Goal: Task Accomplishment & Management: Manage account settings

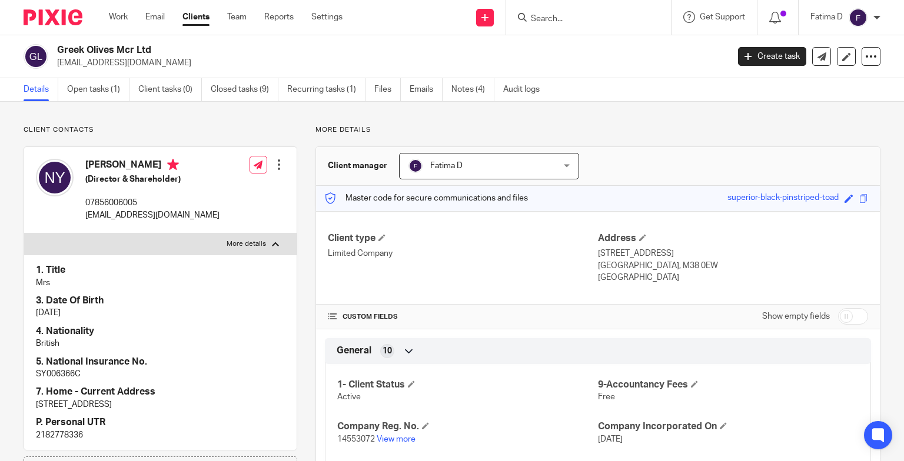
click at [561, 15] on input "Search" at bounding box center [583, 19] width 106 height 11
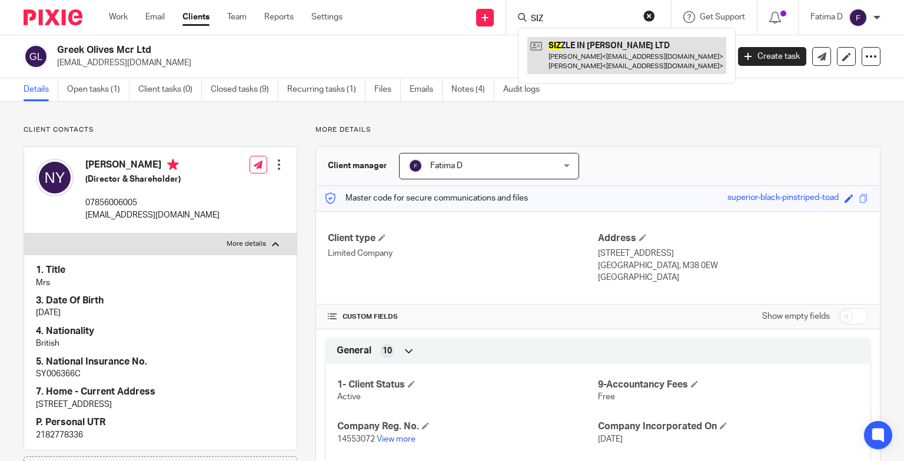
type input "SIZ"
click at [584, 45] on link at bounding box center [626, 55] width 199 height 36
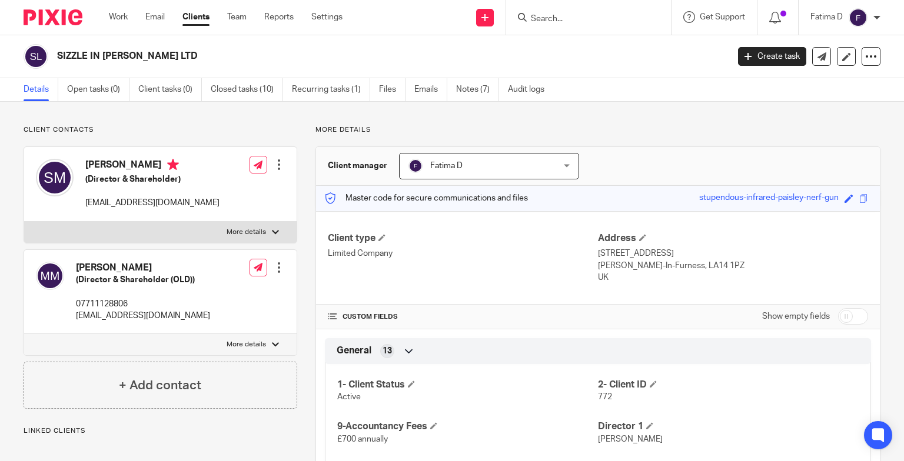
drag, startPoint x: 137, startPoint y: 48, endPoint x: 54, endPoint y: 48, distance: 83.0
click at [53, 48] on div "SIZZLE IN [PERSON_NAME] LTD" at bounding box center [372, 56] width 697 height 25
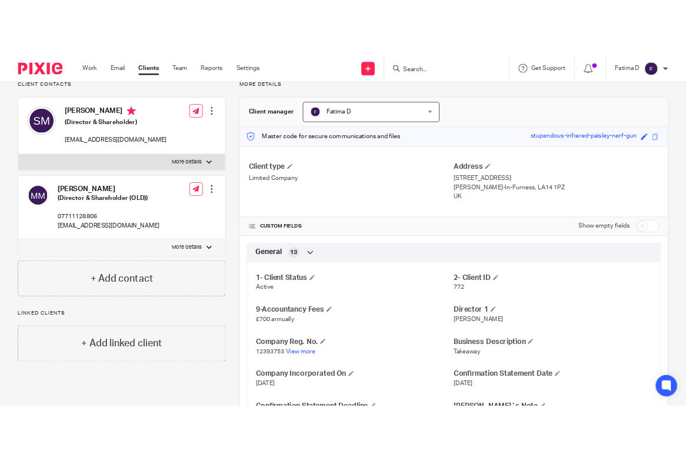
scroll to position [177, 0]
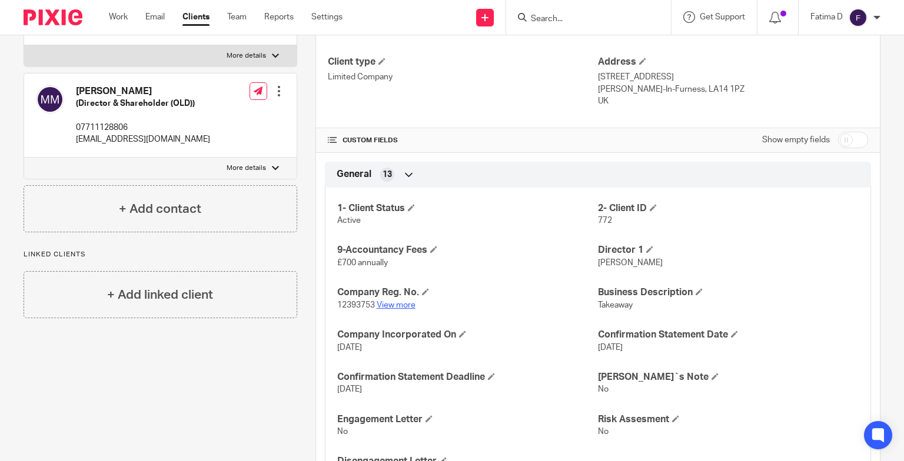
click at [397, 304] on link "View more" at bounding box center [396, 305] width 39 height 8
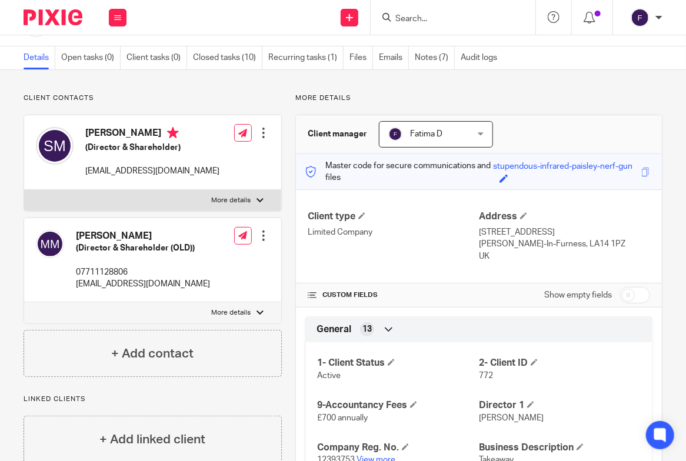
scroll to position [0, 0]
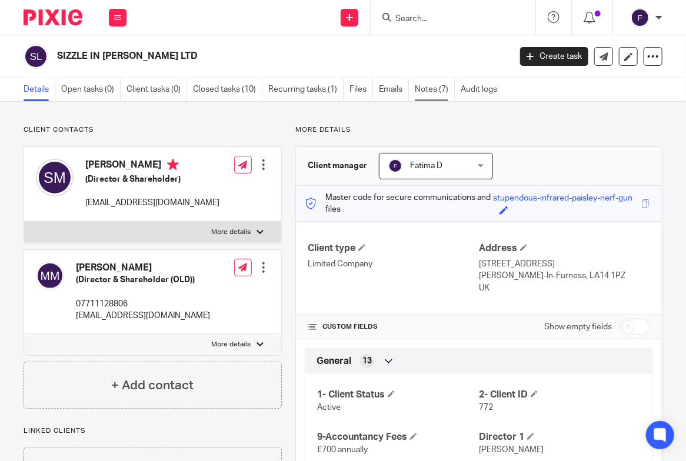
click at [421, 87] on link "Notes (7)" at bounding box center [435, 89] width 40 height 23
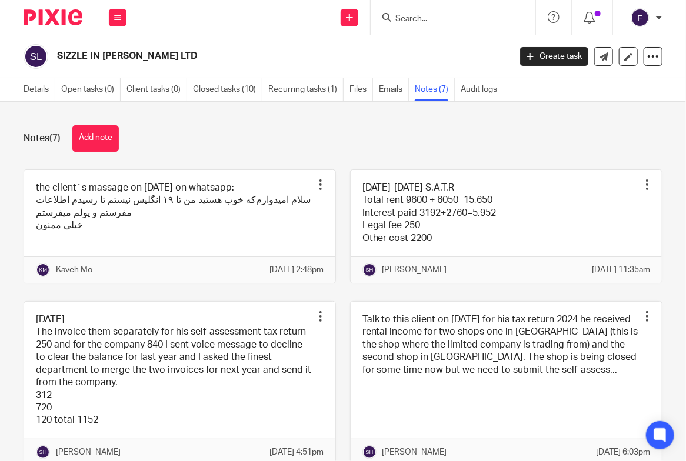
click at [122, 129] on div "Notes (7) Add note" at bounding box center [343, 138] width 639 height 26
click at [92, 138] on button "Add note" at bounding box center [95, 138] width 46 height 26
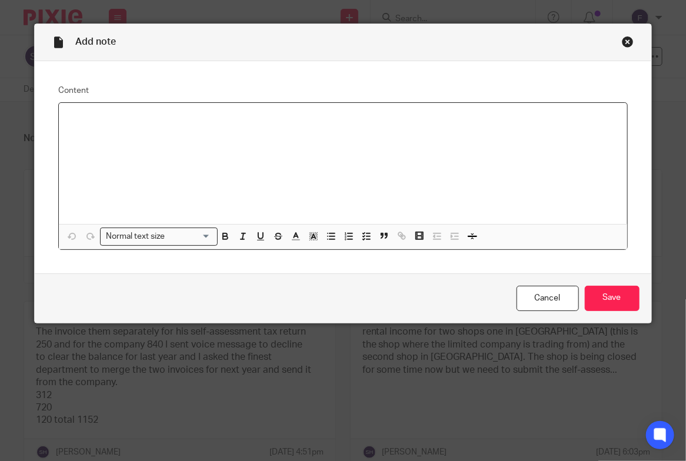
click at [94, 134] on div at bounding box center [343, 163] width 568 height 121
click at [63, 126] on div "01/02/2024 TO 31/01/2025 BUSINESS INSURANCE" at bounding box center [343, 163] width 568 height 121
click at [172, 129] on p "BUSINESS INSURANCE" at bounding box center [354, 130] width 525 height 12
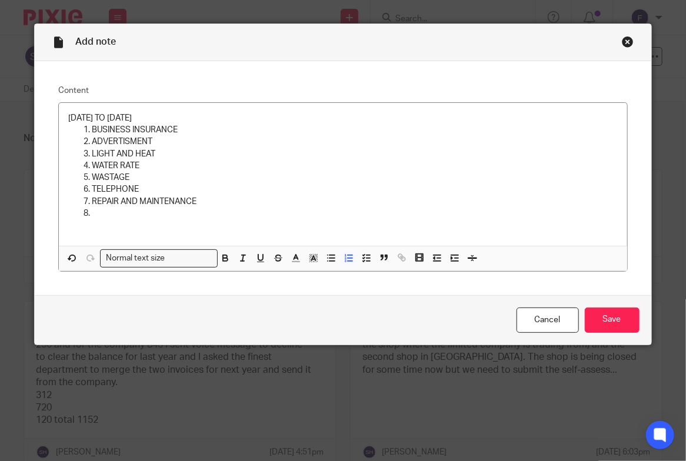
click at [328, 209] on p at bounding box center [354, 214] width 525 height 12
click at [195, 202] on p "REPAIR AND MAINTENANCE" at bounding box center [354, 202] width 525 height 12
click at [603, 317] on input "Save" at bounding box center [612, 320] width 55 height 25
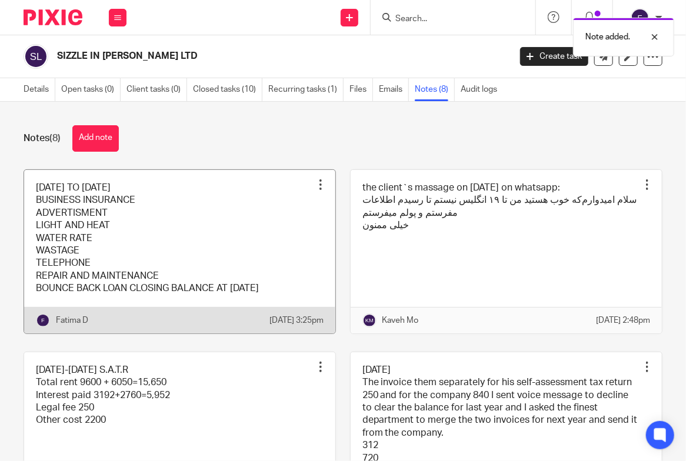
click at [38, 198] on link at bounding box center [179, 252] width 311 height 164
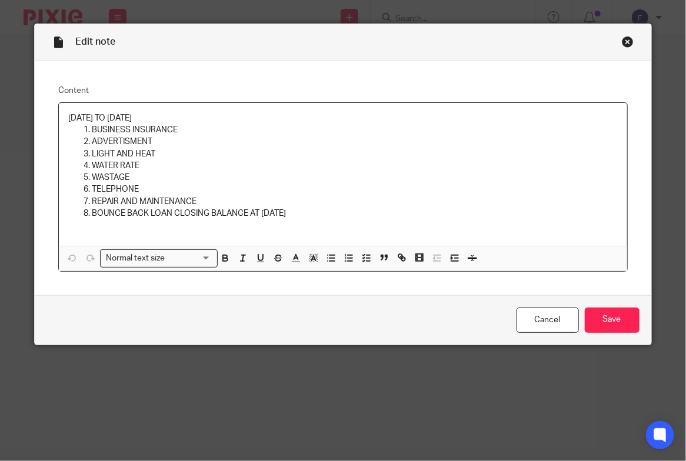
drag, startPoint x: 172, startPoint y: 118, endPoint x: 61, endPoint y: 116, distance: 111.2
click at [61, 116] on div "01/02/2024 TO 31/01/2025 BUSINESS INSURANCE ADVERTISMENT LIGHT AND HEAT WATER R…" at bounding box center [343, 174] width 568 height 143
click at [222, 258] on icon "button" at bounding box center [225, 258] width 11 height 11
click at [206, 257] on input "Search for option" at bounding box center [189, 258] width 42 height 12
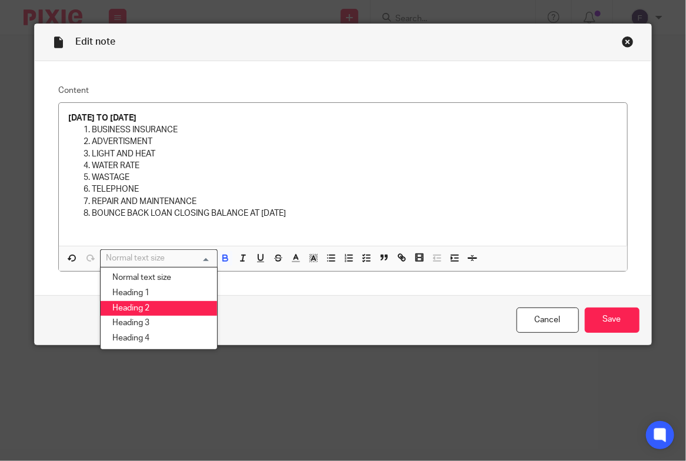
click at [158, 305] on li "Heading 2" at bounding box center [159, 308] width 116 height 15
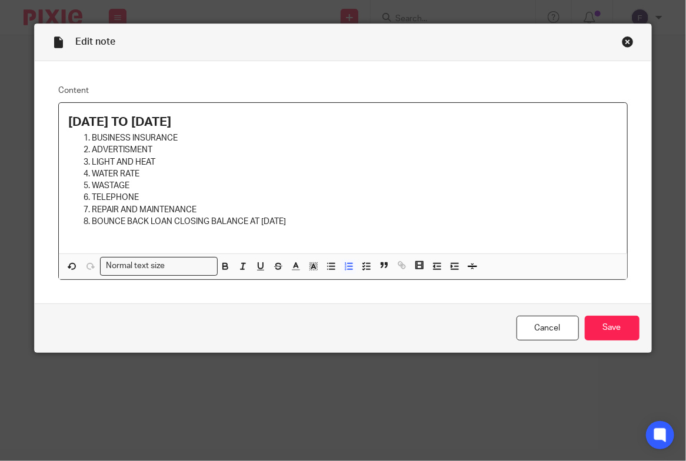
click at [301, 160] on p "LIGHT AND HEAT" at bounding box center [354, 163] width 525 height 12
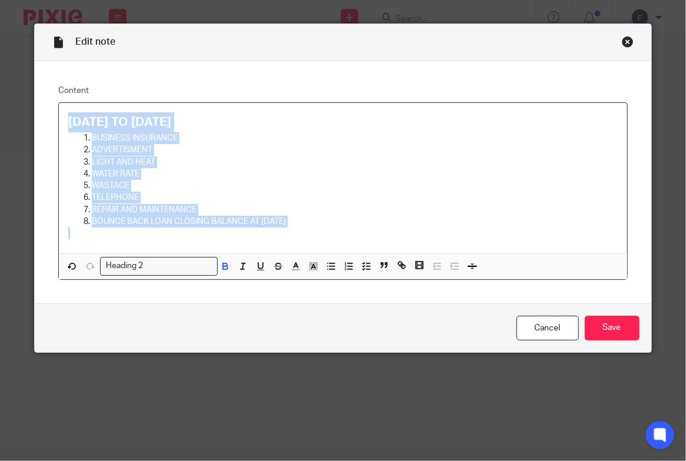
drag, startPoint x: 60, startPoint y: 119, endPoint x: 339, endPoint y: 235, distance: 301.8
click at [339, 235] on div "01/02/2024 TO 31/01/2025 BUSINESS INSURANCE ADVERTISMENT LIGHT AND HEAT WATER R…" at bounding box center [343, 178] width 568 height 151
copy div "01/02/2024 TO 31/01/2025 BUSINESS INSURANCE ADVERTISMENT LIGHT AND HEAT WATER R…"
click at [622, 39] on div "Close this dialog window" at bounding box center [628, 42] width 12 height 12
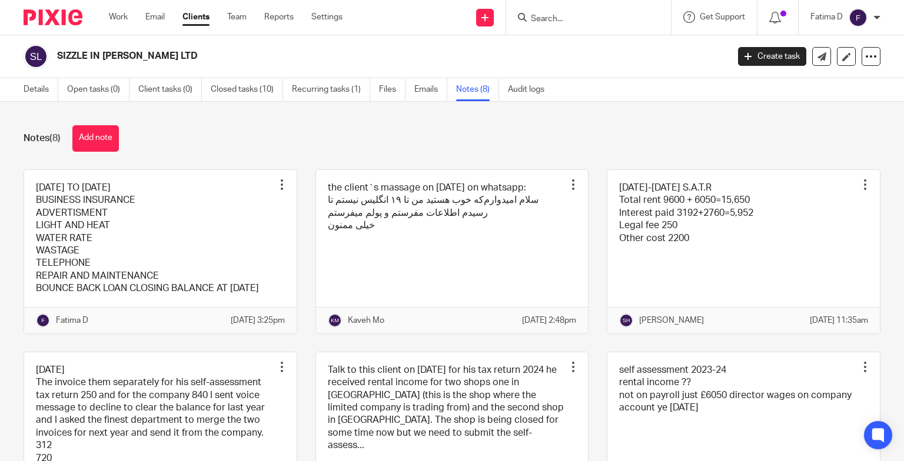
click at [557, 17] on input "Search" at bounding box center [583, 19] width 106 height 11
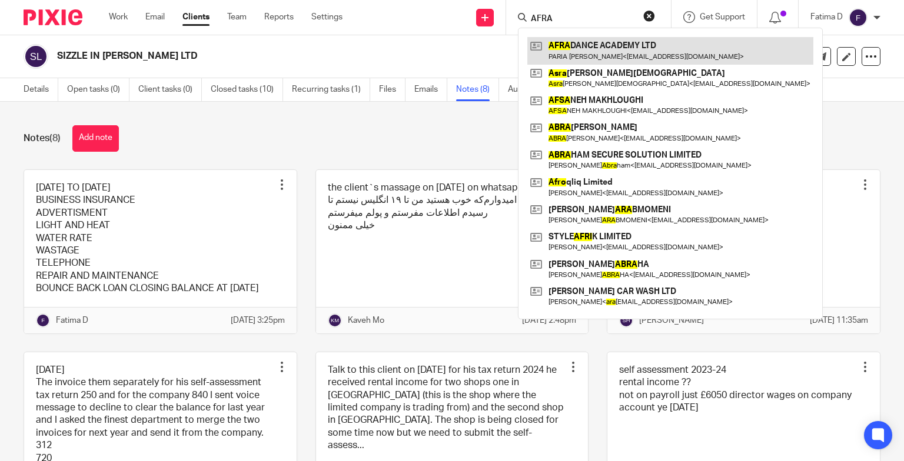
type input "AFRA"
click at [574, 44] on link at bounding box center [670, 50] width 286 height 27
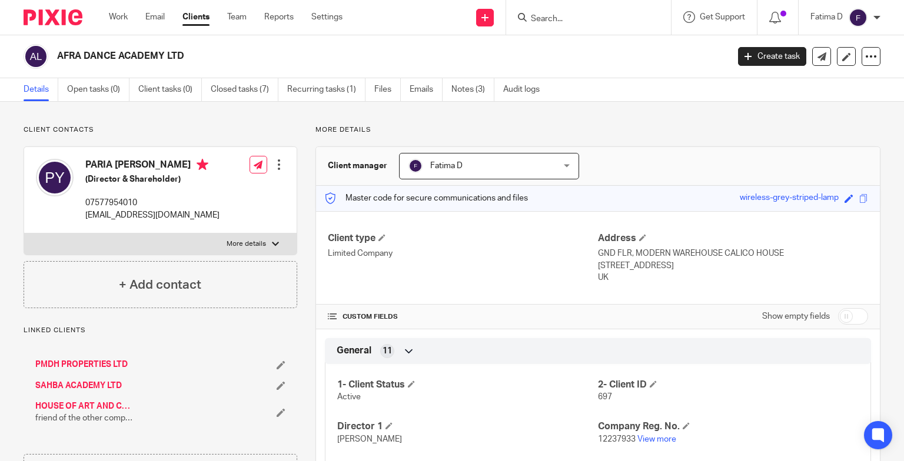
click at [272, 244] on div at bounding box center [275, 244] width 7 height 7
click at [24, 234] on input "More details" at bounding box center [24, 233] width 1 height 1
checkbox input "true"
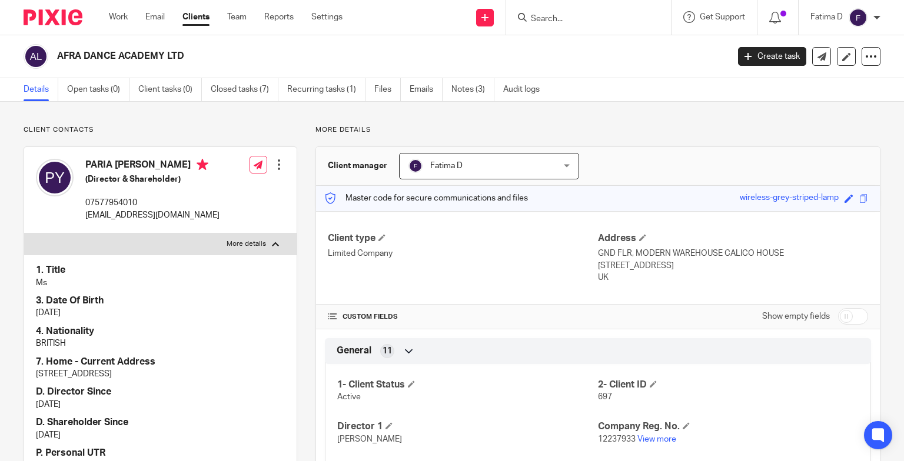
scroll to position [118, 0]
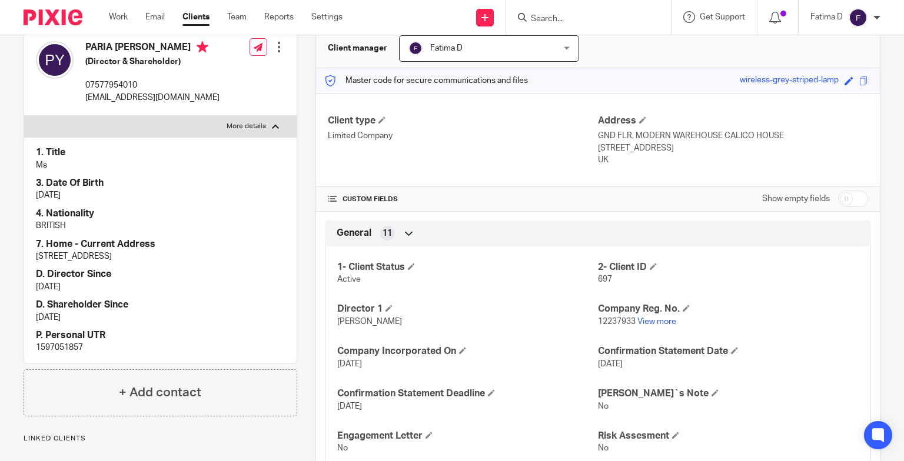
click at [51, 351] on p "1597051857" at bounding box center [160, 348] width 249 height 12
copy p "1597051857"
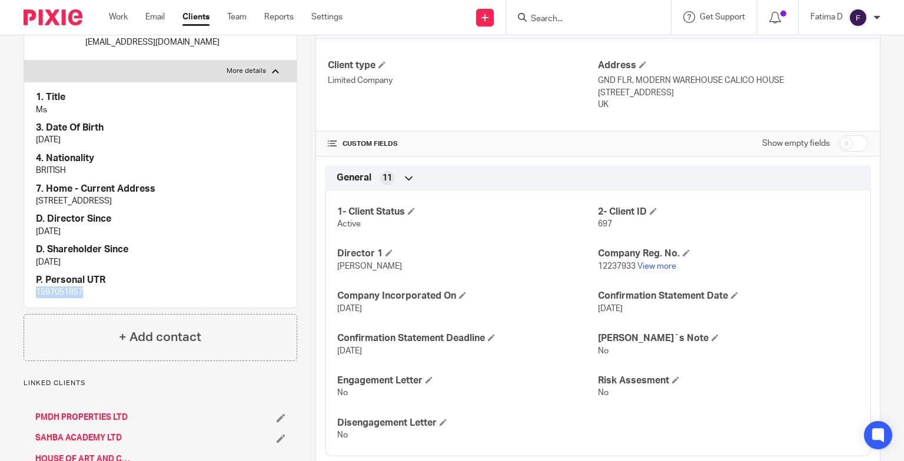
scroll to position [235, 0]
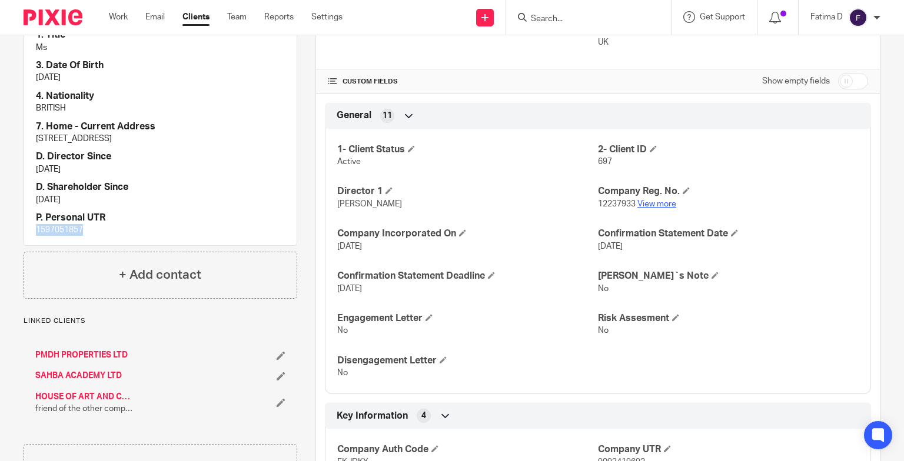
click at [657, 205] on link "View more" at bounding box center [656, 204] width 39 height 8
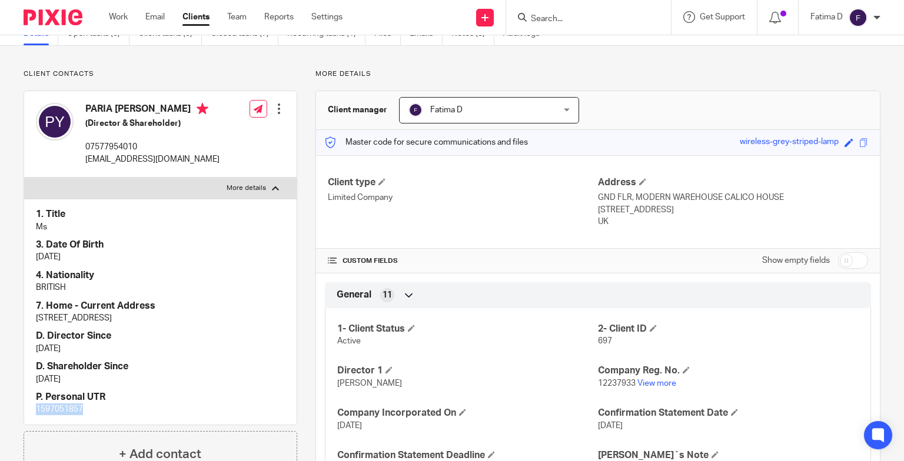
scroll to position [0, 0]
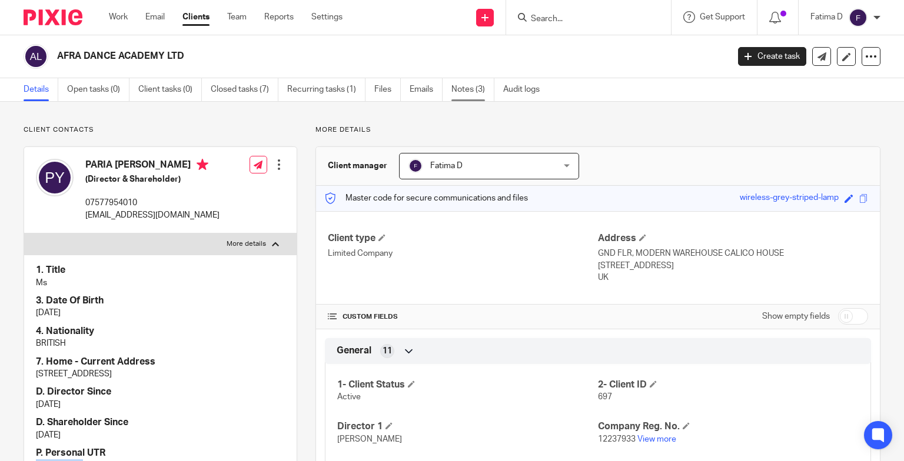
click at [457, 87] on link "Notes (3)" at bounding box center [472, 89] width 43 height 23
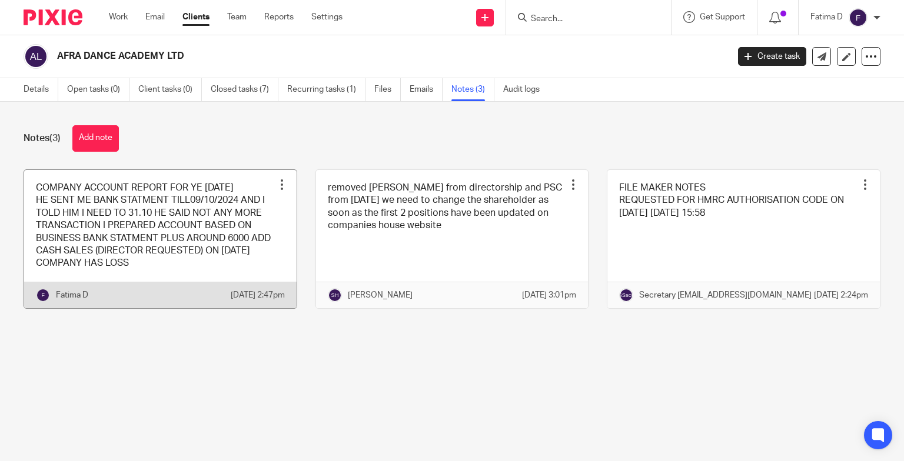
click at [108, 231] on link at bounding box center [160, 239] width 272 height 138
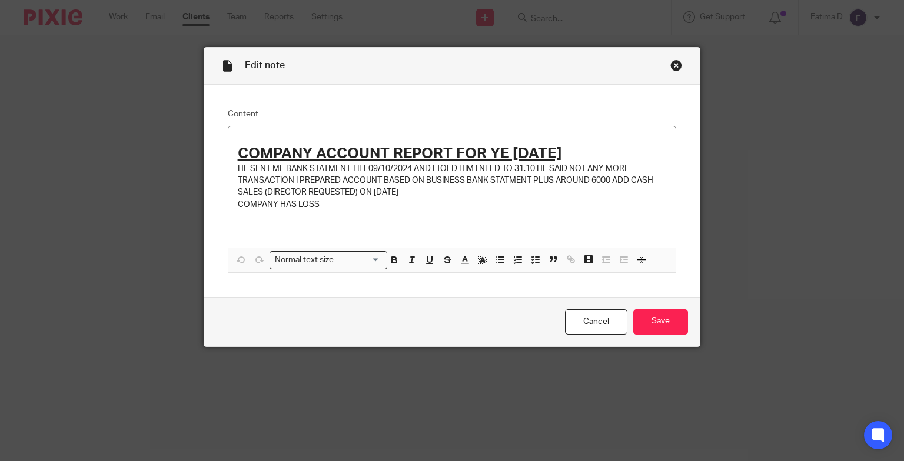
click at [673, 66] on div "Close this dialog window" at bounding box center [676, 65] width 12 height 12
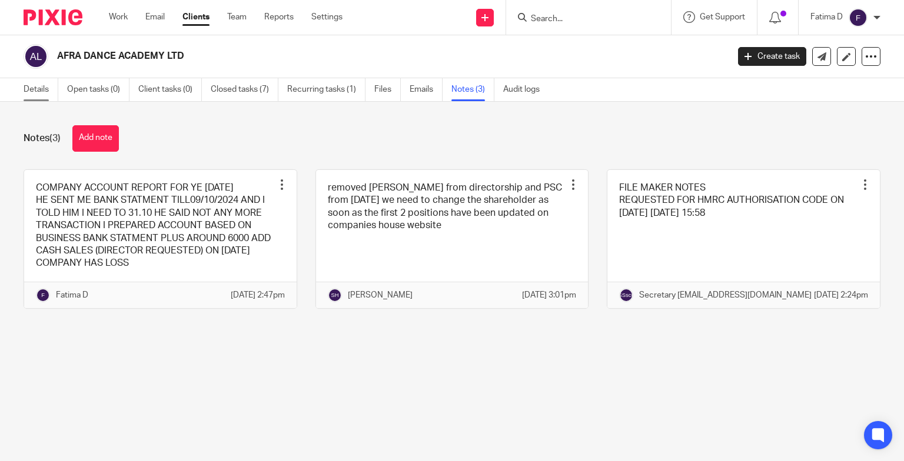
click at [38, 88] on link "Details" at bounding box center [41, 89] width 35 height 23
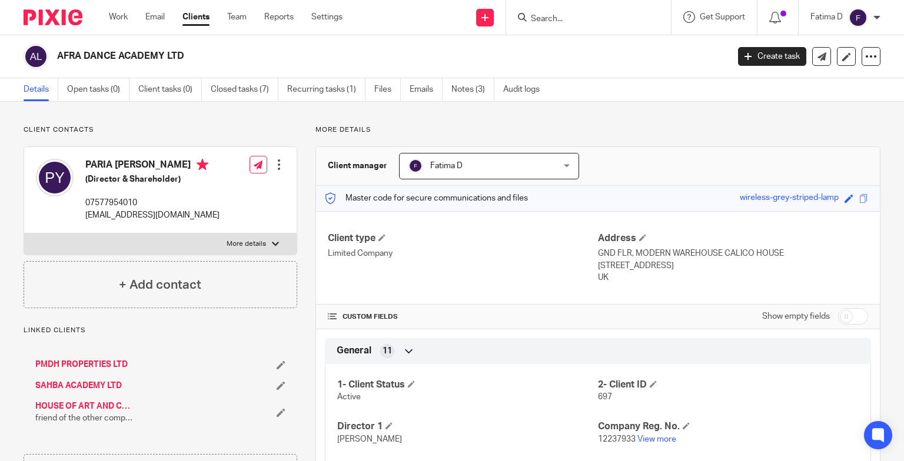
click at [555, 22] on input "Search" at bounding box center [583, 19] width 106 height 11
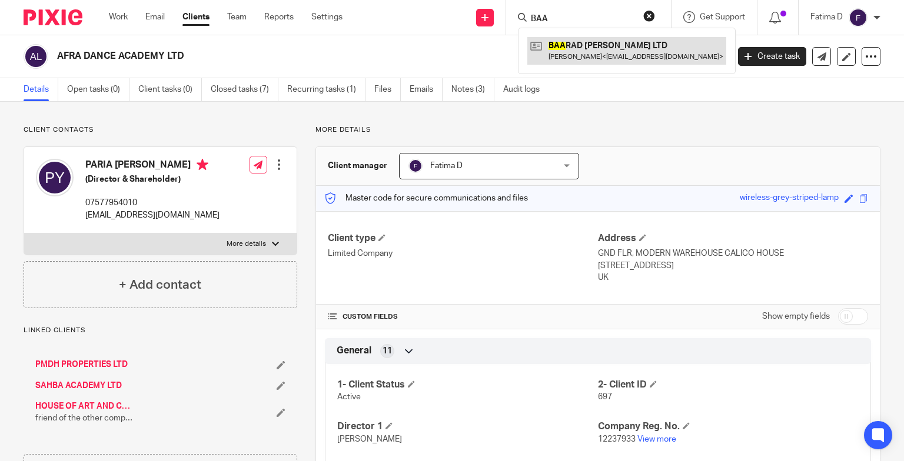
type input "BAA"
click at [586, 44] on link at bounding box center [626, 50] width 199 height 27
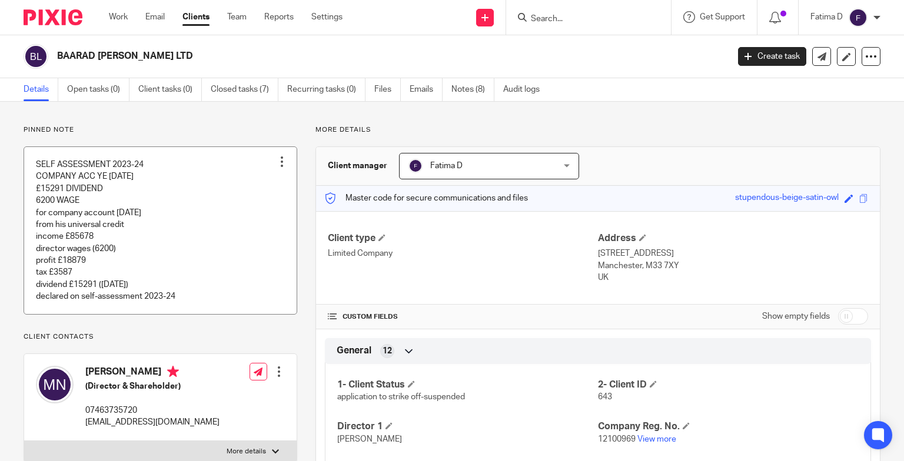
click at [94, 199] on link at bounding box center [160, 230] width 272 height 167
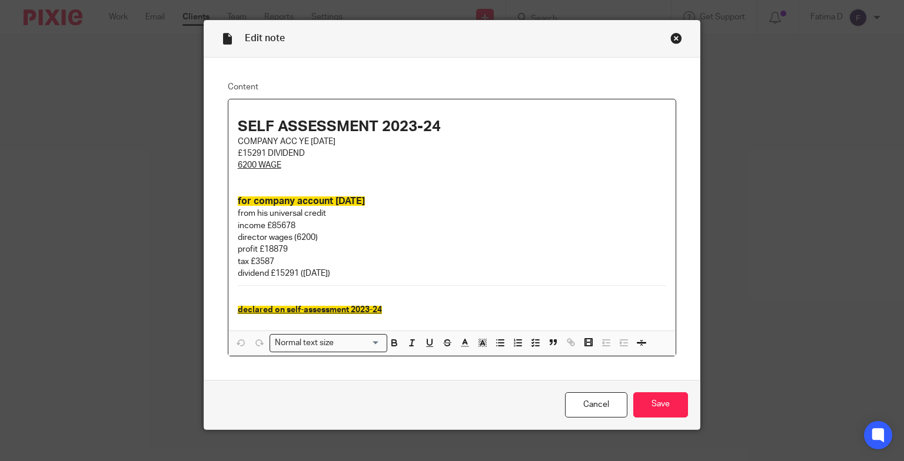
scroll to position [41, 0]
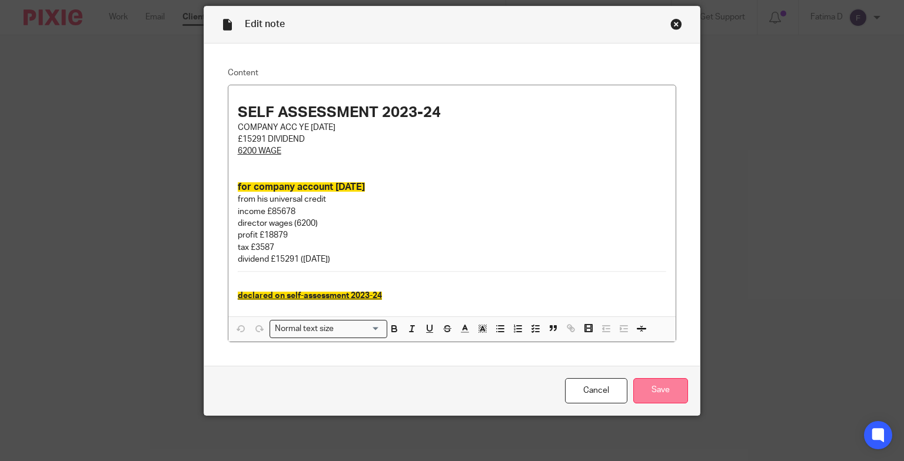
click at [652, 391] on input "Save" at bounding box center [660, 390] width 55 height 25
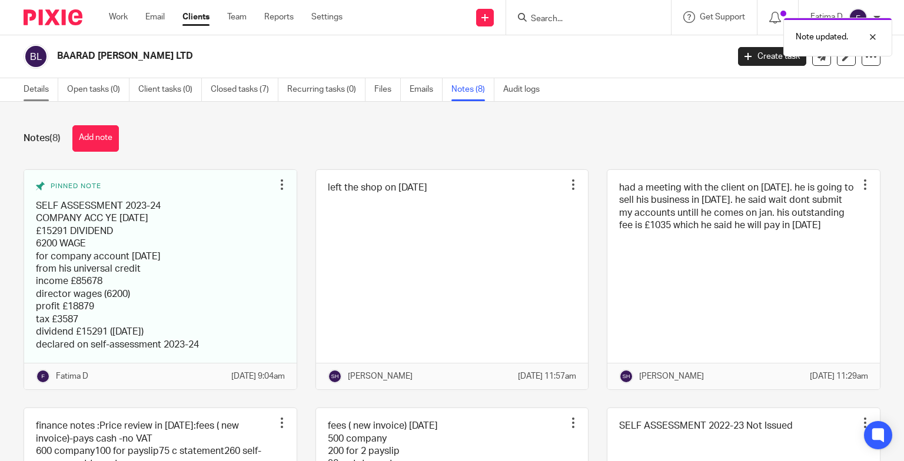
click at [40, 89] on link "Details" at bounding box center [41, 89] width 35 height 23
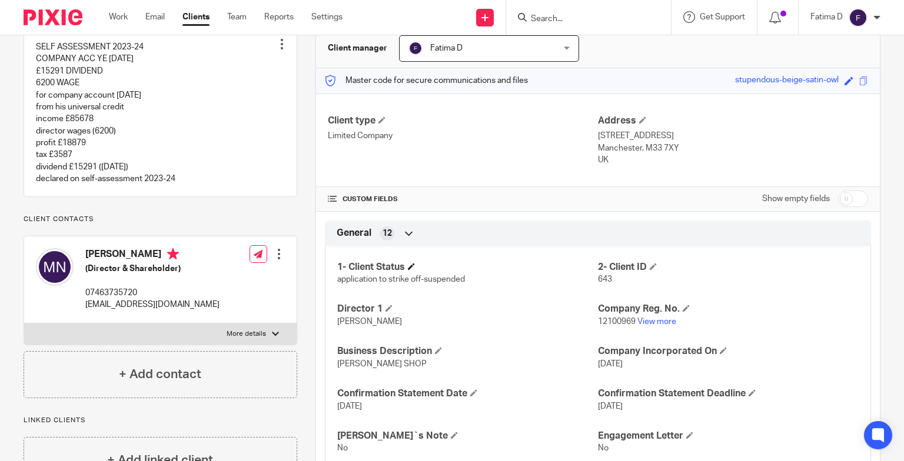
scroll to position [177, 0]
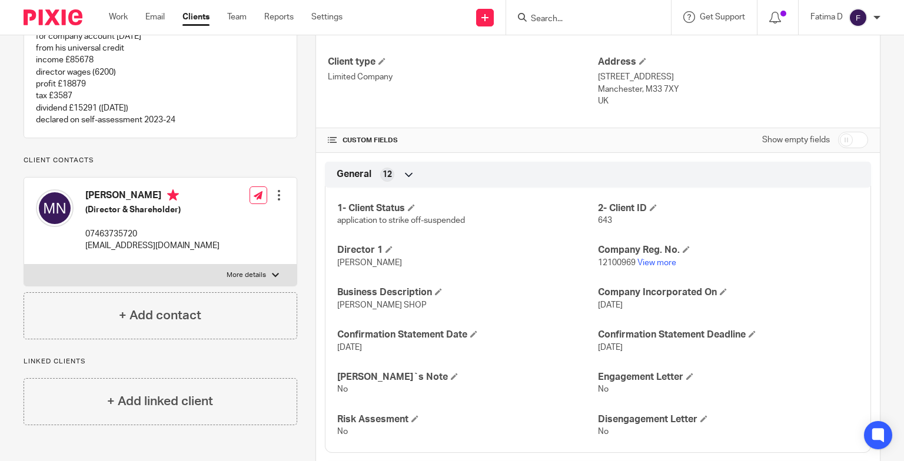
click at [272, 274] on div at bounding box center [275, 275] width 7 height 7
click at [24, 265] on input "More details" at bounding box center [24, 264] width 1 height 1
checkbox input "true"
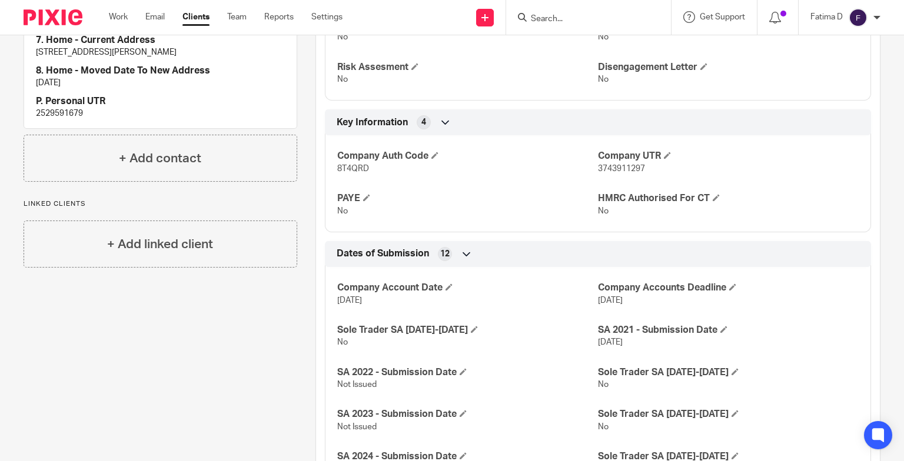
scroll to position [530, 0]
click at [59, 109] on p "2529591679" at bounding box center [160, 113] width 249 height 12
copy p "2529591679"
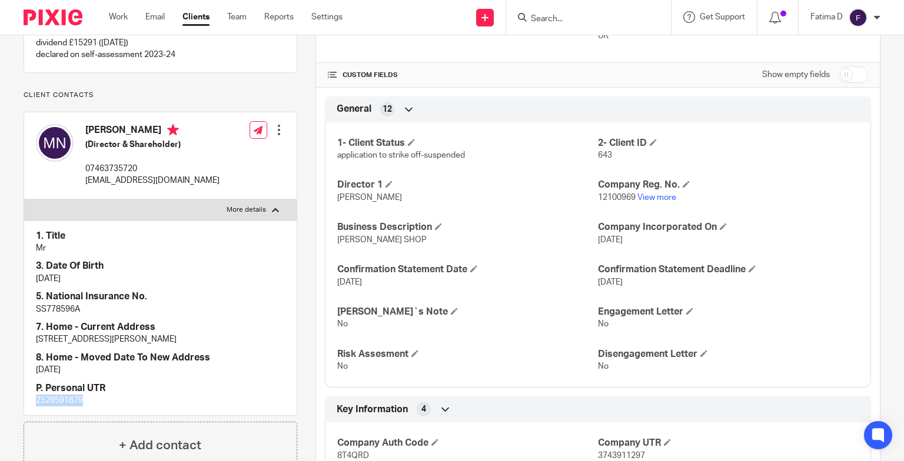
scroll to position [235, 0]
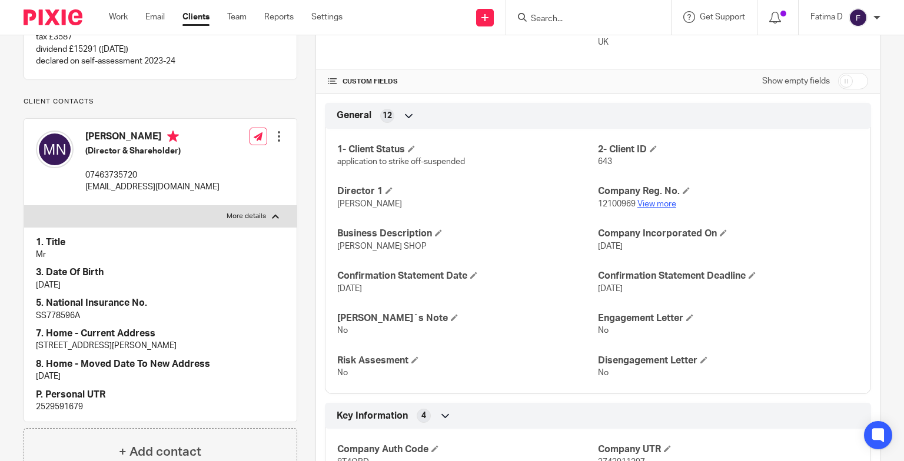
click at [645, 207] on p "12100969 View more" at bounding box center [728, 204] width 261 height 12
click at [645, 204] on link "View more" at bounding box center [656, 204] width 39 height 8
click at [551, 16] on input "Search" at bounding box center [583, 19] width 106 height 11
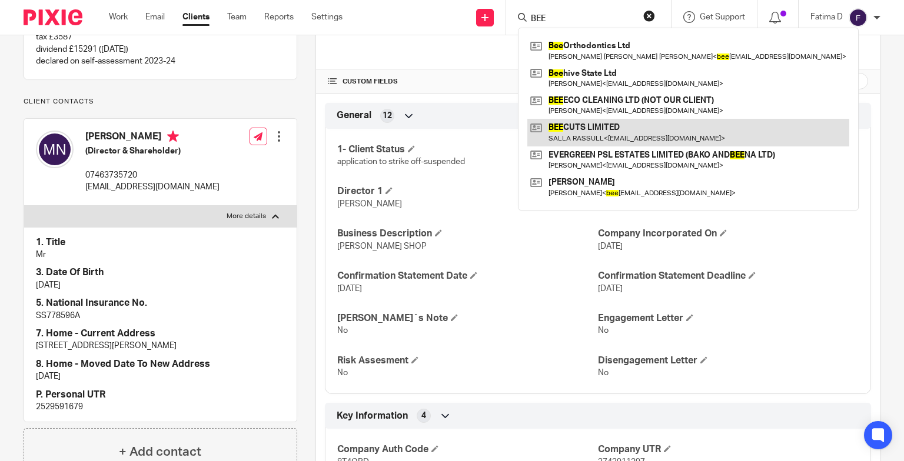
type input "BEE"
click at [570, 127] on link at bounding box center [688, 132] width 322 height 27
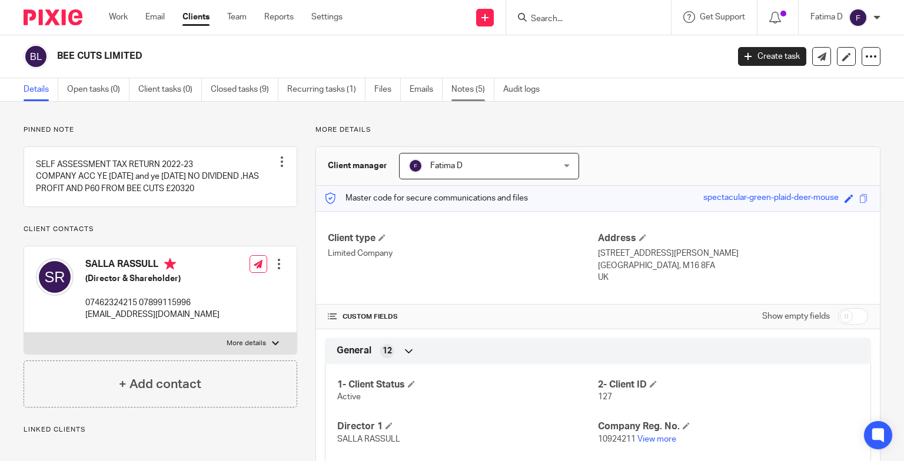
click at [459, 88] on link "Notes (5)" at bounding box center [472, 89] width 43 height 23
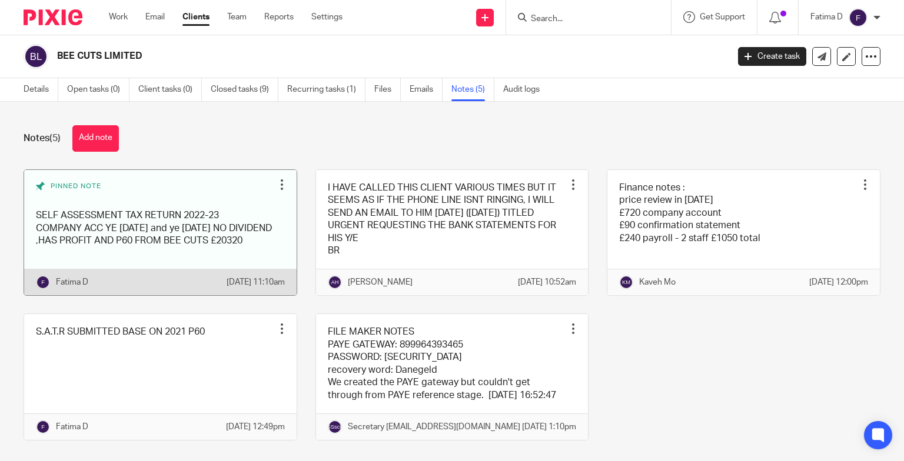
click at [170, 236] on link at bounding box center [160, 233] width 272 height 126
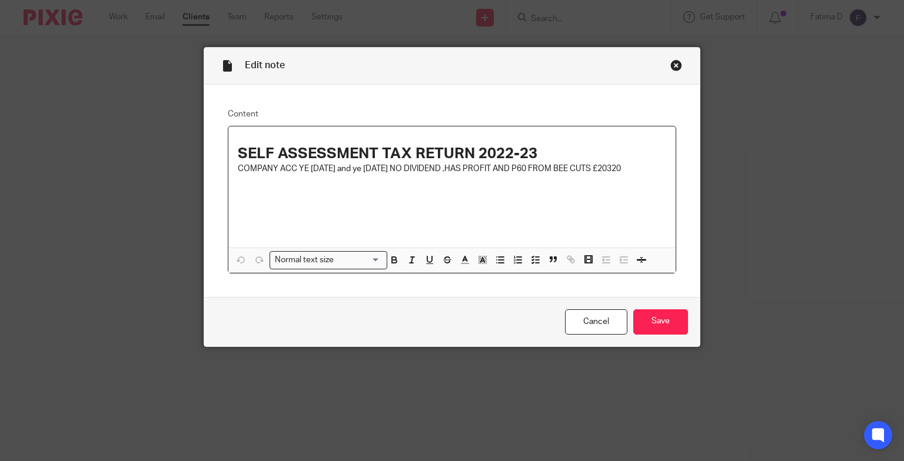
click at [675, 64] on div "Close this dialog window" at bounding box center [676, 65] width 12 height 12
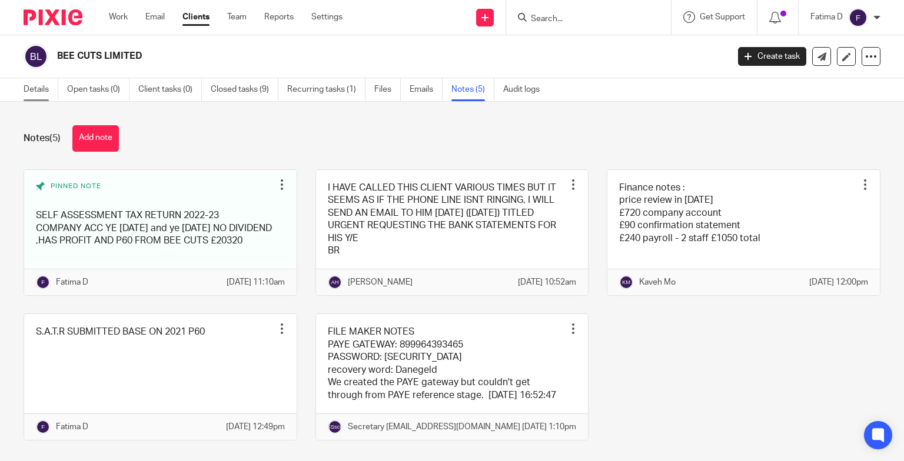
click at [38, 91] on link "Details" at bounding box center [41, 89] width 35 height 23
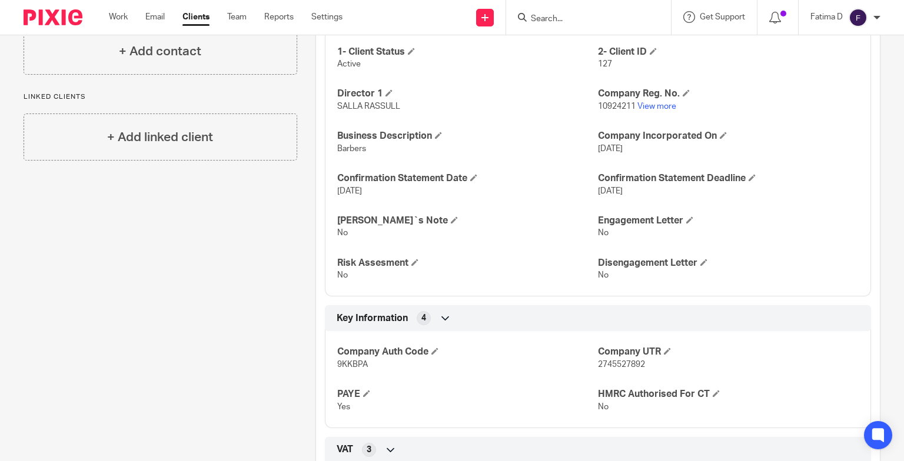
scroll to position [265, 0]
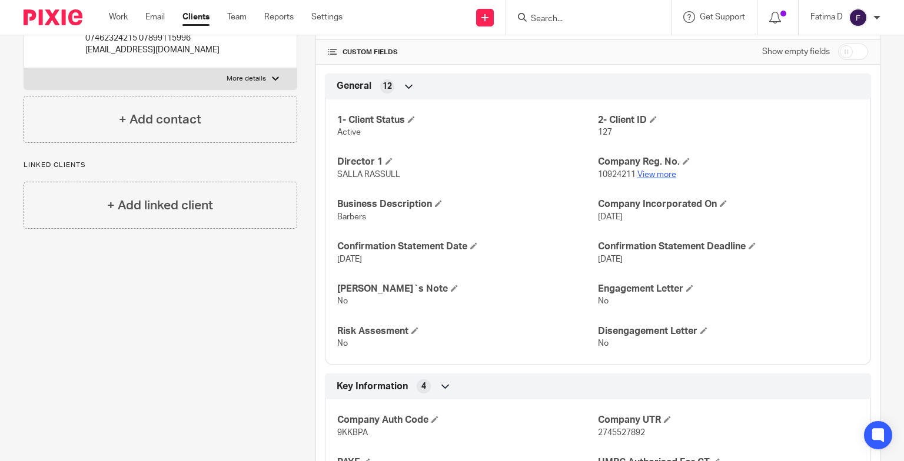
click at [654, 174] on link "View more" at bounding box center [656, 175] width 39 height 8
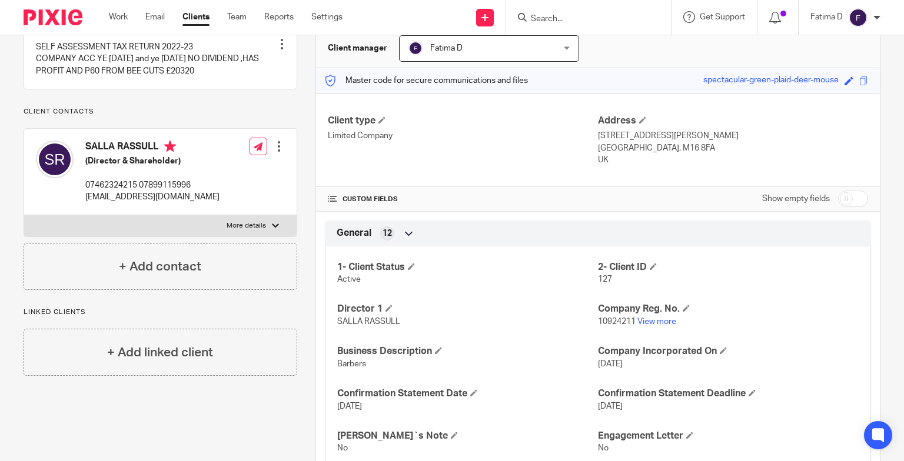
scroll to position [88, 0]
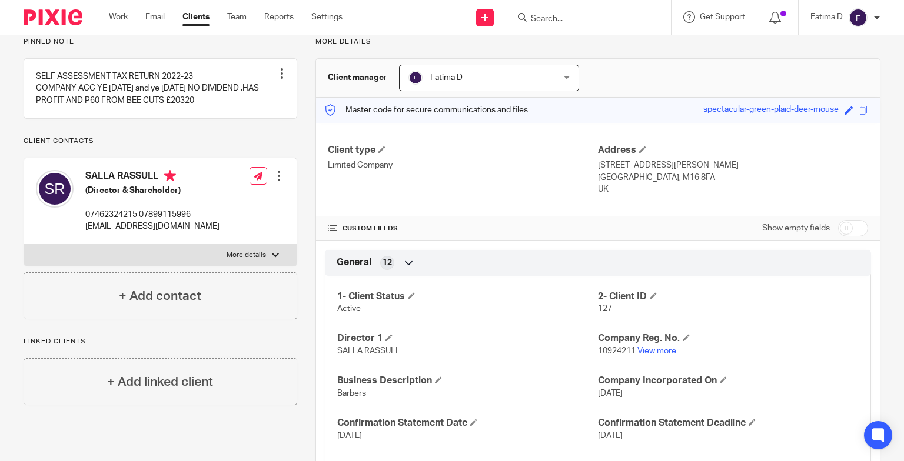
click at [272, 252] on div at bounding box center [275, 255] width 7 height 7
click at [24, 245] on input "More details" at bounding box center [24, 244] width 1 height 1
checkbox input "true"
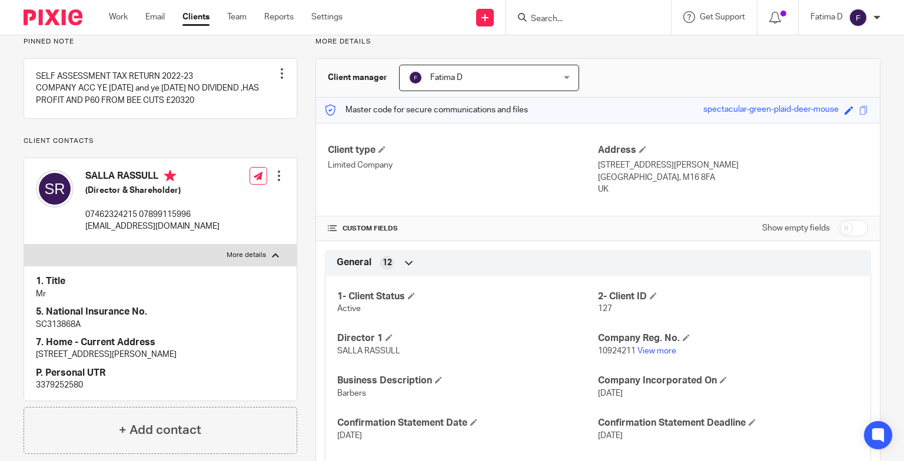
click at [61, 380] on p "3379252580" at bounding box center [160, 385] width 249 height 12
copy p "3379252580"
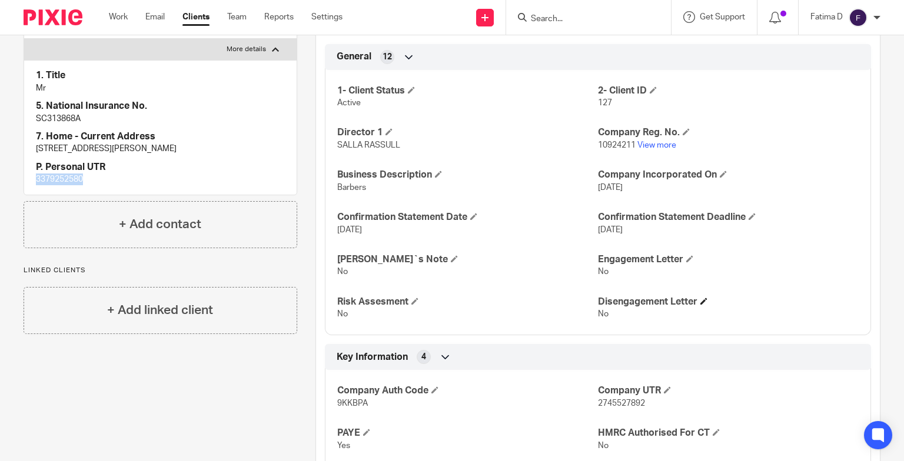
scroll to position [0, 0]
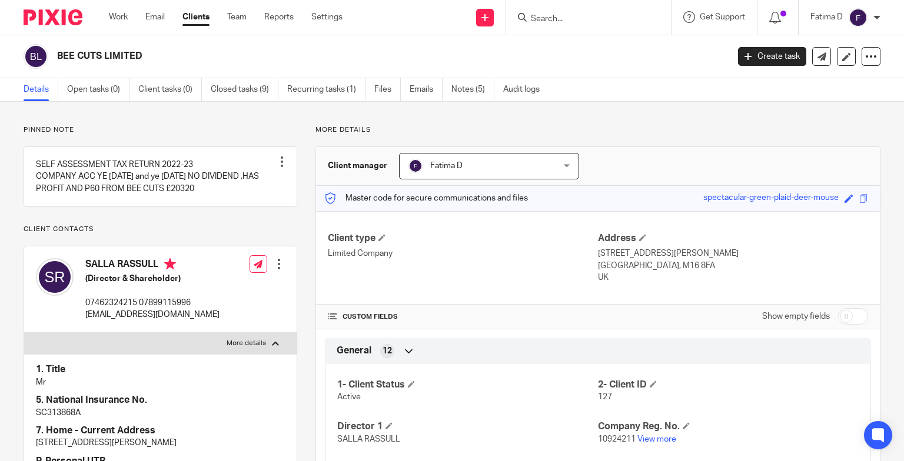
click at [847, 318] on input "checkbox" at bounding box center [853, 316] width 30 height 16
checkbox input "true"
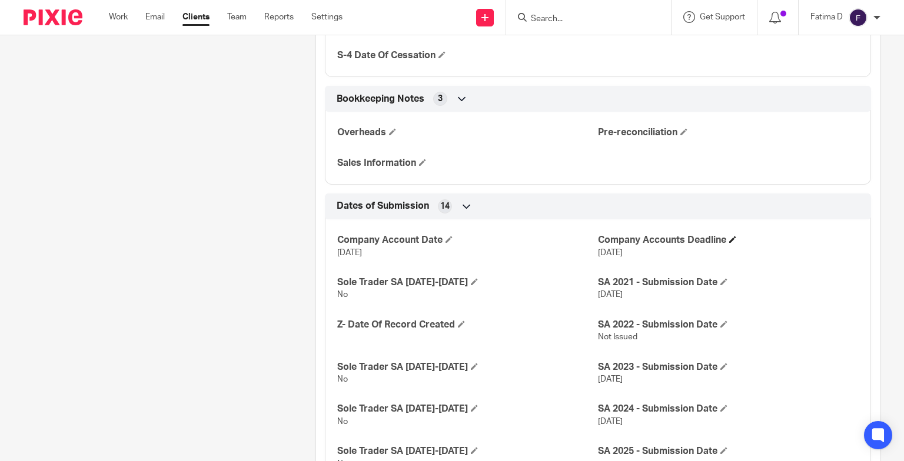
scroll to position [1629, 0]
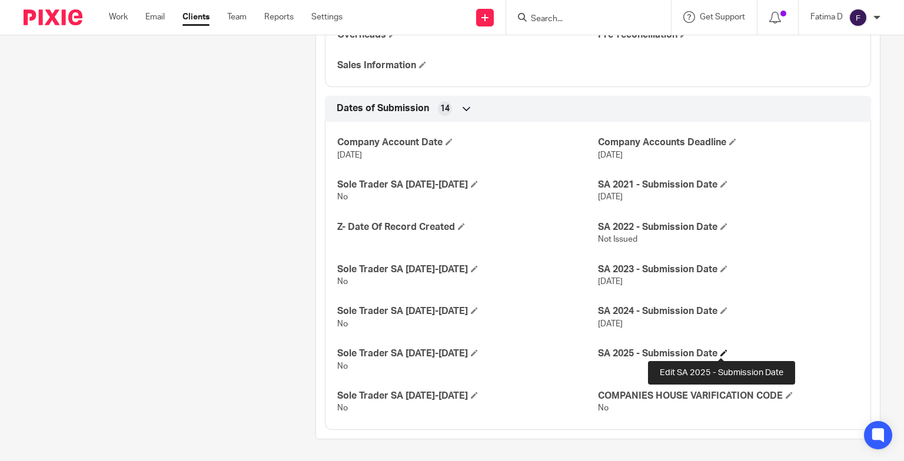
click at [720, 349] on span at bounding box center [723, 352] width 7 height 7
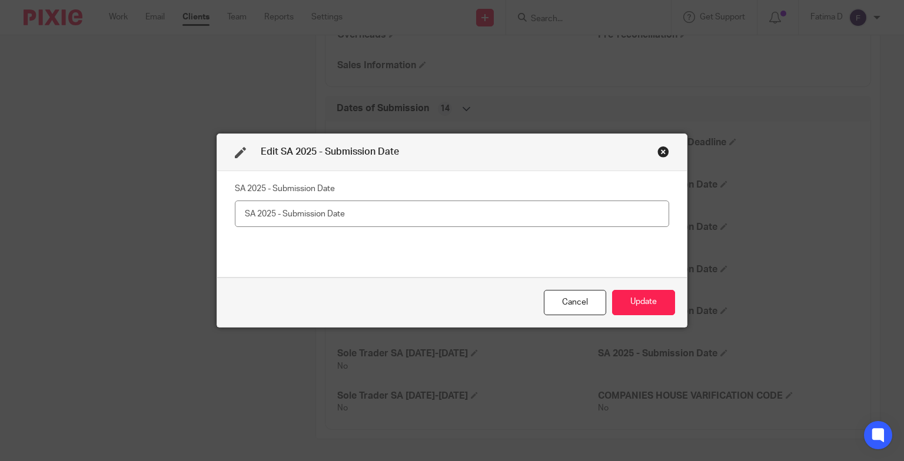
click at [240, 212] on input "text" at bounding box center [452, 214] width 434 height 26
type input "Not Issued"
click at [648, 302] on button "Update" at bounding box center [643, 302] width 63 height 25
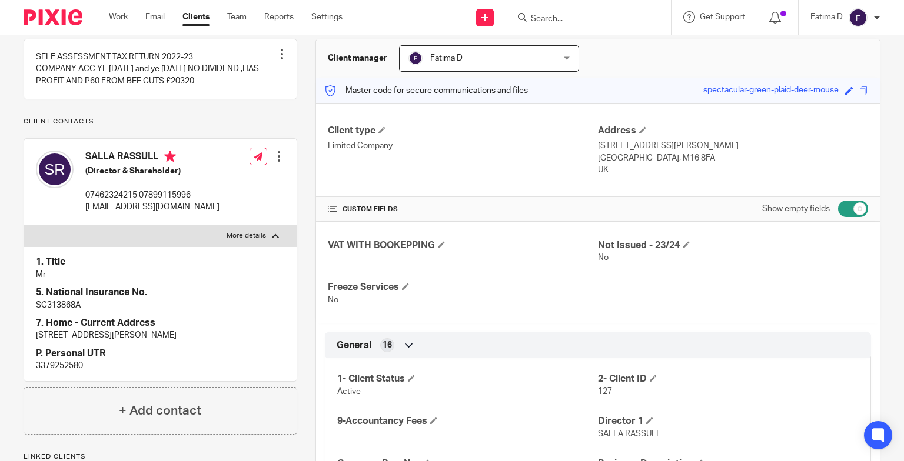
scroll to position [0, 0]
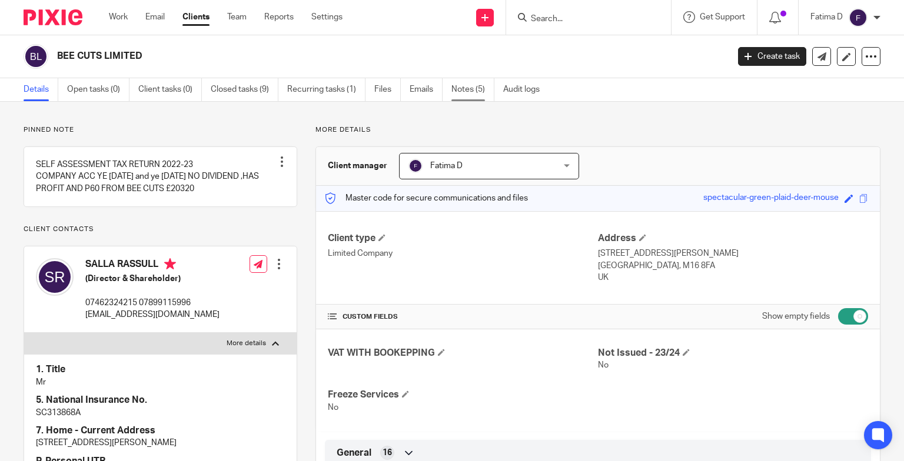
click at [463, 87] on link "Notes (5)" at bounding box center [472, 89] width 43 height 23
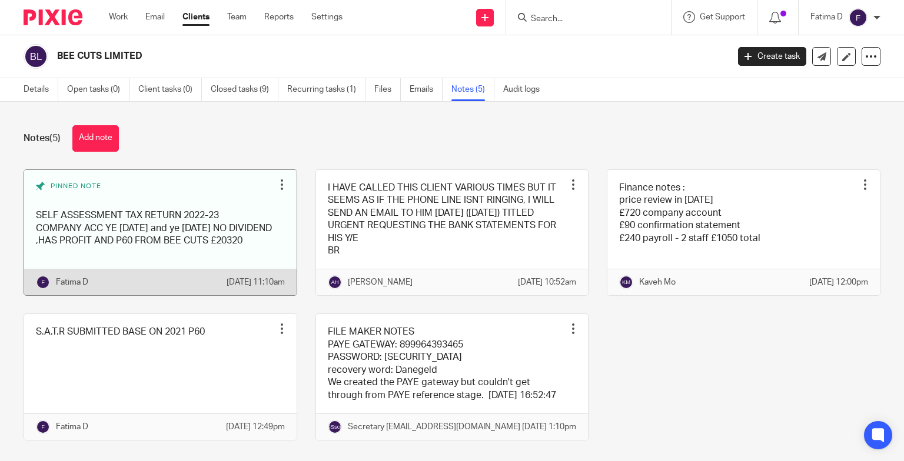
click at [132, 216] on link at bounding box center [160, 233] width 272 height 126
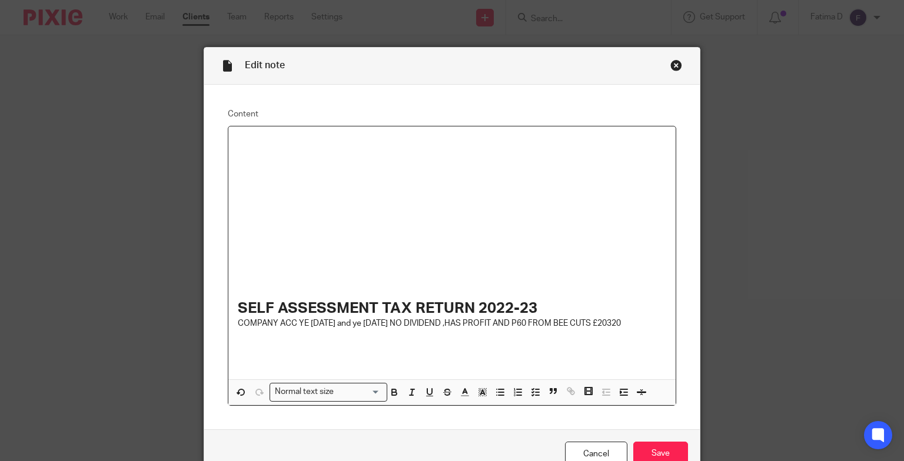
click at [228, 144] on div "SELF ASSESSMENT TAX RETURN 2022-23 COMPANY ACC YE [DATE] and ye [DATE] NO DIVID…" at bounding box center [452, 252] width 448 height 253
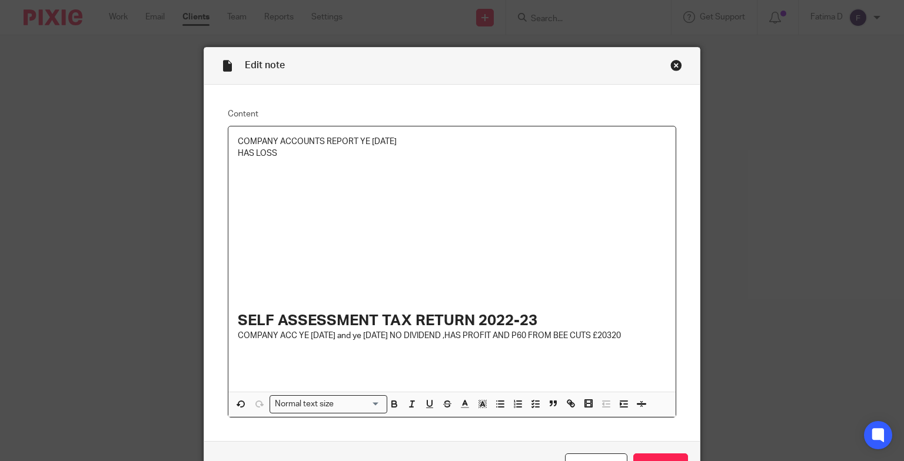
drag, startPoint x: 414, startPoint y: 139, endPoint x: 231, endPoint y: 133, distance: 183.1
click at [231, 133] on div "COMPANY ACCOUNTS REPORT YE [DATE] HAS LOSS SELF ASSESSMENT TAX RETURN 2022-23 C…" at bounding box center [452, 258] width 448 height 265
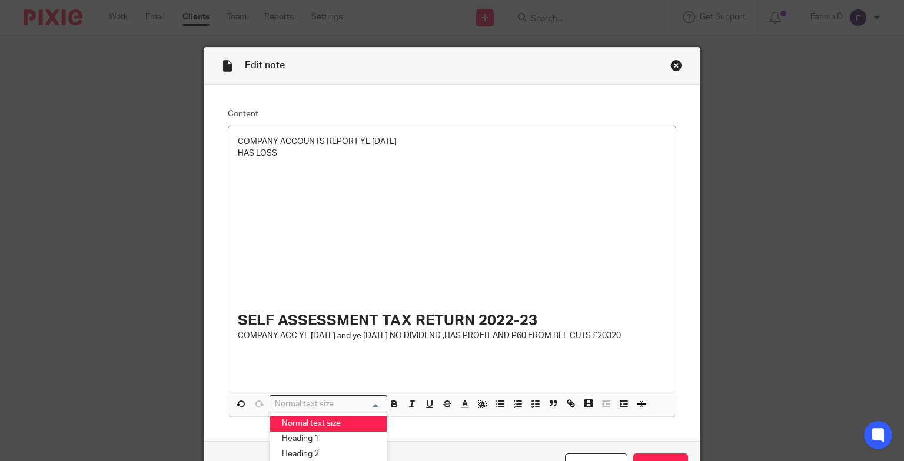
click at [372, 400] on input "Search for option" at bounding box center [325, 404] width 109 height 12
click at [352, 438] on li "Heading 1" at bounding box center [328, 439] width 116 height 15
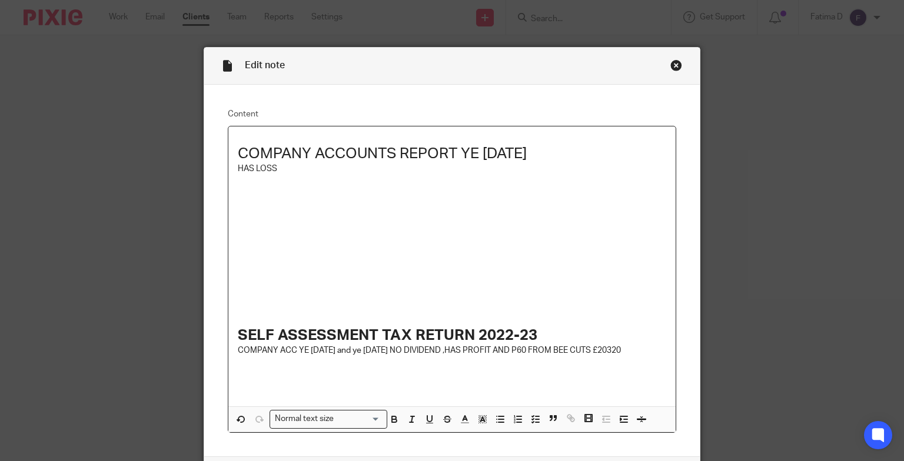
click at [242, 301] on p at bounding box center [452, 300] width 429 height 12
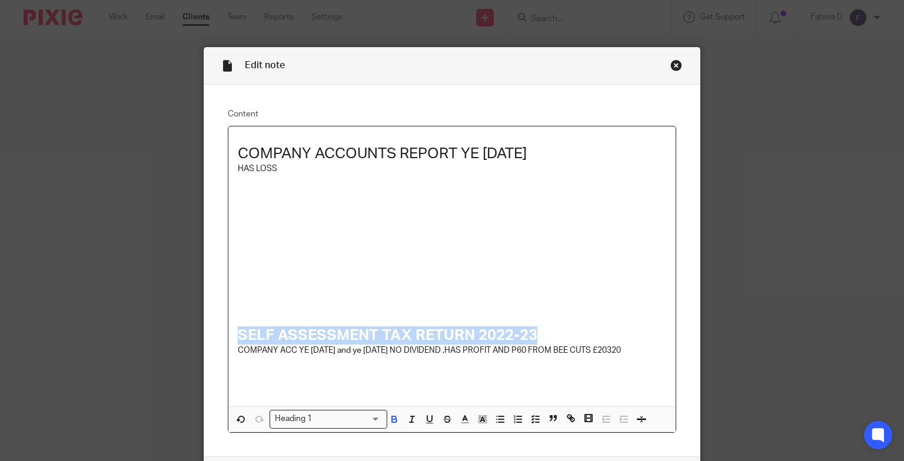
drag, startPoint x: 535, startPoint y: 333, endPoint x: 236, endPoint y: 318, distance: 299.9
click at [236, 318] on div "COMPANY ACCOUNTS REPORT YE [DATE] HAS LOSS SELF ASSESSMENT TAX RETURN 2022-23 C…" at bounding box center [452, 266] width 448 height 280
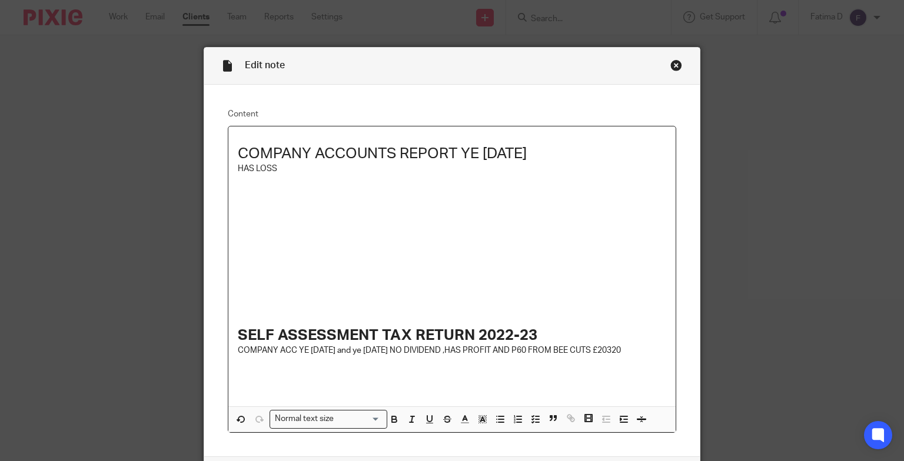
drag, startPoint x: 248, startPoint y: 317, endPoint x: 467, endPoint y: 337, distance: 220.4
click at [464, 337] on strong "SELF ASSESSMENT TAX RETURN 2022-23" at bounding box center [387, 335] width 299 height 15
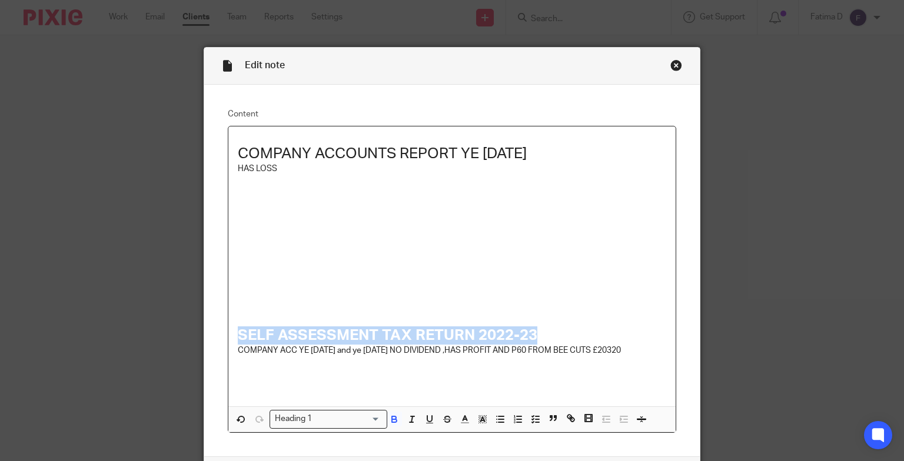
drag, startPoint x: 535, startPoint y: 335, endPoint x: 232, endPoint y: 331, distance: 303.6
click at [232, 331] on div "COMPANY ACCOUNTS REPORT YE 31.08.2024 HAS LOSS SELF ASSESSMENT TAX RETURN 2022-…" at bounding box center [452, 266] width 448 height 280
copy strong "SELF ASSESSMENT TAX RETURN 2022-23"
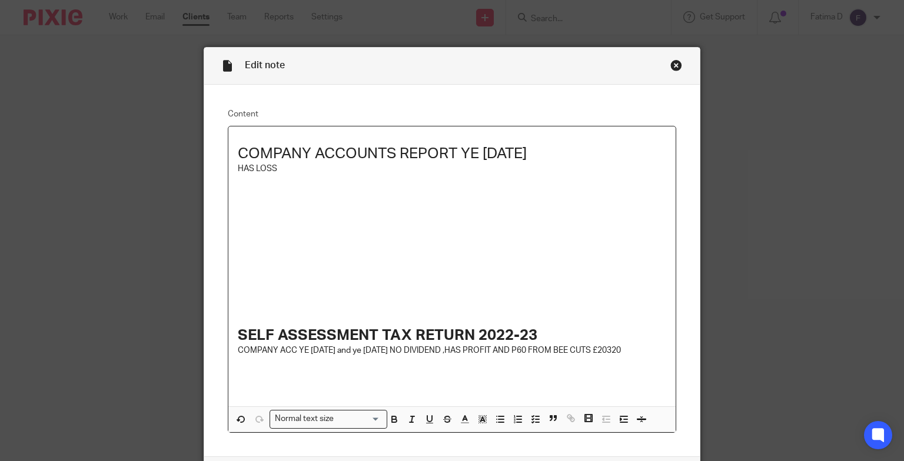
click at [242, 272] on p at bounding box center [452, 276] width 429 height 12
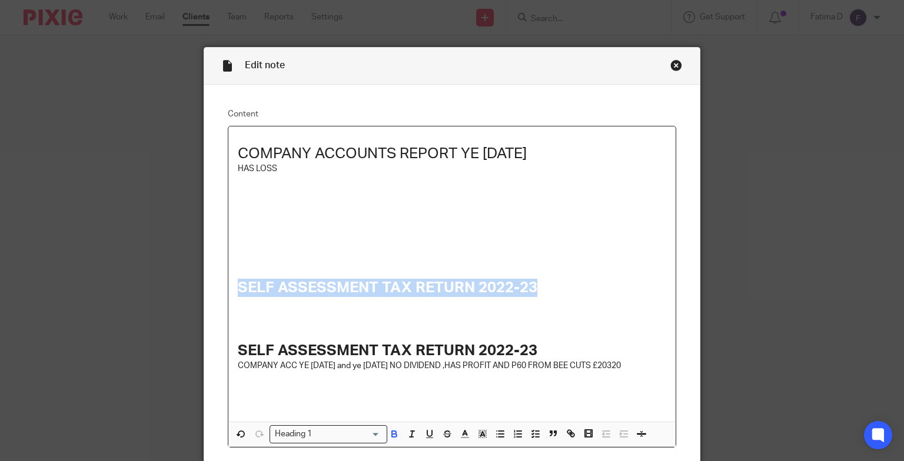
drag, startPoint x: 538, startPoint y: 287, endPoint x: 236, endPoint y: 282, distance: 301.9
click at [238, 282] on h1 "SELF ASSESSMENT TAX RETURN 2022-23" at bounding box center [452, 288] width 429 height 18
copy strong "SELF ASSESSMENT TAX RETURN 2022-23"
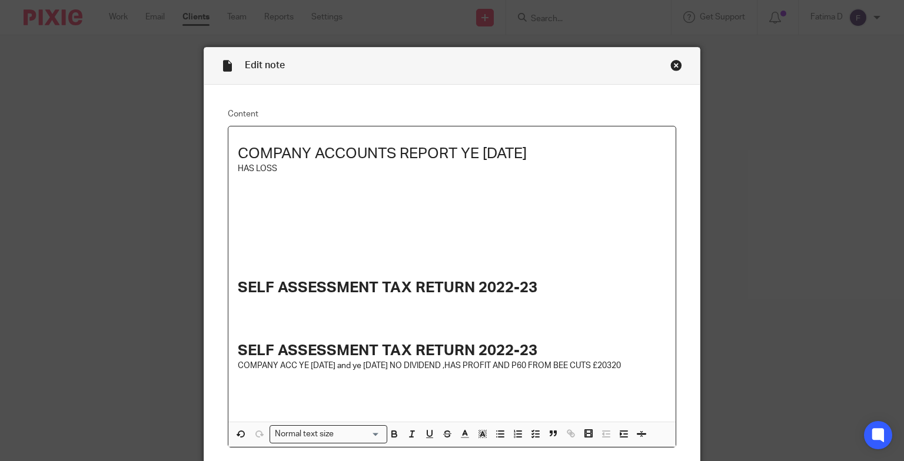
click at [241, 235] on p at bounding box center [452, 240] width 429 height 12
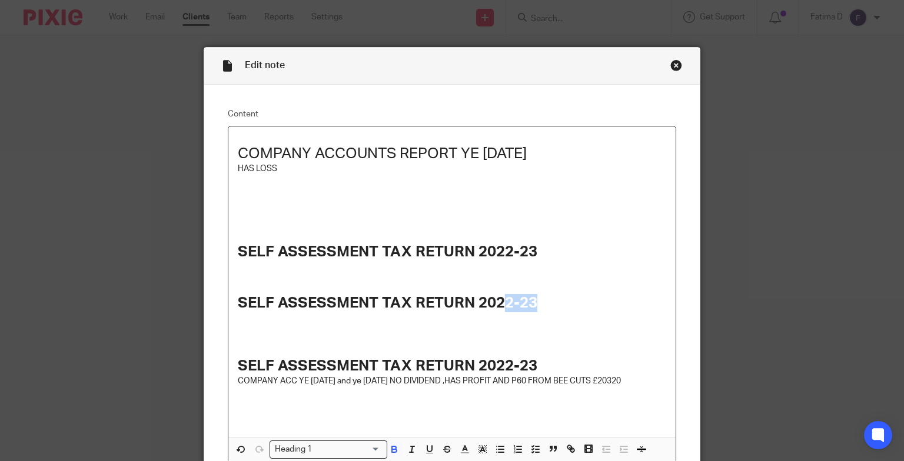
drag, startPoint x: 534, startPoint y: 302, endPoint x: 497, endPoint y: 302, distance: 37.1
click at [497, 302] on h1 "SELF ASSESSMENT TAX RETURN 2022-23" at bounding box center [452, 303] width 429 height 18
click at [555, 315] on p at bounding box center [452, 318] width 429 height 12
click at [541, 307] on h1 "SELF ASSESSMENT TAX RETURN 2023-24" at bounding box center [452, 303] width 429 height 18
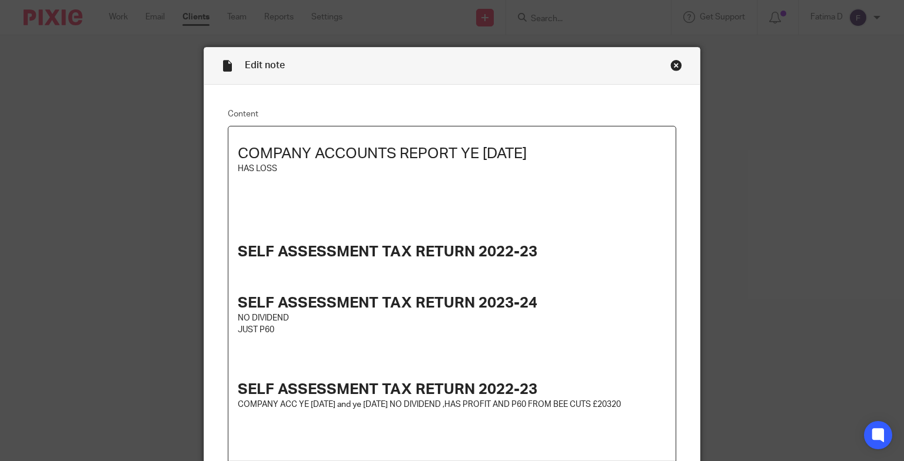
click at [532, 252] on h1 "SELF ASSESSMENT TAX RETURN 2022-23" at bounding box center [452, 252] width 429 height 18
drag, startPoint x: 534, startPoint y: 249, endPoint x: 503, endPoint y: 247, distance: 31.3
click at [503, 247] on h1 "SELF ASSESSMENT TAX RETURN 2022-23" at bounding box center [452, 252] width 429 height 18
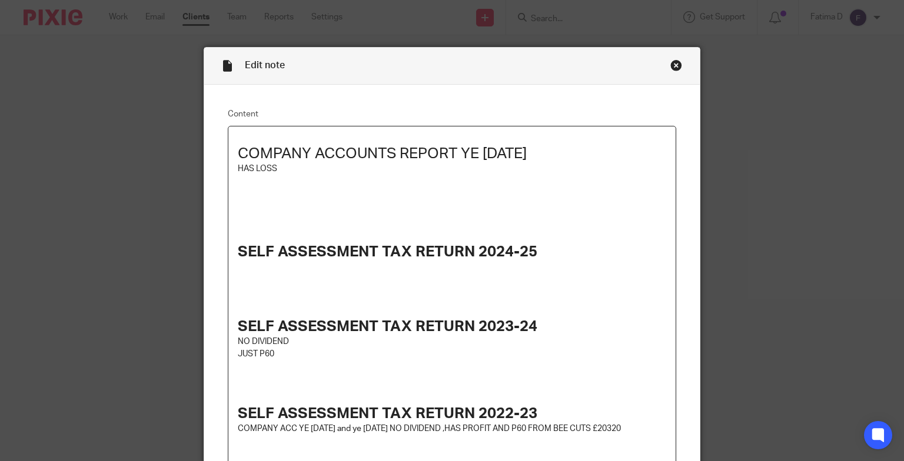
click at [243, 276] on p at bounding box center [452, 280] width 429 height 12
click at [231, 281] on div "COMPANY ACCOUNTS REPORT YE 31.08.2024 HAS LOSS SELF ASSESSMENT TAX RETURN 2024-…" at bounding box center [452, 305] width 448 height 358
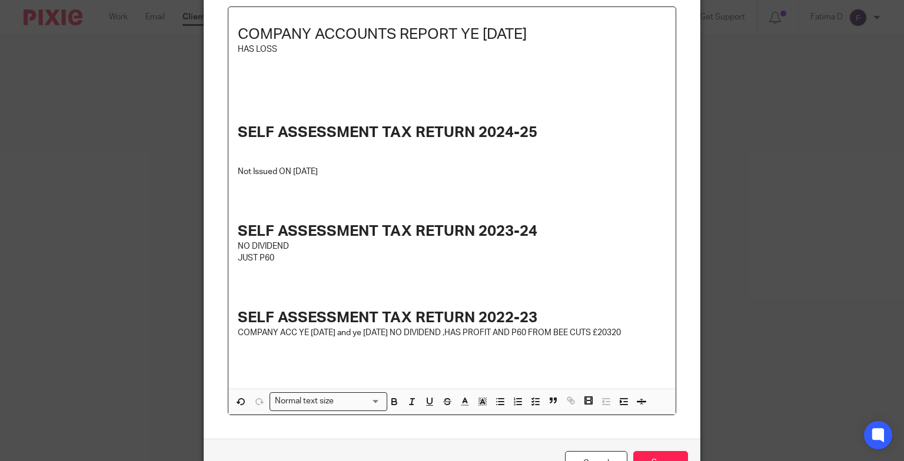
scroll to position [192, 0]
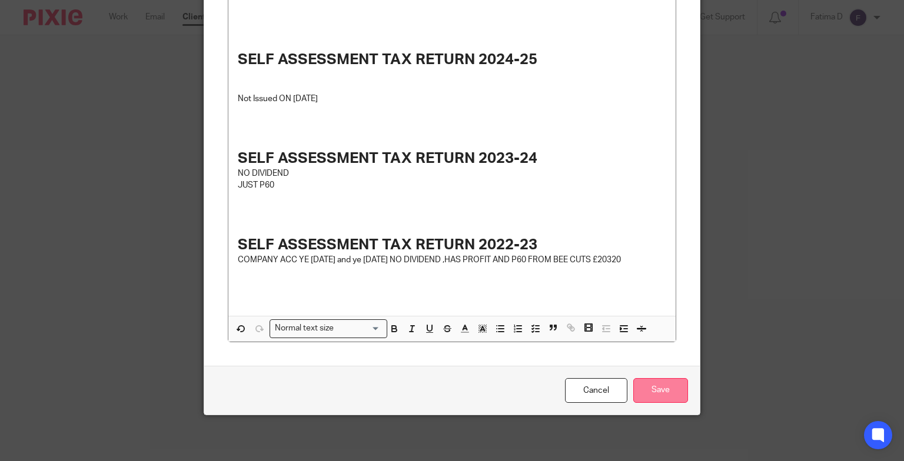
click at [657, 389] on input "Save" at bounding box center [660, 390] width 55 height 25
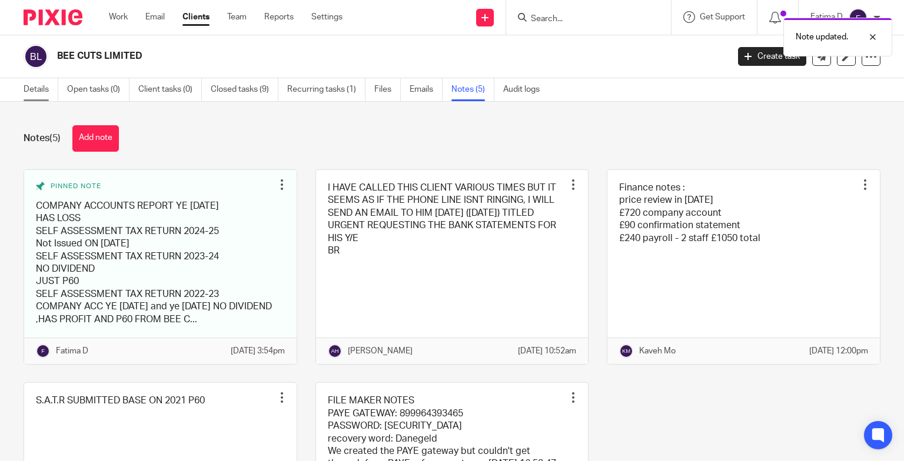
click at [36, 87] on link "Details" at bounding box center [41, 89] width 35 height 23
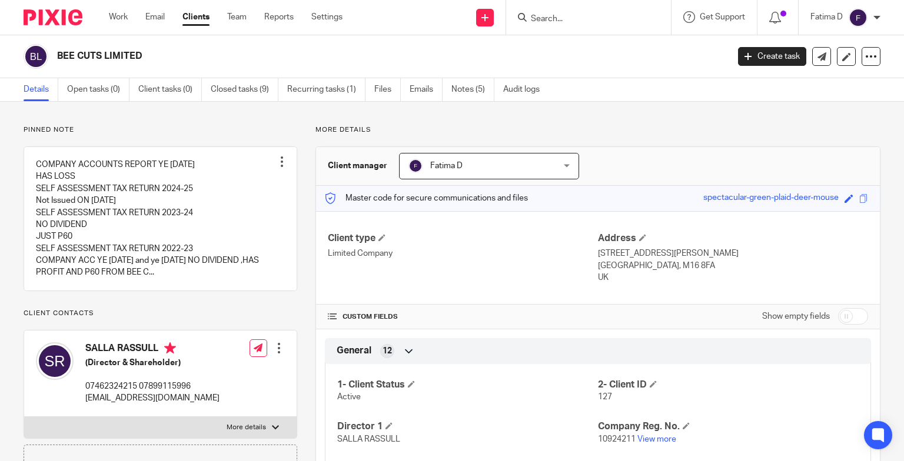
click at [534, 14] on input "Search" at bounding box center [583, 19] width 106 height 11
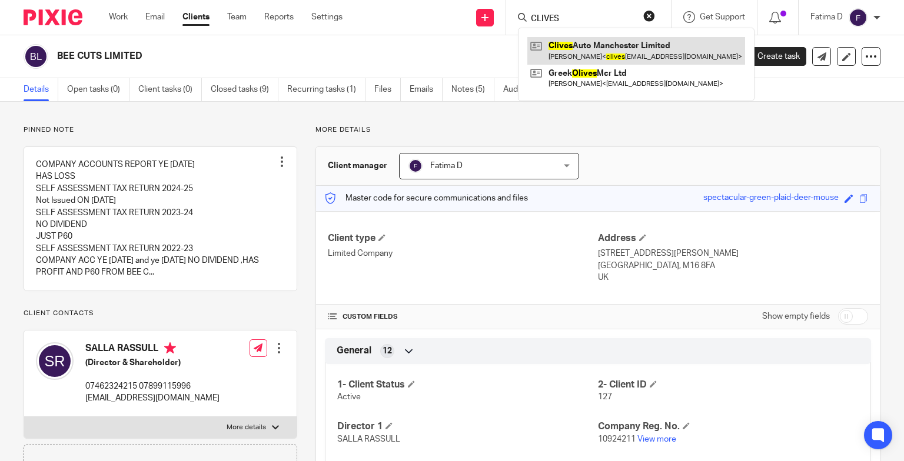
type input "CLIVES"
click at [603, 48] on link at bounding box center [636, 50] width 218 height 27
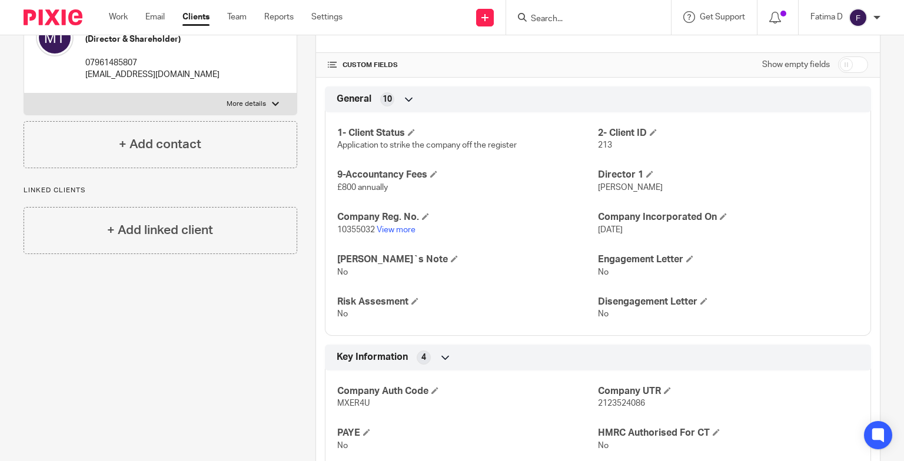
scroll to position [225, 0]
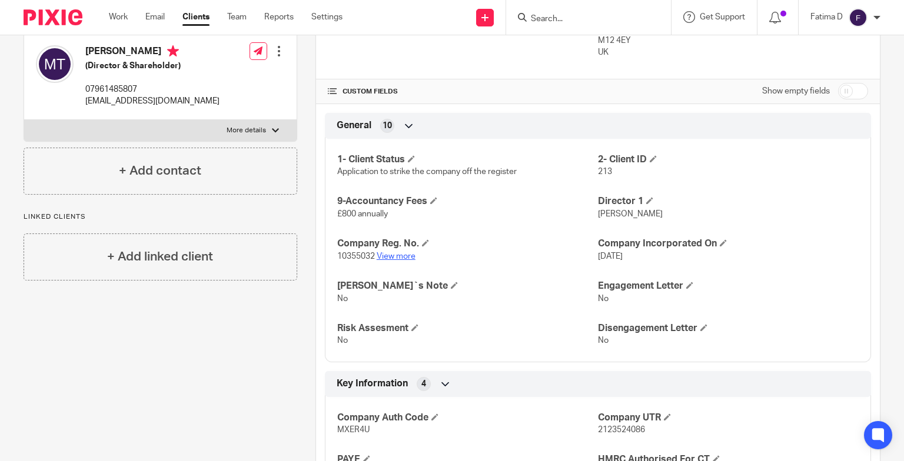
click at [398, 252] on link "View more" at bounding box center [396, 256] width 39 height 8
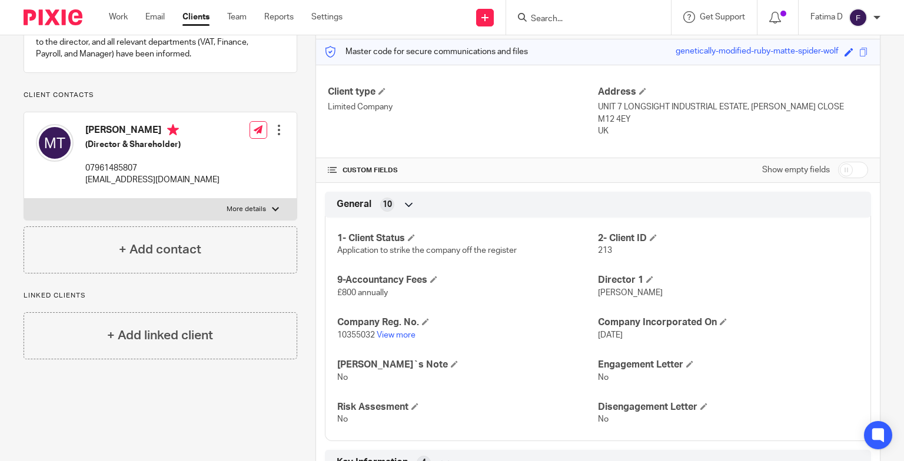
scroll to position [49, 0]
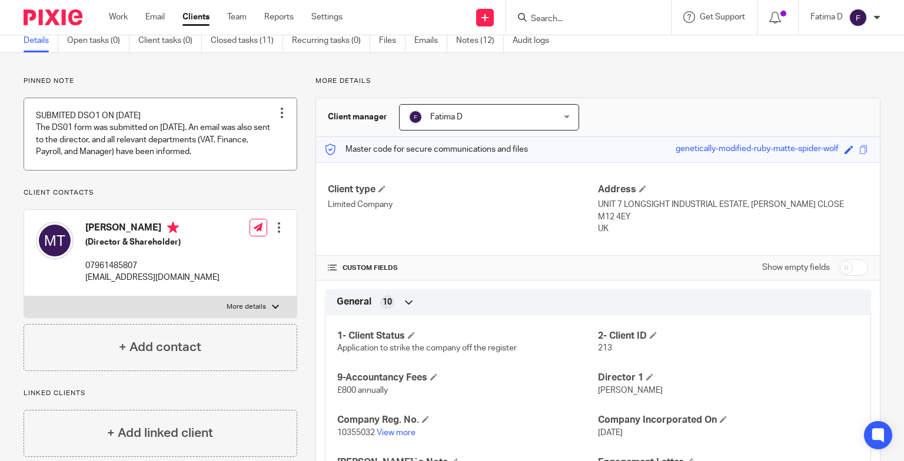
click at [61, 139] on link at bounding box center [160, 133] width 272 height 71
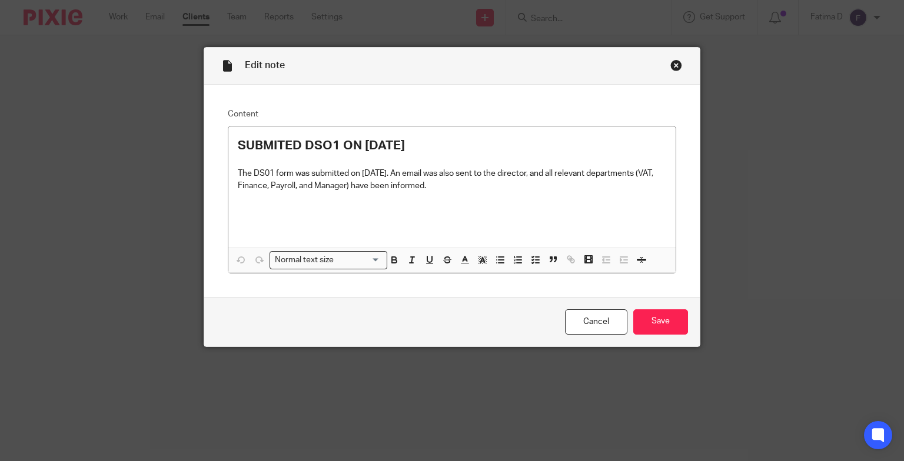
click at [671, 64] on div "Close this dialog window" at bounding box center [676, 65] width 12 height 12
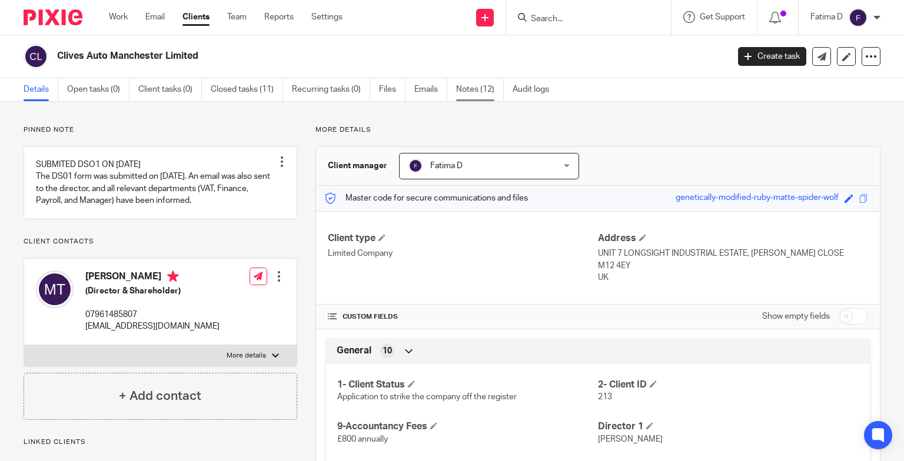
click at [468, 85] on link "Notes (12)" at bounding box center [480, 89] width 48 height 23
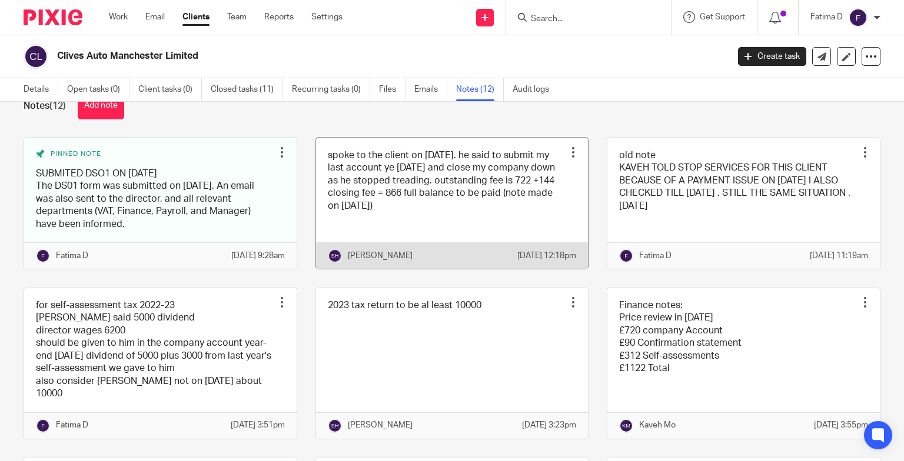
scroll to position [59, 0]
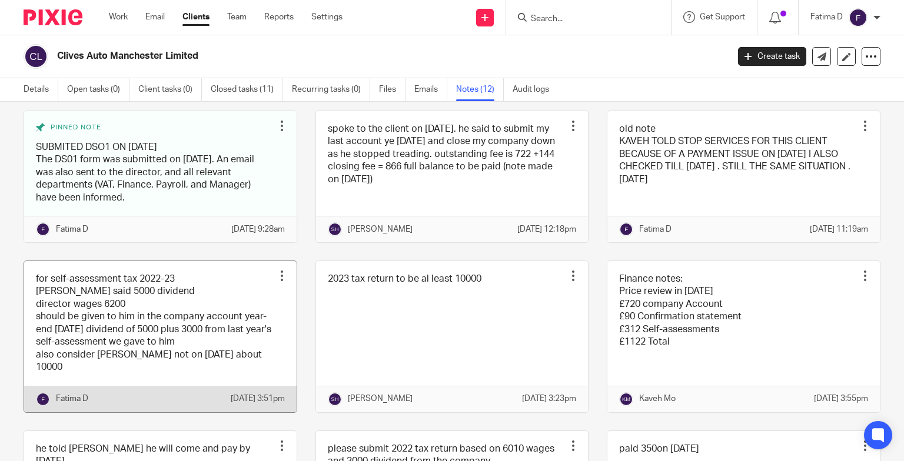
click at [55, 348] on link at bounding box center [160, 336] width 272 height 151
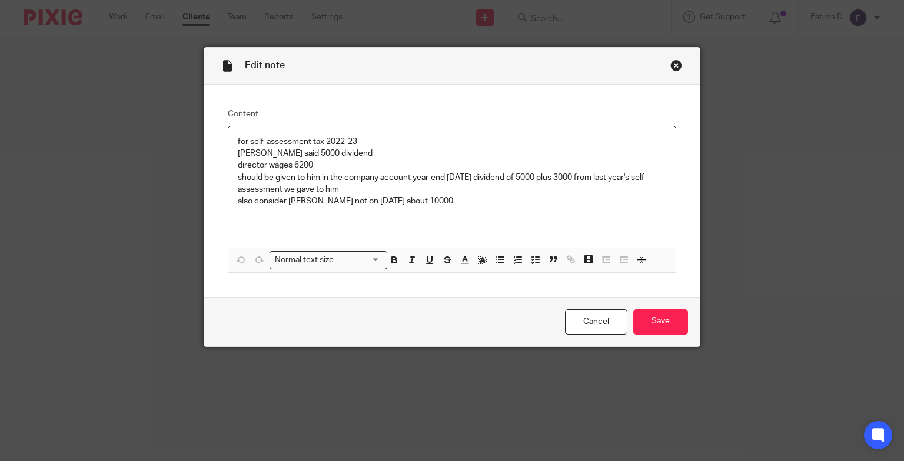
click at [670, 62] on div "Close this dialog window" at bounding box center [676, 65] width 12 height 12
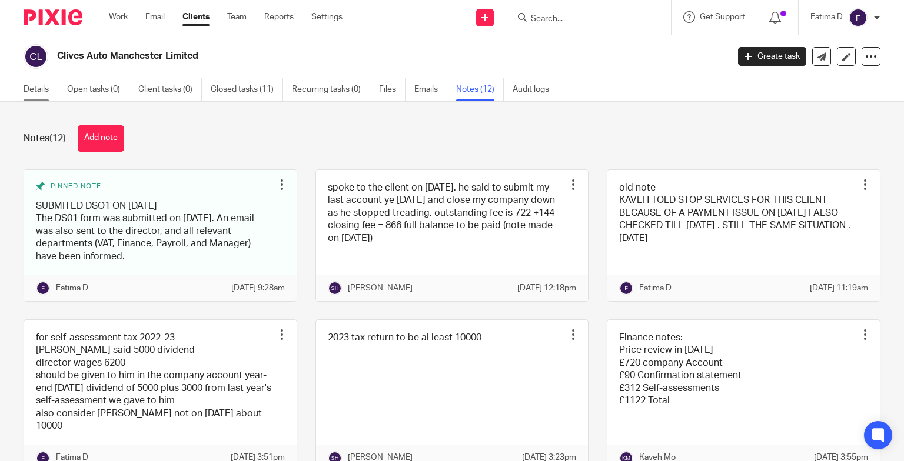
click at [33, 87] on link "Details" at bounding box center [41, 89] width 35 height 23
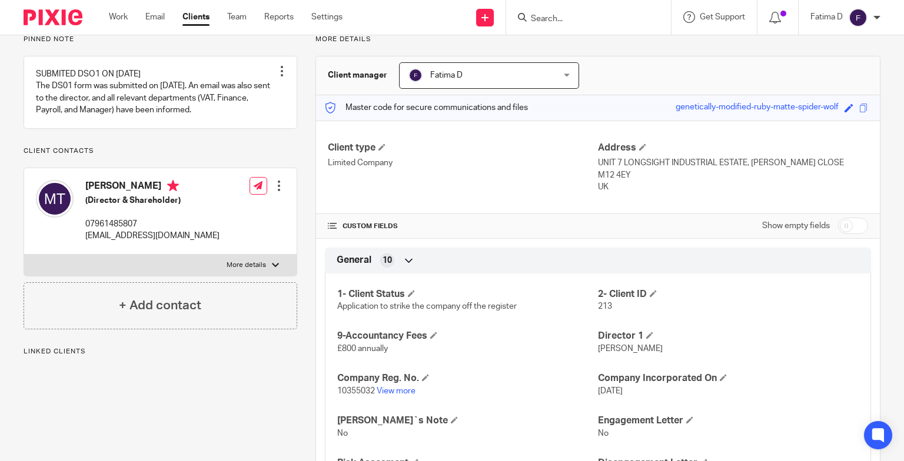
scroll to position [235, 0]
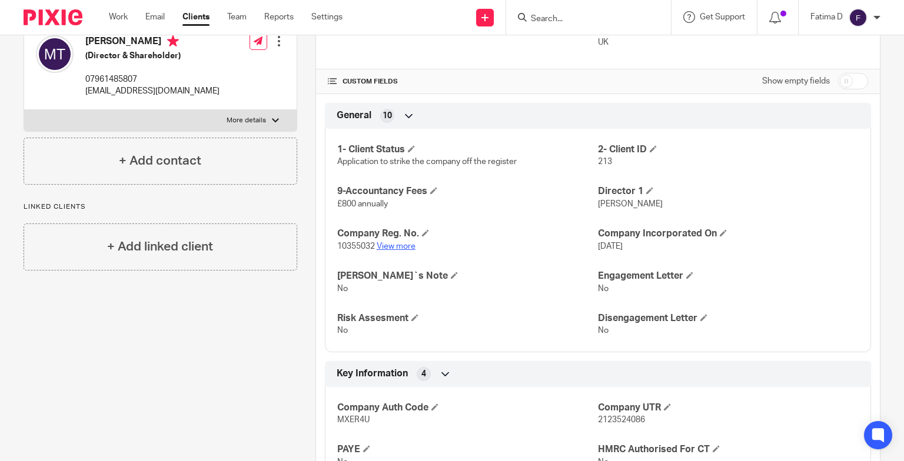
click at [389, 247] on link "View more" at bounding box center [396, 246] width 39 height 8
click at [275, 122] on div at bounding box center [275, 120] width 7 height 7
click at [24, 110] on input "More details" at bounding box center [24, 109] width 1 height 1
checkbox input "true"
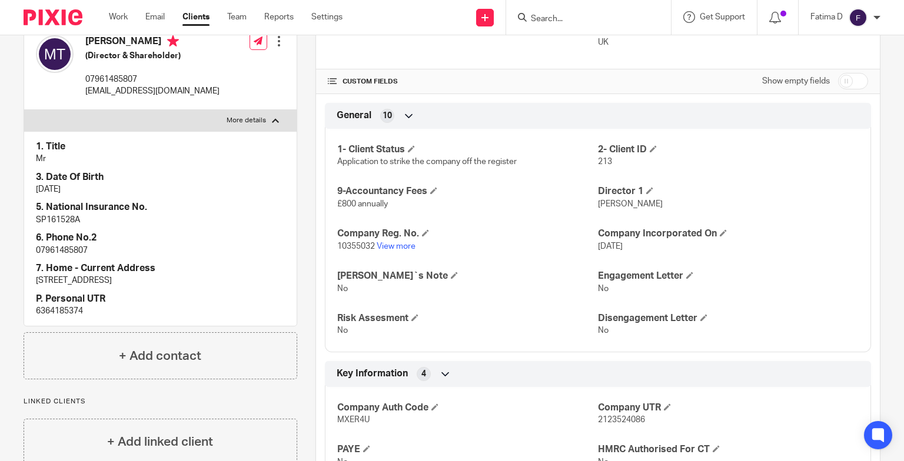
click at [59, 309] on p "6364185374" at bounding box center [160, 311] width 249 height 12
copy p "6364185374"
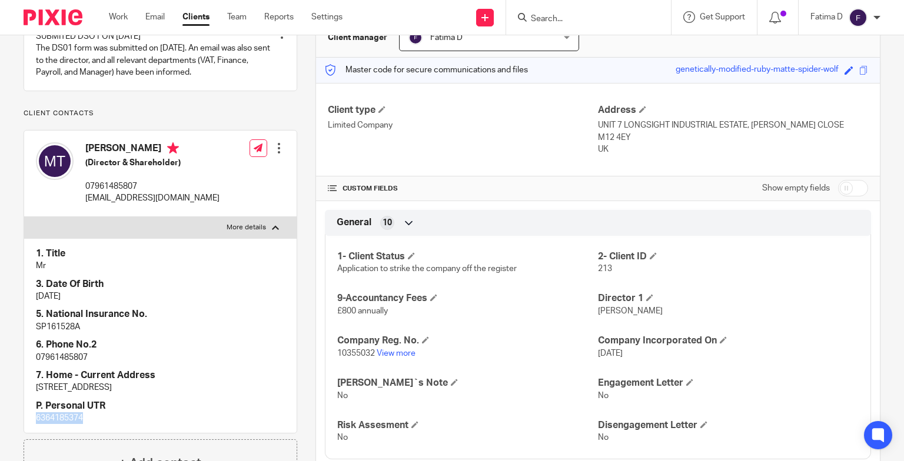
scroll to position [0, 0]
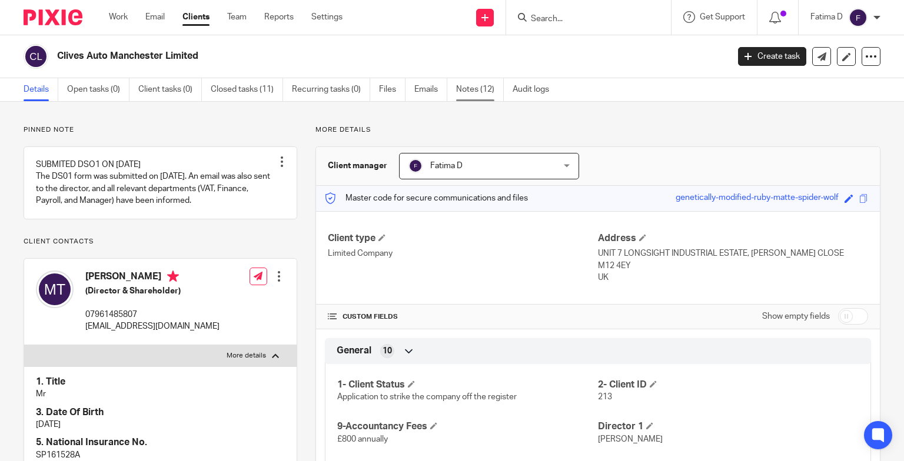
click at [467, 88] on link "Notes (12)" at bounding box center [480, 89] width 48 height 23
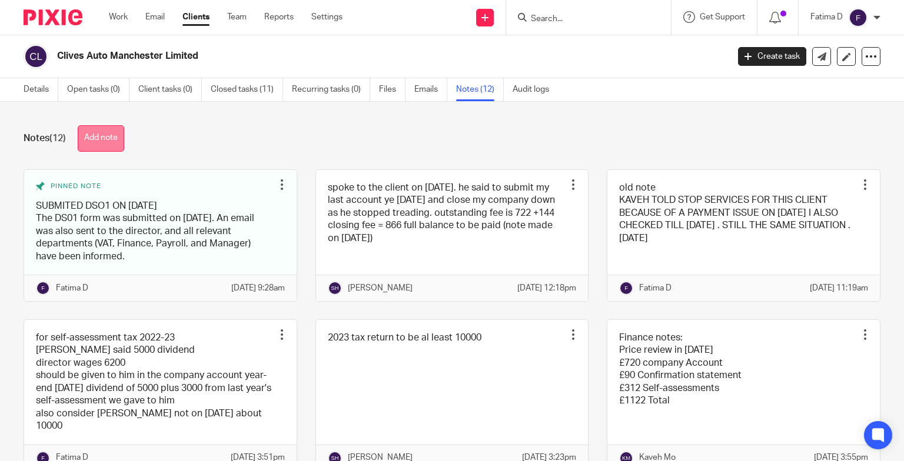
click at [115, 138] on button "Add note" at bounding box center [101, 138] width 46 height 26
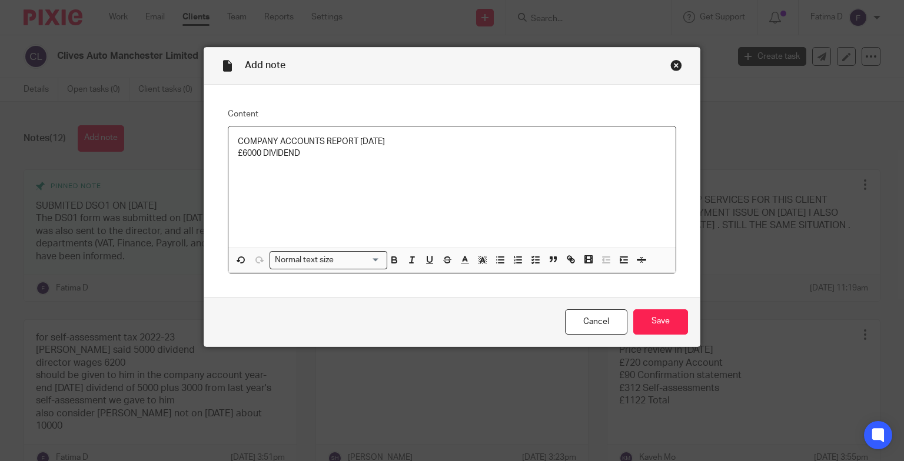
drag, startPoint x: 398, startPoint y: 140, endPoint x: 231, endPoint y: 144, distance: 167.7
click at [231, 144] on div "COMPANY ACCOUNTS REPORT [DATE] £6000 DIVIDEND" at bounding box center [452, 186] width 448 height 121
click at [239, 141] on p "COMPANY ACCOUNTS REPORT [DATE]" at bounding box center [452, 142] width 429 height 12
click at [389, 262] on icon "button" at bounding box center [394, 260] width 11 height 11
click at [374, 260] on input "Search for option" at bounding box center [359, 260] width 42 height 12
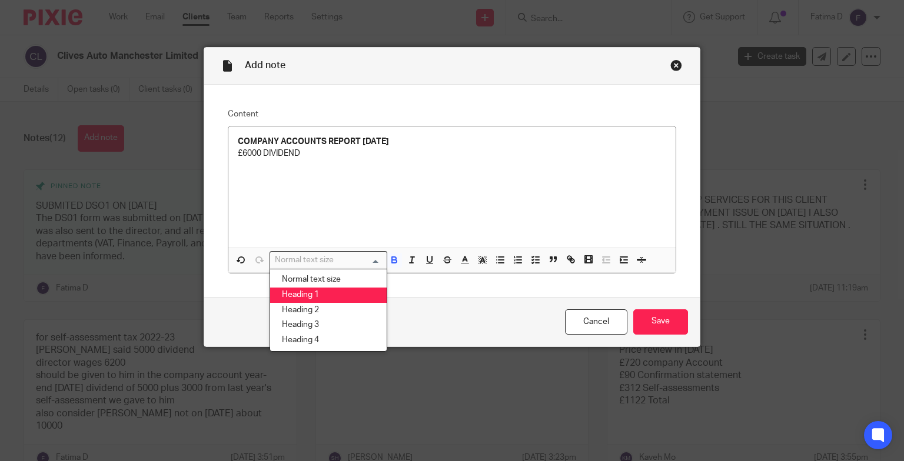
click at [329, 296] on li "Heading 1" at bounding box center [328, 295] width 116 height 15
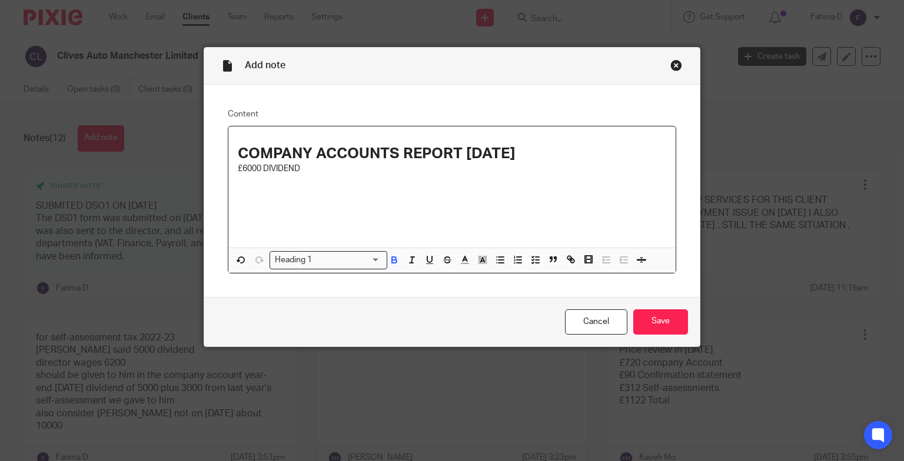
click at [421, 197] on div "COMPANY ACCOUNTS REPORT [DATE] £6000 DIVIDEND" at bounding box center [452, 186] width 448 height 121
click at [569, 158] on h1 "COMPANY ACCOUNTS REPORT [DATE]" at bounding box center [452, 154] width 429 height 18
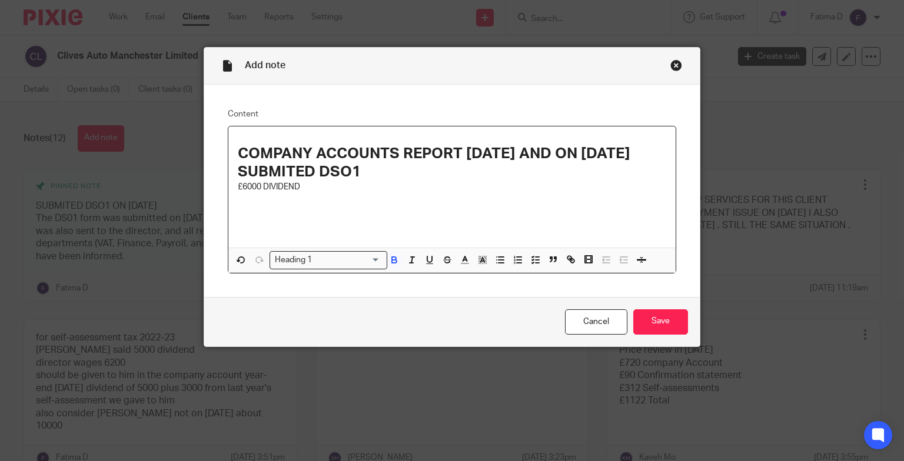
drag, startPoint x: 548, startPoint y: 153, endPoint x: 642, endPoint y: 167, distance: 95.1
click at [642, 167] on h1 "COMPANY ACCOUNTS REPORT 30/09/2024 AND ON FEB 2025 SUBMITED DSO1" at bounding box center [452, 163] width 429 height 36
click at [368, 259] on input "Search for option" at bounding box center [348, 260] width 64 height 12
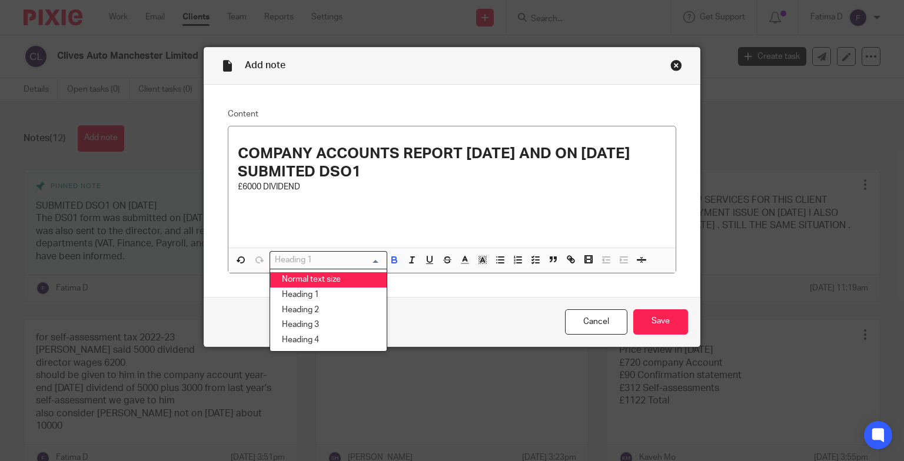
click at [328, 277] on li "Normal text size" at bounding box center [328, 279] width 116 height 15
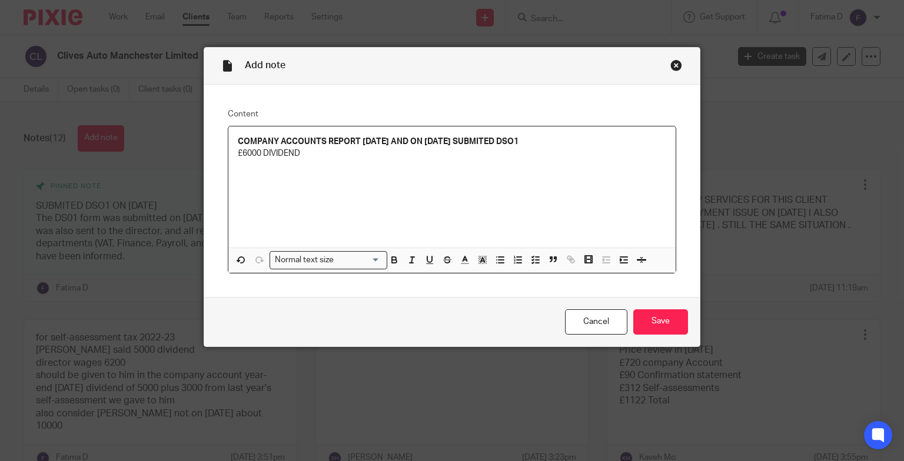
click at [400, 174] on div "COMPANY ACCOUNTS REPORT 30/09/2024 AND ON FEB 2025 SUBMITED DSO1 £6000 DIVIDEND" at bounding box center [452, 186] width 448 height 121
click at [421, 141] on strong "COMPANY ACCOUNTS REPORT 30/09/2024 AND ON FEB 2025 SUBMITED DSO1" at bounding box center [378, 142] width 281 height 8
click at [404, 138] on strong "COMPANY ACCOUNTS REPORT 30/09/2024 AND ON FEB 2025 SUBMITED DSO1" at bounding box center [378, 142] width 281 height 8
click at [550, 142] on p "COMPANY ACCOUNTS REPORT 30/09/2024 (AND ON FEB 2025 SUBMITED DSO1" at bounding box center [452, 142] width 429 height 12
drag, startPoint x: 400, startPoint y: 142, endPoint x: 216, endPoint y: 141, distance: 184.2
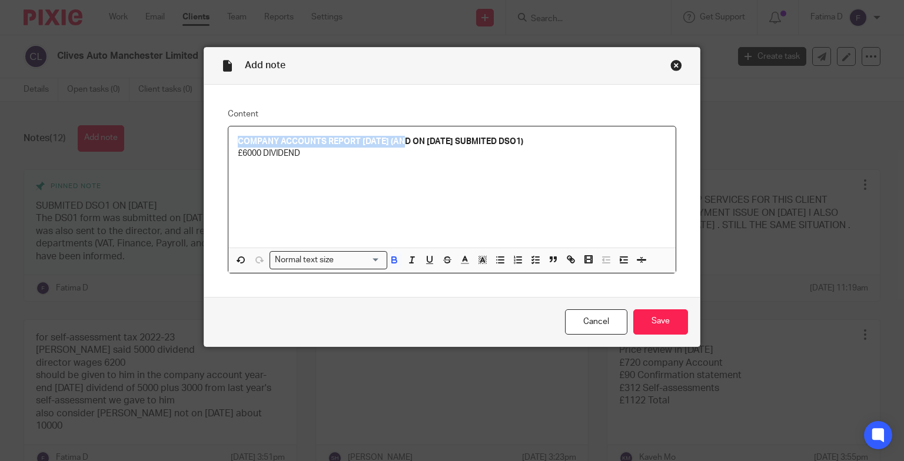
click at [216, 141] on div "Content COMPANY ACCOUNTS REPORT 30/09/2024 (AND ON FEB 2025 SUBMITED DSO1) £600…" at bounding box center [452, 191] width 496 height 212
click at [372, 259] on input "Search for option" at bounding box center [325, 260] width 109 height 12
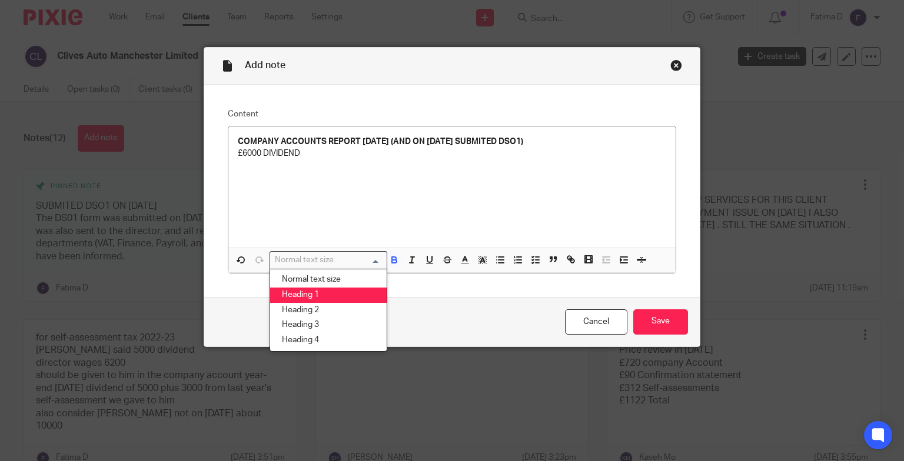
click at [312, 292] on li "Heading 1" at bounding box center [328, 295] width 116 height 15
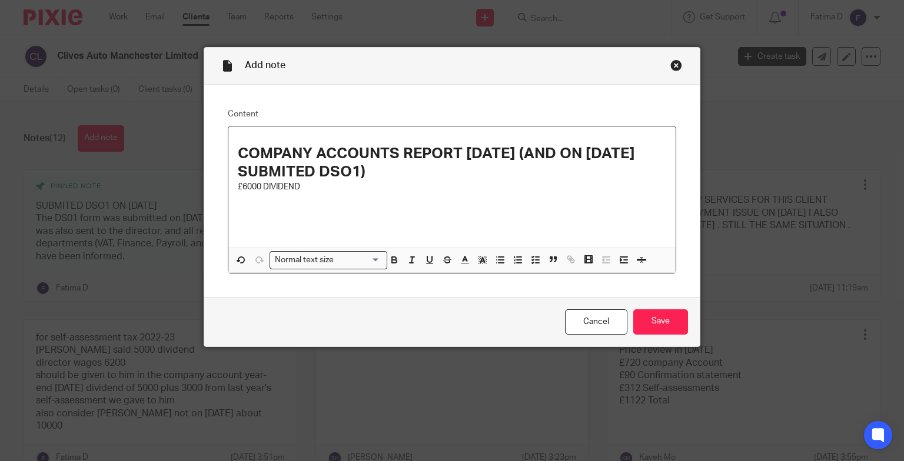
click at [422, 221] on div "COMPANY ACCOUNTS REPORT 30/09/2024 (AND ON FEB 2025 SUBMITED DSO1) £6000 DIVIDE…" at bounding box center [452, 186] width 448 height 121
click at [543, 152] on strong "COMPANY ACCOUNTS REPORT 30/09/2024 (AND ON FEB 2025 SUBMITED DSO1)" at bounding box center [438, 163] width 401 height 34
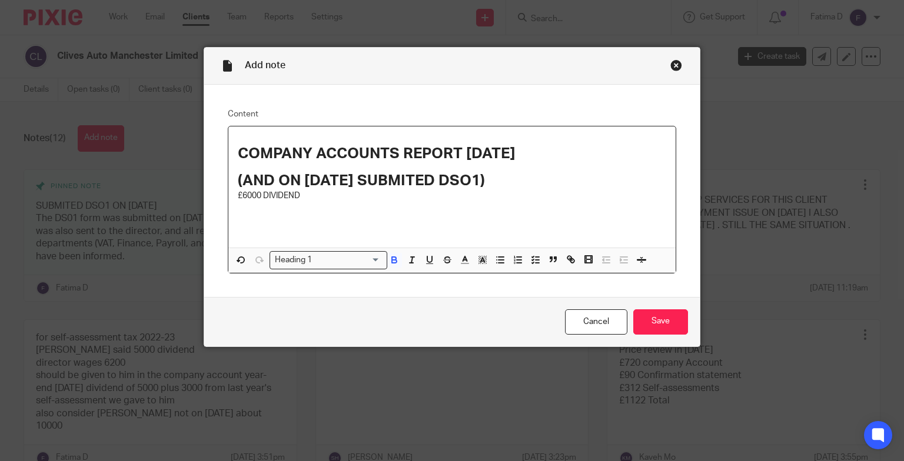
drag, startPoint x: 513, startPoint y: 180, endPoint x: 237, endPoint y: 177, distance: 276.0
click at [238, 177] on h1 "(AND ON FEB 2025 SUBMITED DSO1)" at bounding box center [452, 181] width 429 height 18
click at [369, 257] on input "Search for option" at bounding box center [348, 260] width 64 height 12
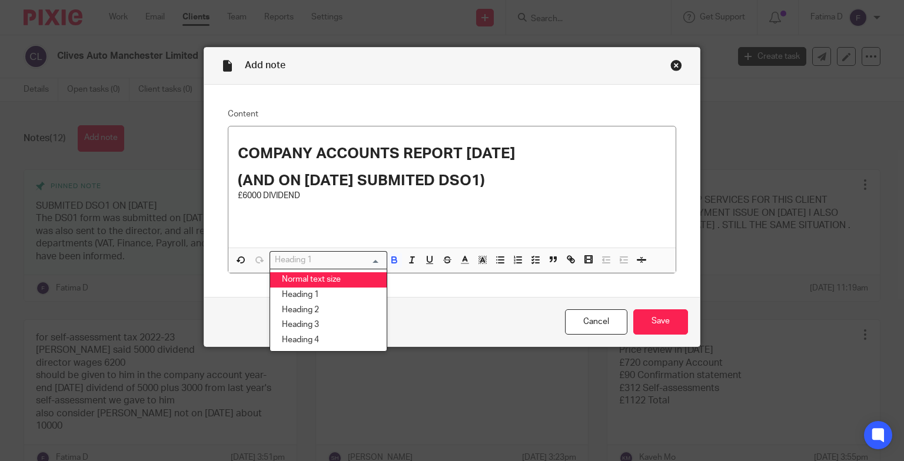
click at [339, 277] on li "Normal text size" at bounding box center [328, 279] width 116 height 15
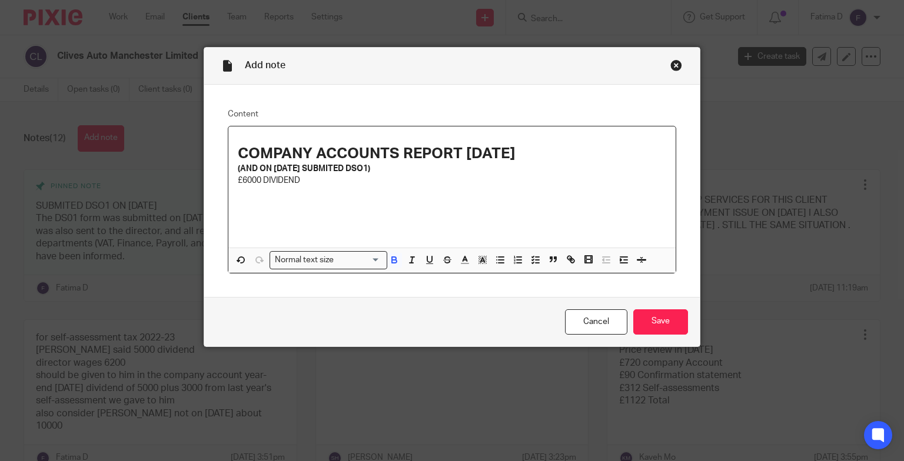
click at [379, 215] on div "COMPANY ACCOUNTS REPORT 30/09/2024 (AND ON FEB 2025 SUBMITED DSO1) £6000 DIVIDE…" at bounding box center [452, 186] width 448 height 121
click at [231, 177] on div "COMPANY ACCOUNTS REPORT 30/09/2024 (AND ON FEB 2025 SUBMITED DSO1) £6000 DIVIDE…" at bounding box center [452, 186] width 448 height 121
click at [321, 188] on p "£6000 DIVIDEND" at bounding box center [452, 193] width 429 height 12
click at [243, 220] on div "COMPANY ACCOUNTS REPORT 30/09/2024 (AND ON FEB 2025 SUBMITED DSO1) £6000 DIVIDE…" at bounding box center [452, 186] width 448 height 121
click at [478, 226] on div "COMPANY ACCOUNTS REPORT 30/09/2024 (AND ON FEB 2025 SUBMITED DSO1) £6000 DIVIDE…" at bounding box center [452, 186] width 448 height 121
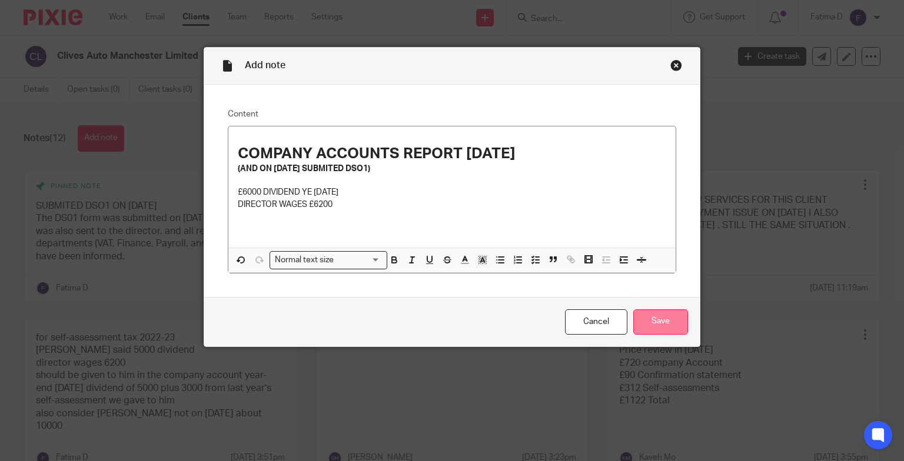
click at [648, 322] on input "Save" at bounding box center [660, 321] width 55 height 25
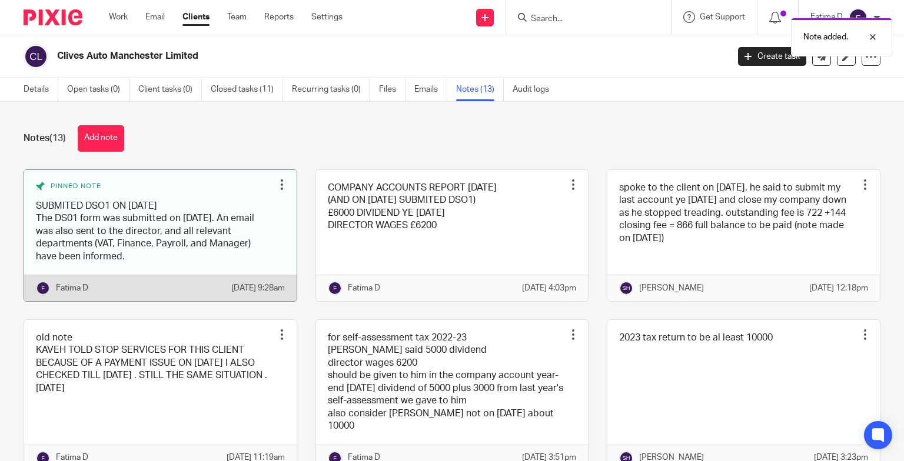
click at [132, 240] on link at bounding box center [160, 235] width 272 height 131
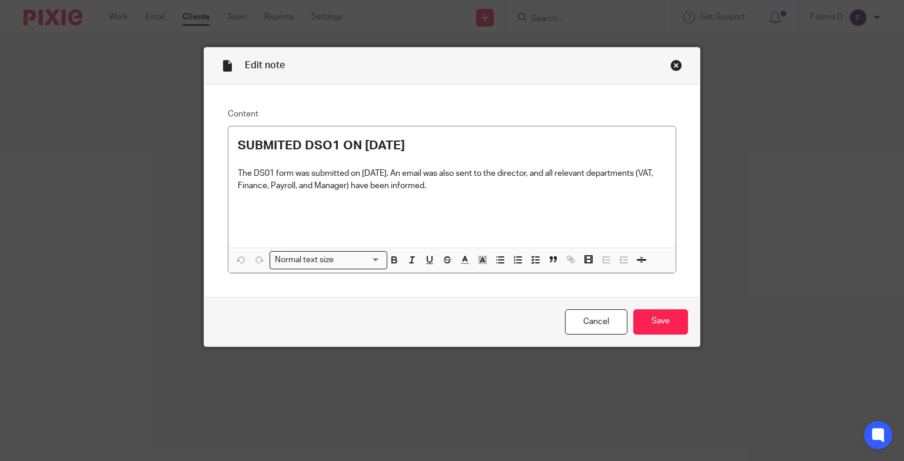
click at [671, 65] on div "Close this dialog window" at bounding box center [676, 65] width 12 height 12
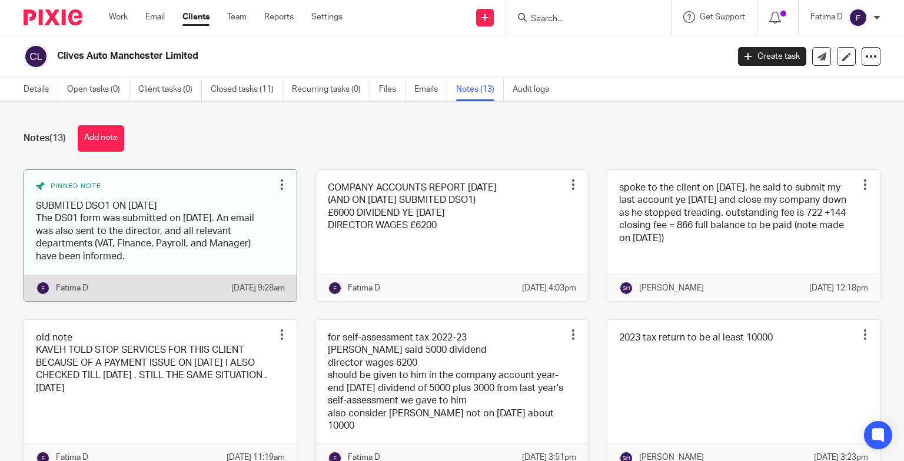
click at [276, 181] on div at bounding box center [282, 185] width 12 height 12
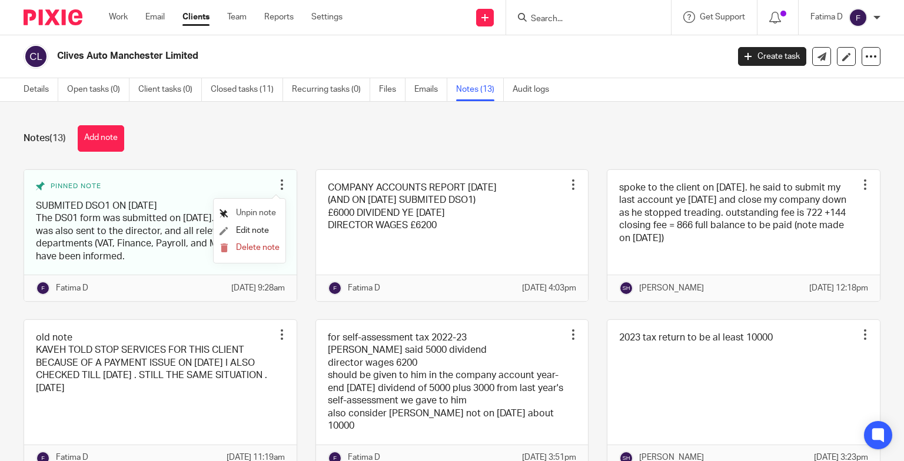
click at [243, 212] on span "Unpin note" at bounding box center [256, 213] width 40 height 8
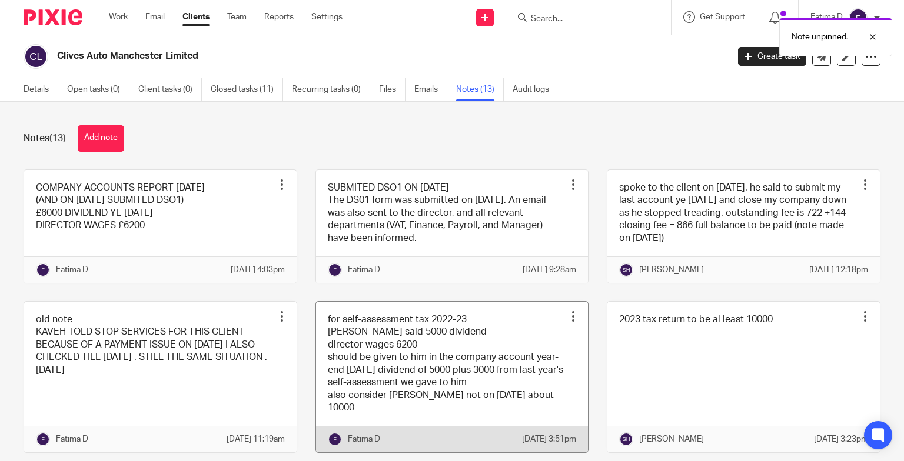
click at [414, 377] on link at bounding box center [452, 377] width 272 height 151
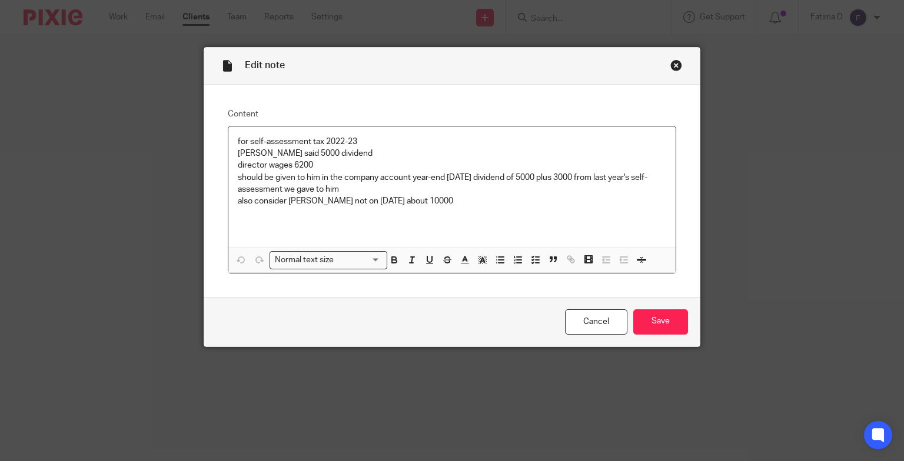
click at [670, 66] on div "Close this dialog window" at bounding box center [676, 65] width 12 height 12
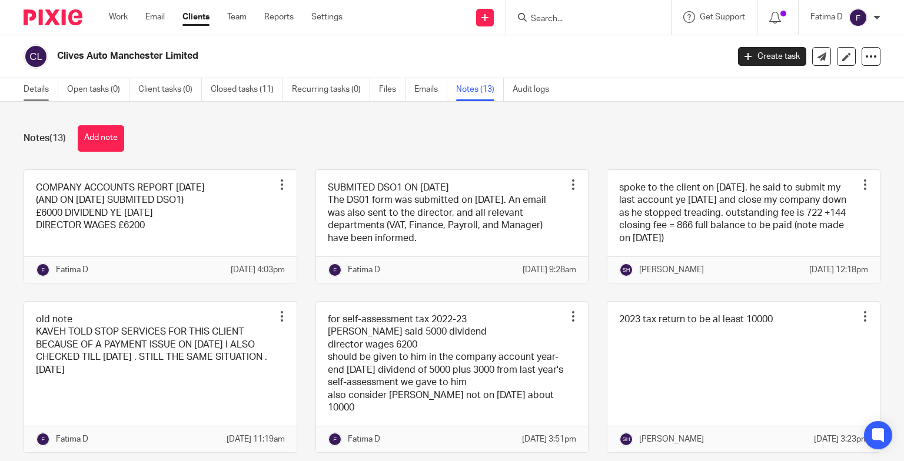
click at [27, 90] on link "Details" at bounding box center [41, 89] width 35 height 23
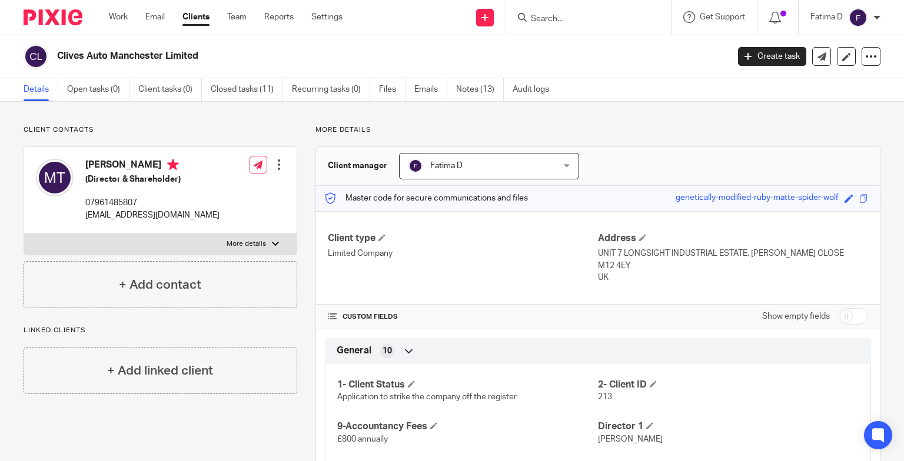
click at [272, 244] on div at bounding box center [275, 244] width 7 height 7
click at [24, 234] on input "More details" at bounding box center [24, 233] width 1 height 1
checkbox input "true"
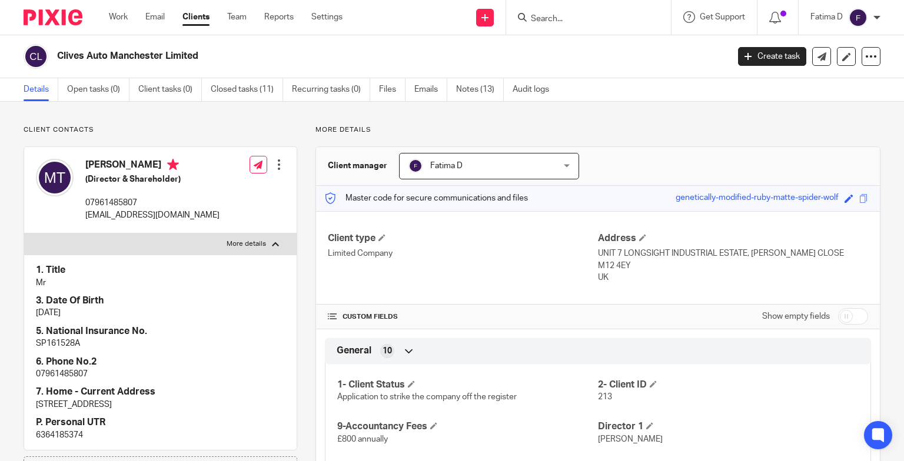
scroll to position [59, 0]
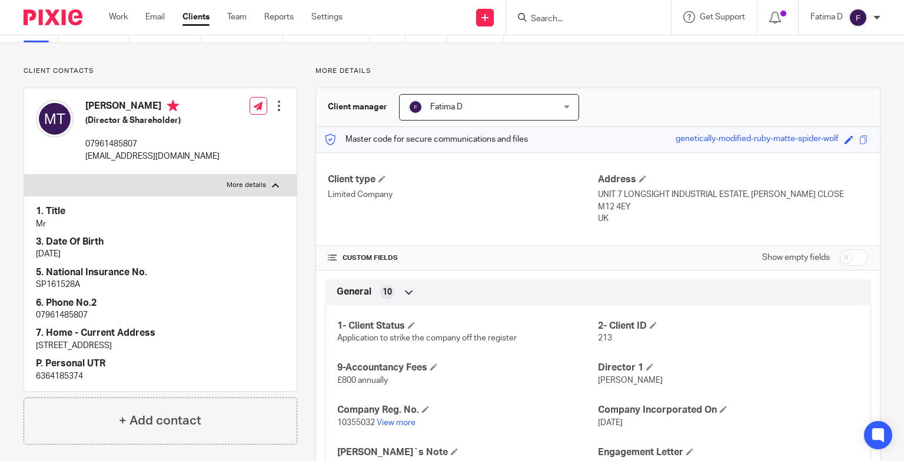
click at [74, 374] on p "6364185374" at bounding box center [160, 377] width 249 height 12
copy p "6364185374"
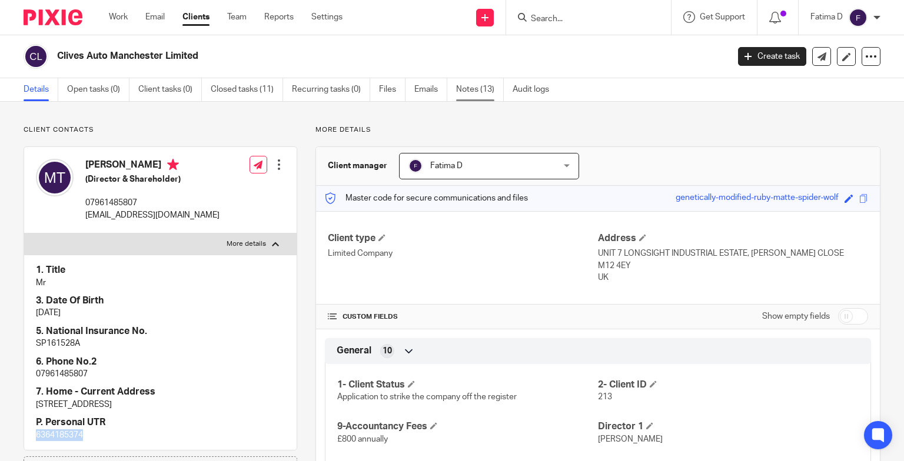
click at [473, 89] on link "Notes (13)" at bounding box center [480, 89] width 48 height 23
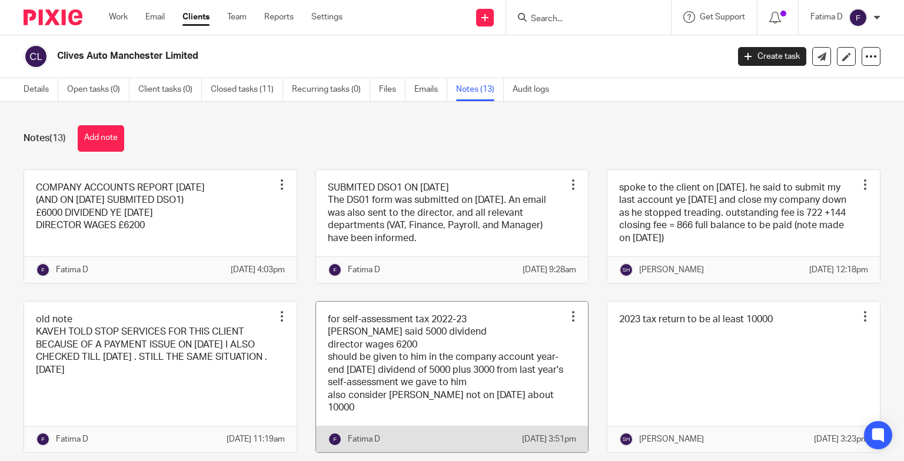
click at [356, 362] on link at bounding box center [452, 377] width 272 height 151
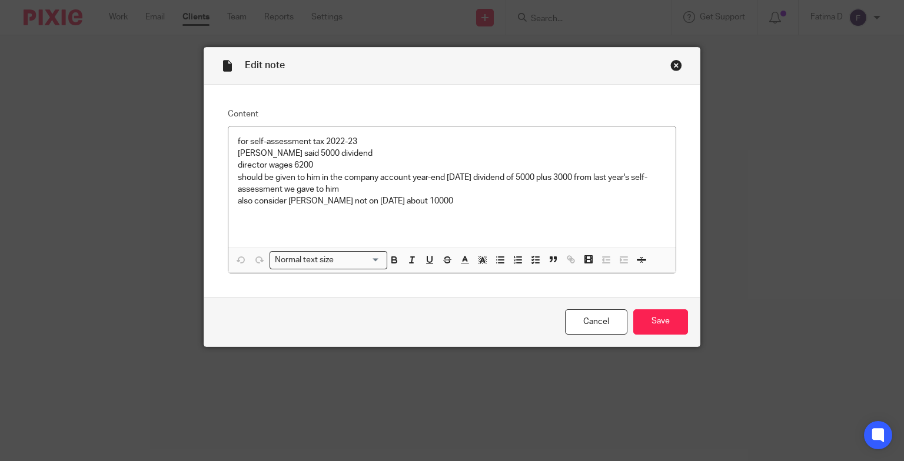
click at [672, 61] on div "Close this dialog window" at bounding box center [676, 65] width 12 height 12
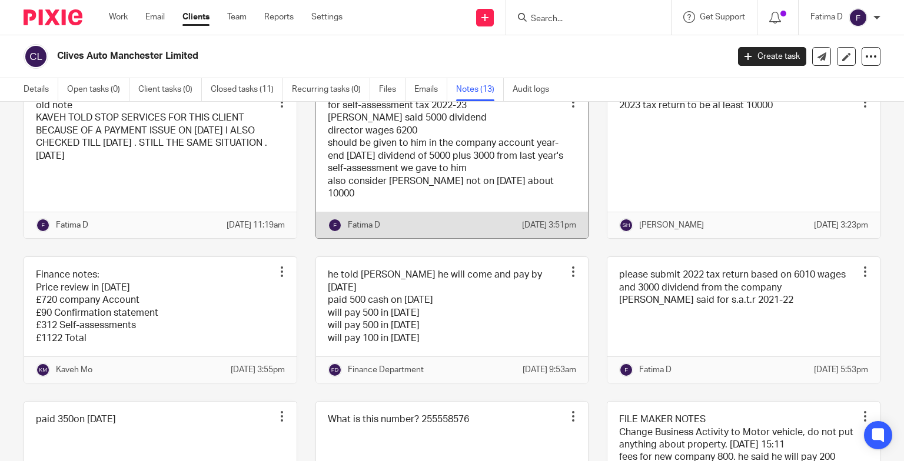
scroll to position [235, 0]
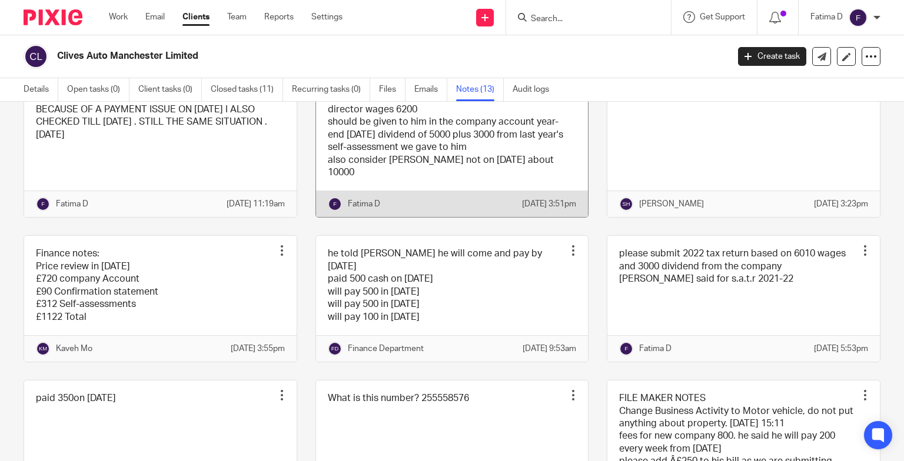
click at [437, 168] on link at bounding box center [452, 141] width 272 height 151
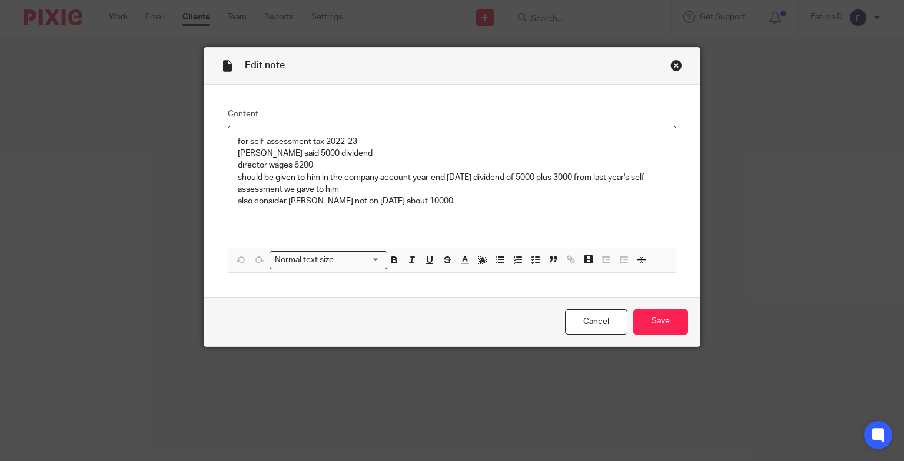
click at [670, 65] on div "Close this dialog window" at bounding box center [676, 65] width 12 height 12
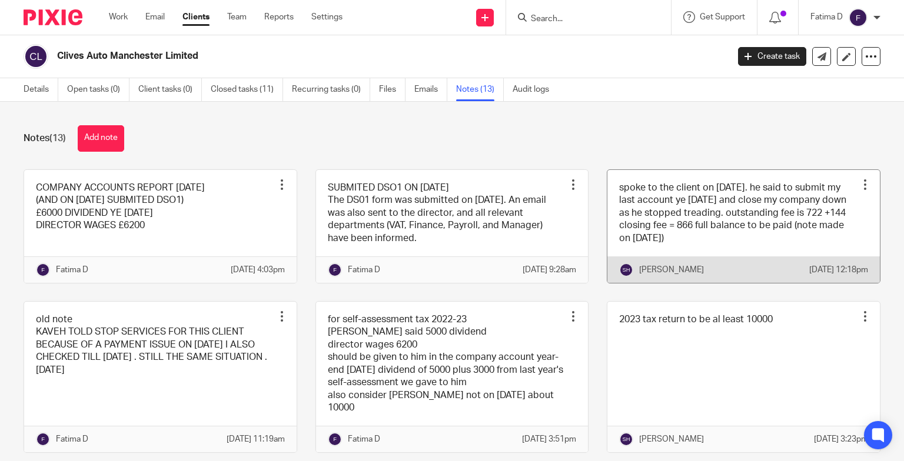
click at [705, 218] on link at bounding box center [743, 226] width 272 height 113
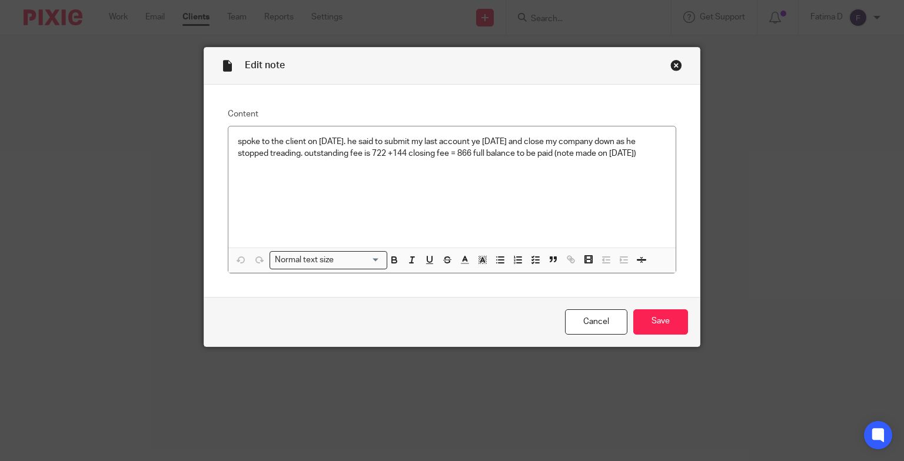
click at [674, 63] on div "Close this dialog window" at bounding box center [676, 65] width 12 height 12
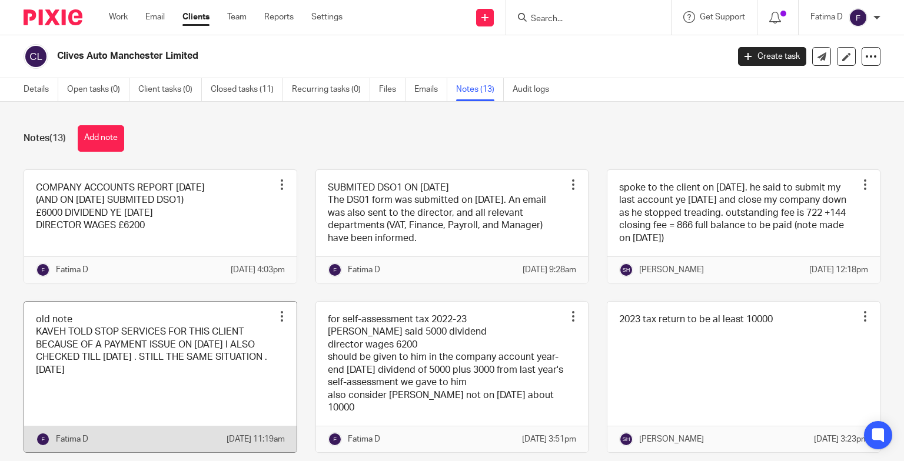
click at [169, 375] on link at bounding box center [160, 377] width 272 height 151
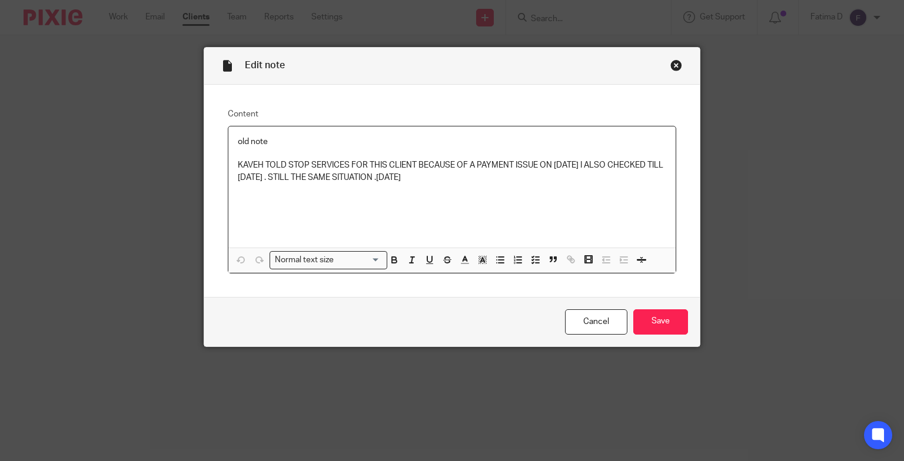
click at [671, 65] on div "Close this dialog window" at bounding box center [676, 65] width 12 height 12
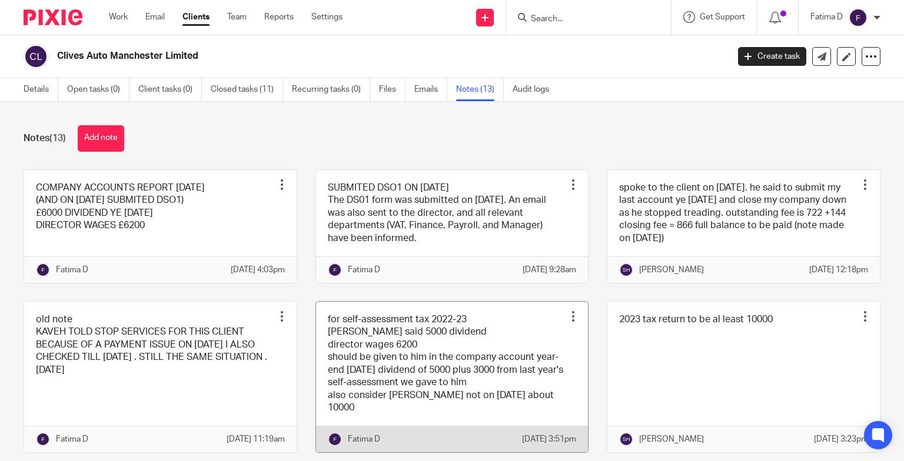
click at [438, 396] on link at bounding box center [452, 377] width 272 height 151
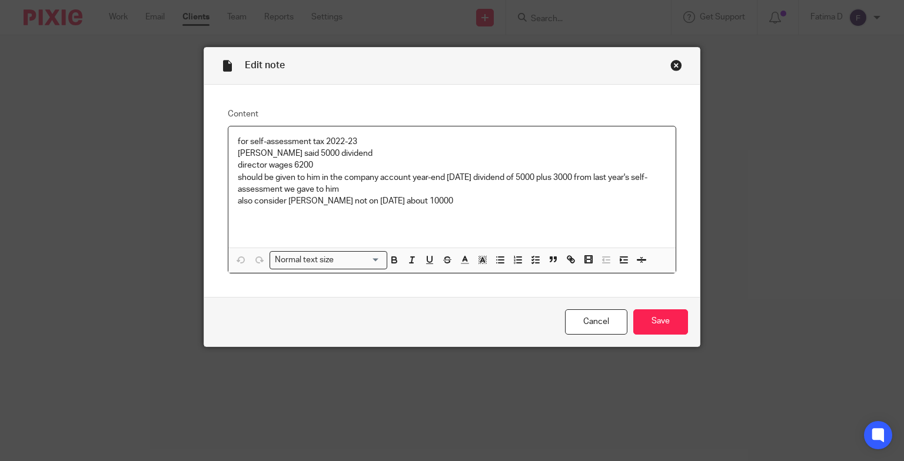
drag, startPoint x: 232, startPoint y: 139, endPoint x: 358, endPoint y: 191, distance: 135.8
click at [358, 191] on div "for self-assessment tax 2022-23 sam said 5000 dividend director wages 6200 shou…" at bounding box center [452, 186] width 448 height 121
drag, startPoint x: 332, startPoint y: 181, endPoint x: 257, endPoint y: 229, distance: 89.4
click at [257, 229] on div "for self-assessment tax 2022-23 sam said 5000 dividend director wages 6200 shou…" at bounding box center [452, 186] width 448 height 121
click at [670, 63] on div "Close this dialog window" at bounding box center [676, 65] width 12 height 12
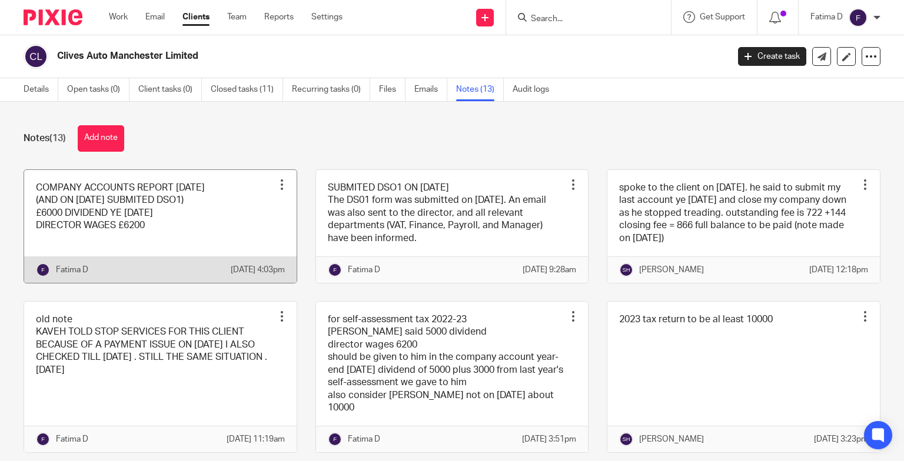
click at [276, 181] on div at bounding box center [282, 185] width 12 height 12
click at [177, 205] on link at bounding box center [160, 226] width 272 height 113
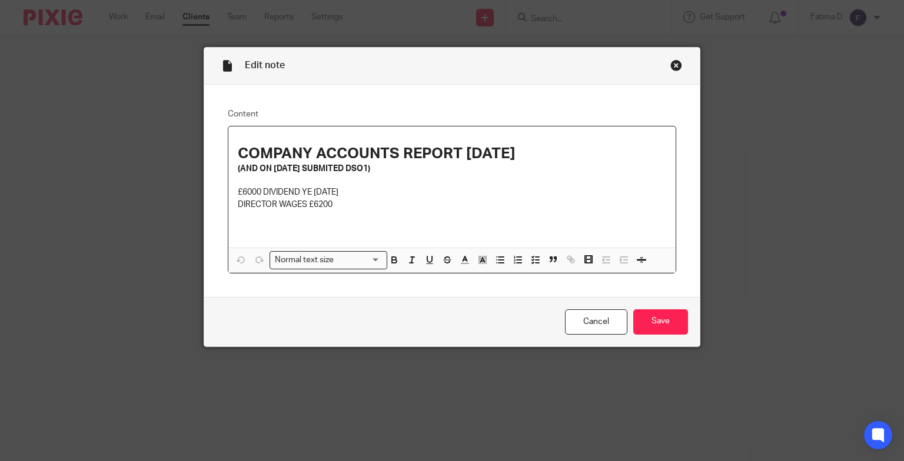
click at [336, 207] on p "DIRECTOR WAGES £6200" at bounding box center [452, 205] width 429 height 12
click at [248, 223] on div "COMPANY ACCOUNTS REPORT 30/09/2024 (AND ON FEB 2025 SUBMITED DSO1) £6000 DIVIDE…" at bounding box center [452, 186] width 448 height 121
click at [329, 208] on p "DIRECTOR WAGES £6200" at bounding box center [452, 205] width 429 height 12
drag, startPoint x: 348, startPoint y: 227, endPoint x: 234, endPoint y: 222, distance: 114.2
click at [238, 222] on p "SELF ASSESSMENT 2023-24" at bounding box center [452, 228] width 429 height 12
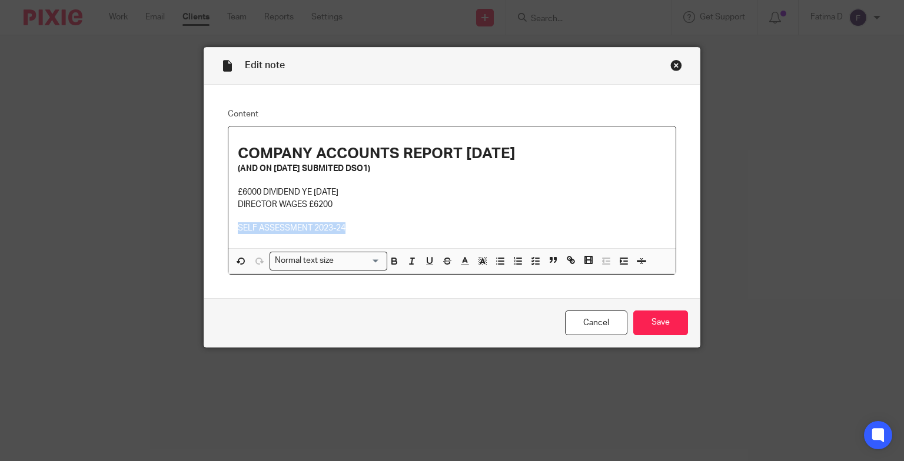
drag, startPoint x: 235, startPoint y: 222, endPoint x: 231, endPoint y: 228, distance: 7.5
click at [231, 228] on div "COMPANY ACCOUNTS REPORT 30/09/2024 (AND ON FEB 2025 SUBMITED DSO1) £6000 DIVIDE…" at bounding box center [452, 187] width 448 height 122
click at [369, 258] on input "Search for option" at bounding box center [359, 261] width 42 height 12
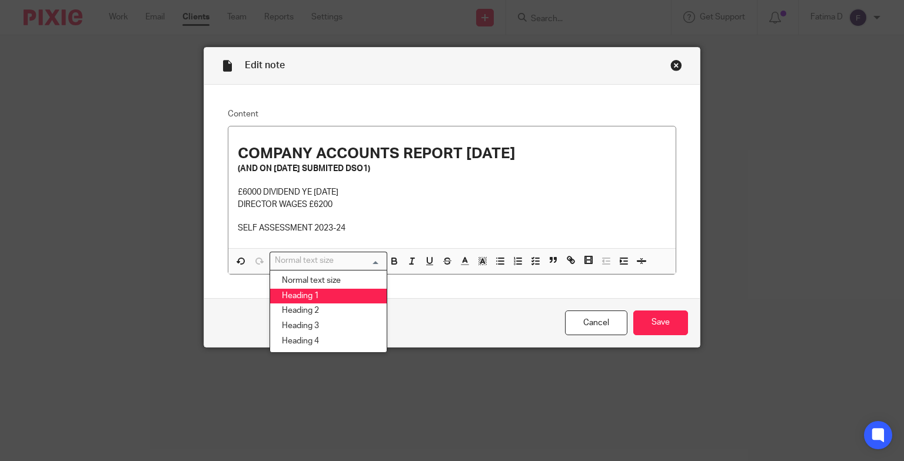
click at [351, 294] on li "Heading 1" at bounding box center [328, 296] width 116 height 15
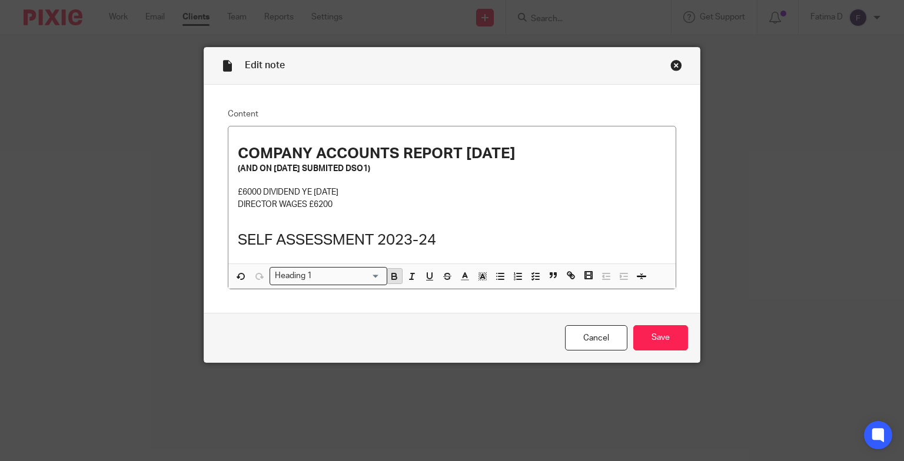
click at [392, 274] on icon "button" at bounding box center [394, 275] width 4 height 3
click at [448, 235] on h1 "SELF ASSESSMENT 2023-24" at bounding box center [452, 240] width 429 height 18
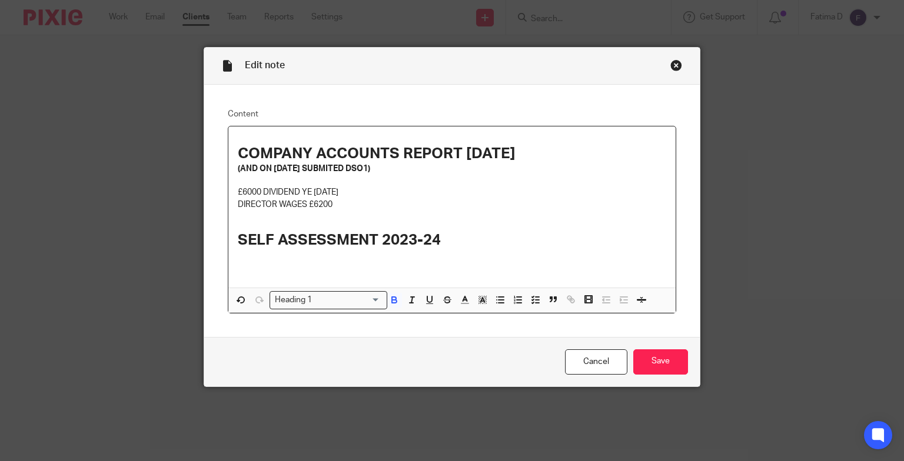
click at [444, 237] on h1 "SELF ASSESSMENT 2023-24" at bounding box center [452, 240] width 429 height 18
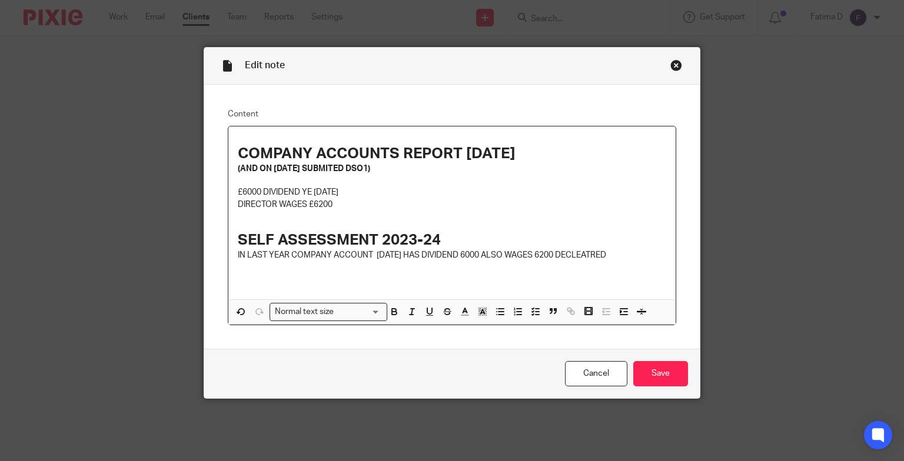
click at [572, 264] on p at bounding box center [452, 267] width 429 height 12
click at [252, 271] on p at bounding box center [452, 267] width 429 height 12
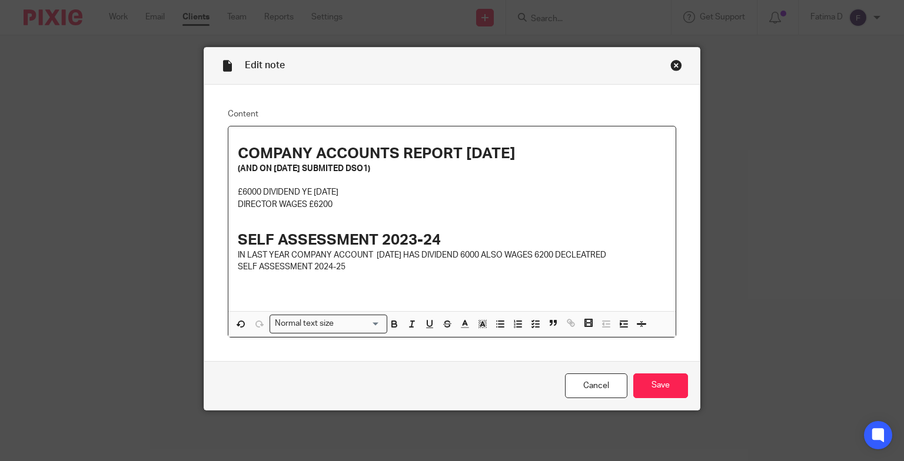
click at [238, 266] on p "SELF ASSESSMENT 2024-25" at bounding box center [452, 267] width 429 height 12
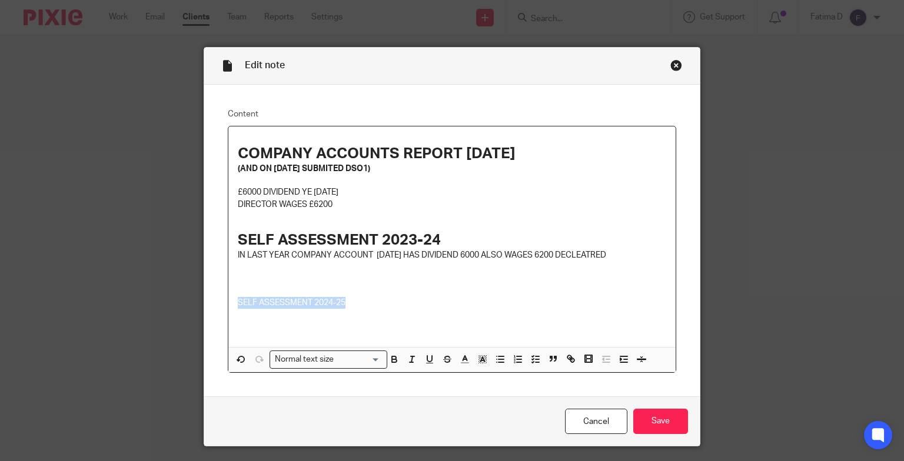
drag, startPoint x: 345, startPoint y: 302, endPoint x: 235, endPoint y: 299, distance: 110.1
click at [231, 299] on div "COMPANY ACCOUNTS REPORT 30/09/2024 (AND ON FEB 2025 SUBMITED DSO1) £6000 DIVIDE…" at bounding box center [452, 236] width 448 height 221
drag, startPoint x: 240, startPoint y: 301, endPoint x: 414, endPoint y: 351, distance: 180.6
click at [414, 321] on p at bounding box center [452, 327] width 429 height 12
click at [367, 358] on input "Search for option" at bounding box center [359, 360] width 42 height 12
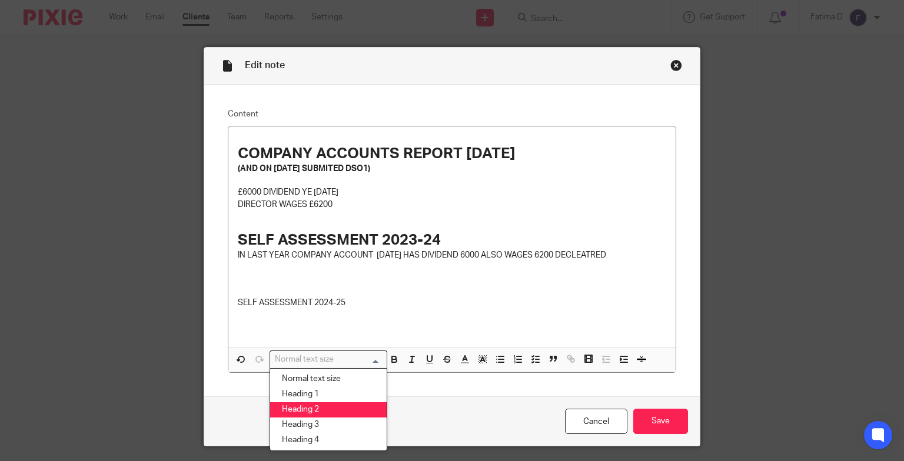
click at [316, 405] on li "Heading 2" at bounding box center [328, 409] width 116 height 15
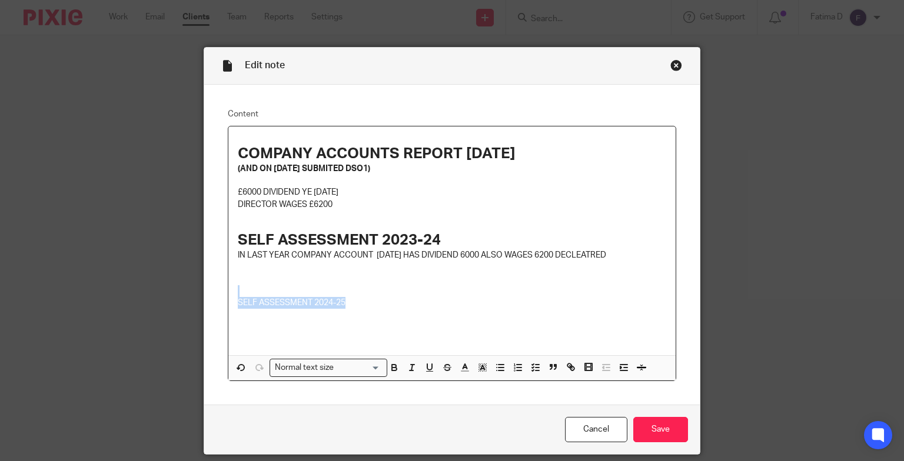
drag, startPoint x: 347, startPoint y: 295, endPoint x: 370, endPoint y: 298, distance: 23.8
click at [370, 298] on div "COMPANY ACCOUNTS REPORT 30/09/2024 (AND ON FEB 2025 SUBMITED DSO1) £6000 DIVIDE…" at bounding box center [452, 240] width 448 height 229
click at [372, 365] on input "Search for option" at bounding box center [359, 368] width 42 height 12
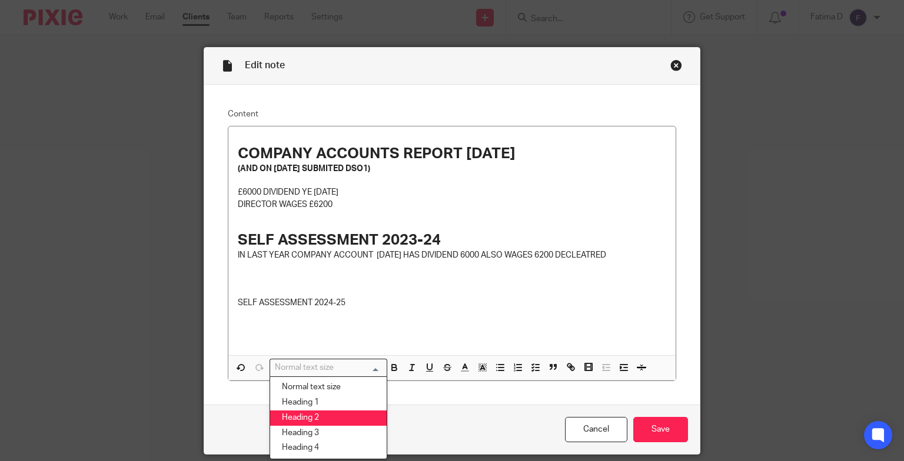
click at [334, 413] on li "Heading 2" at bounding box center [328, 418] width 116 height 15
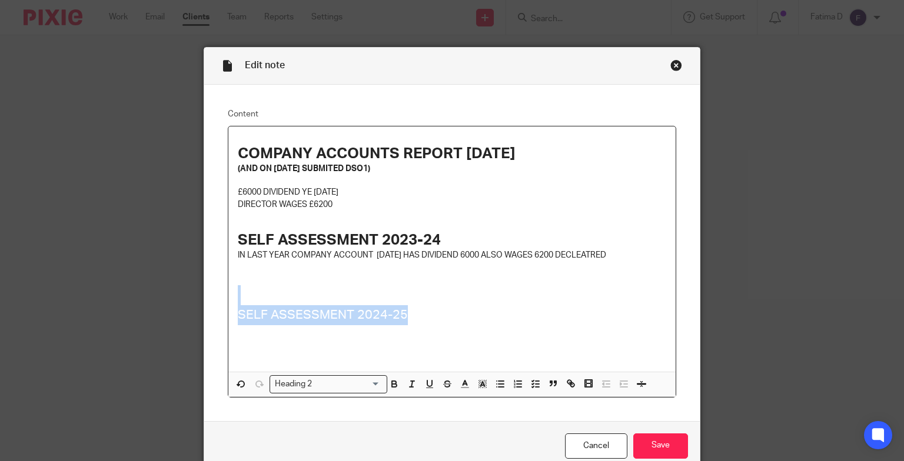
click at [437, 303] on h2 at bounding box center [452, 295] width 429 height 20
click at [398, 322] on h2 "SELF ASSESSMENT 2024-25" at bounding box center [452, 315] width 429 height 20
click at [419, 315] on h2 "SELF ASSESSMENT 2024-25" at bounding box center [452, 315] width 429 height 20
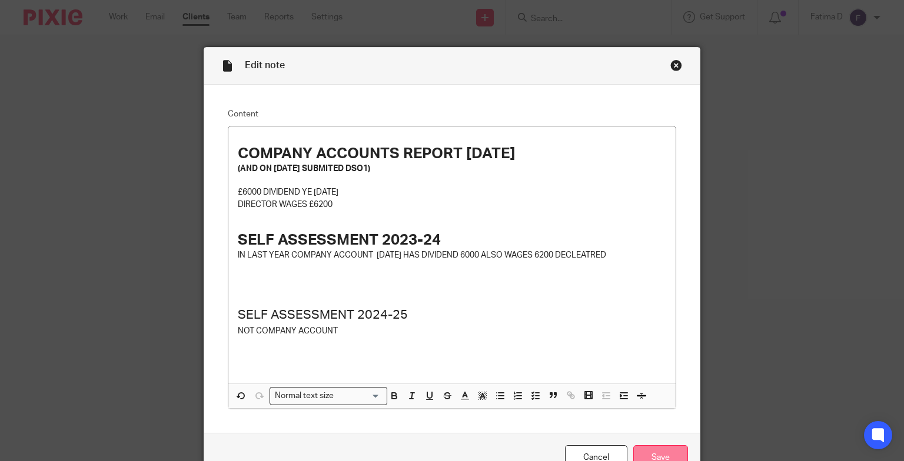
click at [657, 448] on input "Save" at bounding box center [660, 457] width 55 height 25
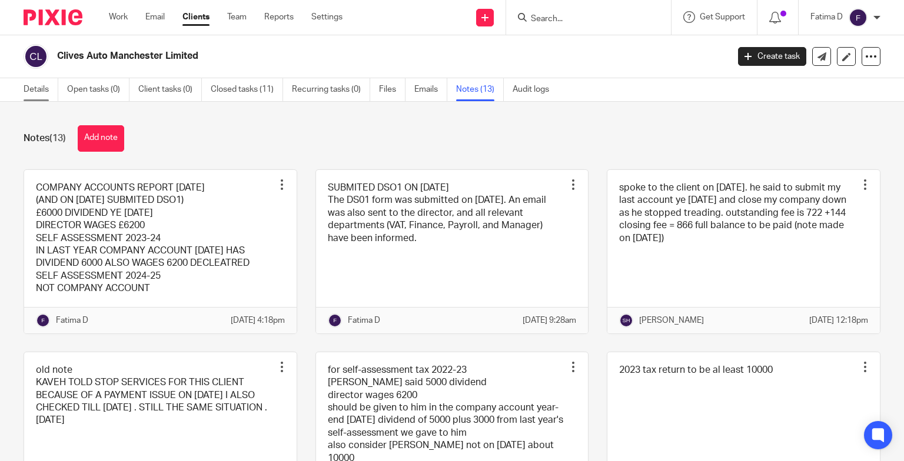
click at [35, 89] on link "Details" at bounding box center [41, 89] width 35 height 23
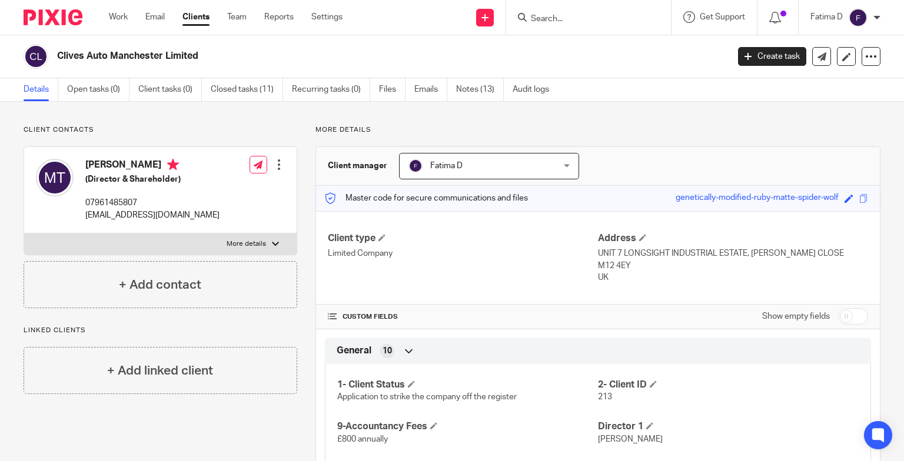
click at [540, 19] on input "Search" at bounding box center [583, 19] width 106 height 11
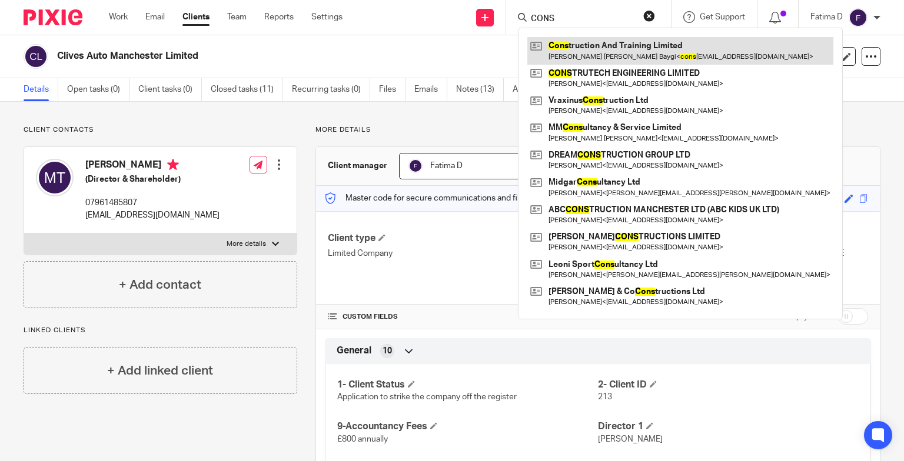
type input "CONS"
click at [634, 48] on link at bounding box center [680, 50] width 306 height 27
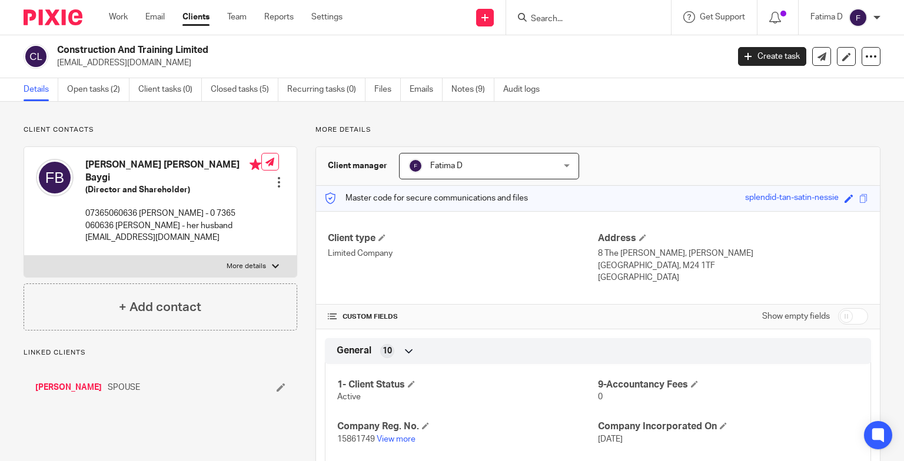
scroll to position [59, 0]
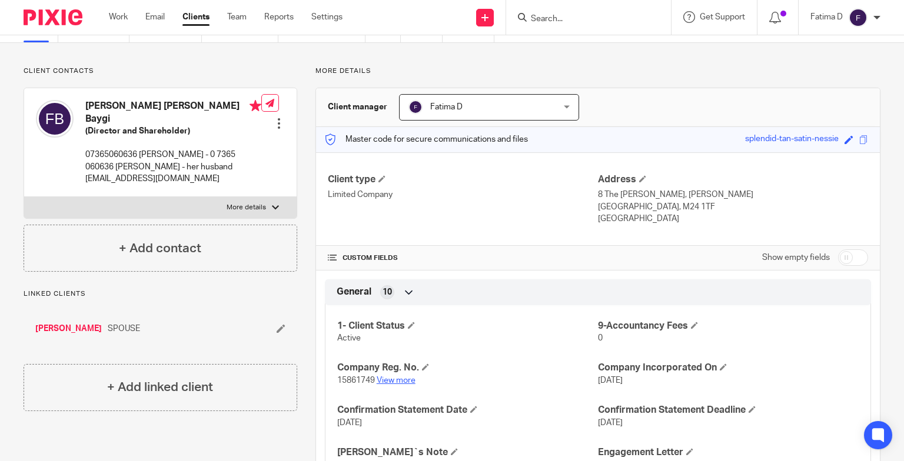
click at [401, 377] on link "View more" at bounding box center [396, 381] width 39 height 8
drag, startPoint x: 225, startPoint y: 168, endPoint x: 82, endPoint y: 168, distance: 143.0
click at [82, 168] on div "[PERSON_NAME] [PERSON_NAME] Baygi (Director and Shareholder) 07365060636 [PERSO…" at bounding box center [148, 142] width 225 height 96
copy p "[EMAIL_ADDRESS][DOMAIN_NAME]"
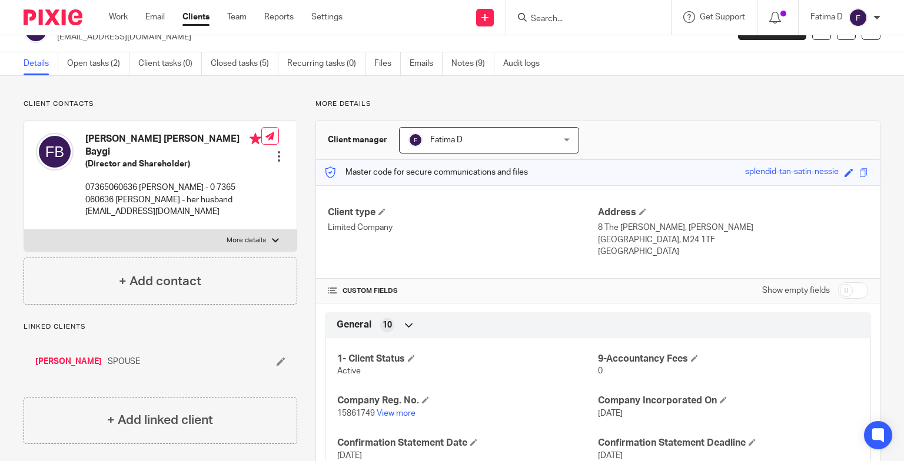
scroll to position [0, 0]
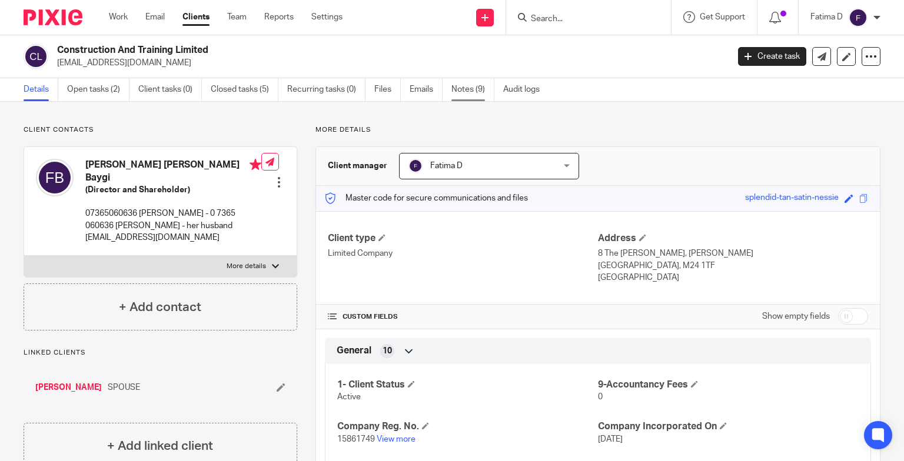
click at [469, 94] on link "Notes (9)" at bounding box center [472, 89] width 43 height 23
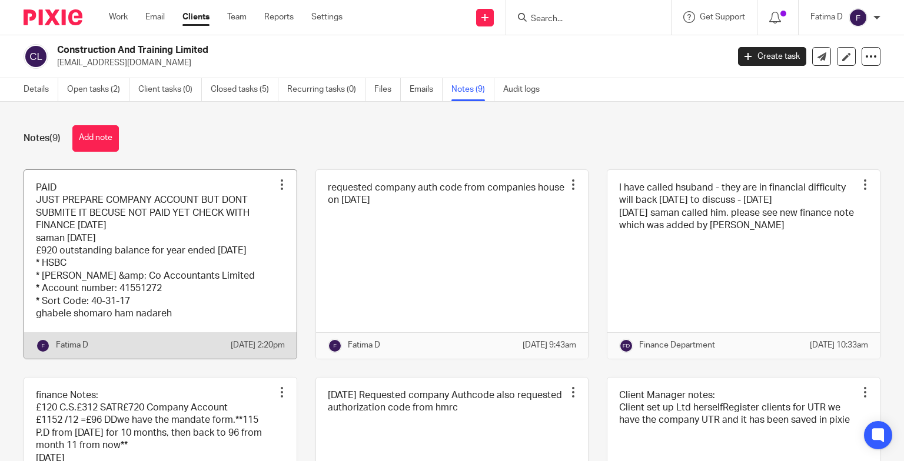
click at [119, 222] on link at bounding box center [160, 264] width 272 height 189
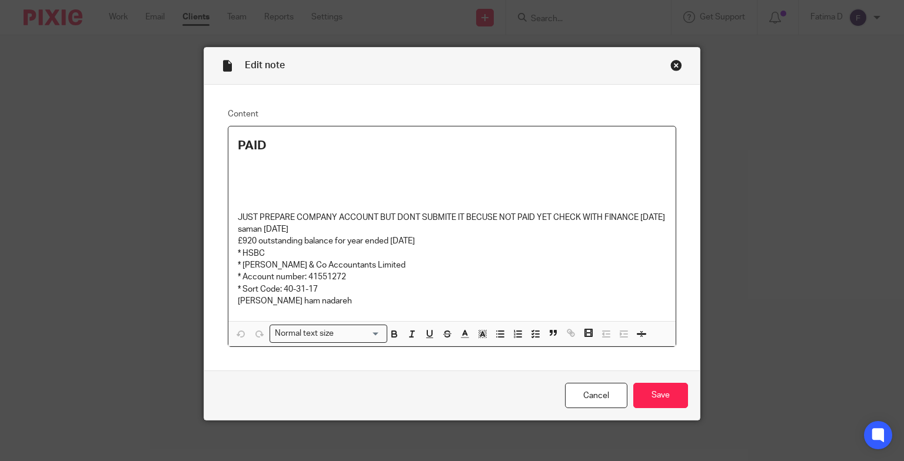
click at [673, 65] on div "Close this dialog window" at bounding box center [676, 65] width 12 height 12
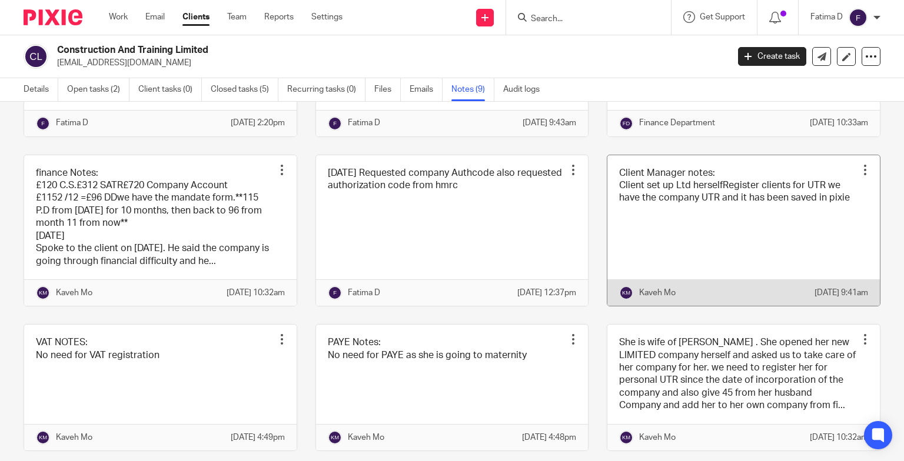
scroll to position [265, 0]
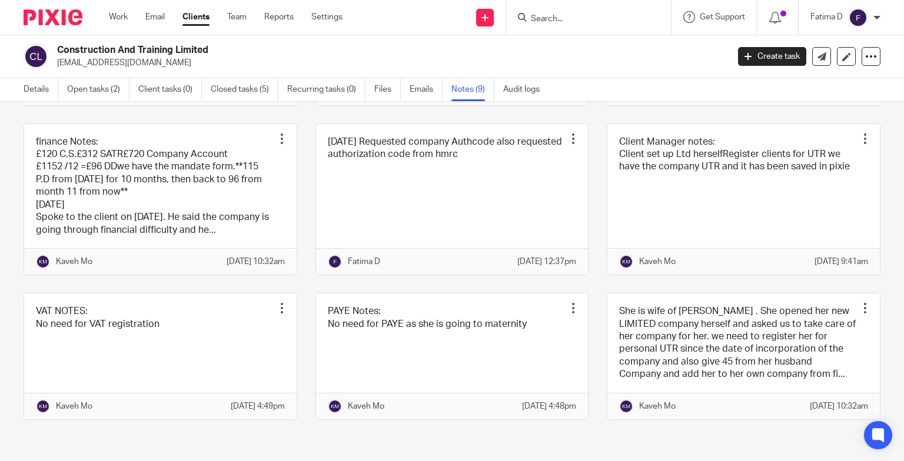
click at [47, 105] on div "PAID JUST PREPARE COMPANY ACCOUNT BUT DONT SUBMITE IT BECUSE NOT PAID YET CHECK…" at bounding box center [442, 177] width 875 height 522
click at [35, 88] on link "Details" at bounding box center [41, 89] width 35 height 23
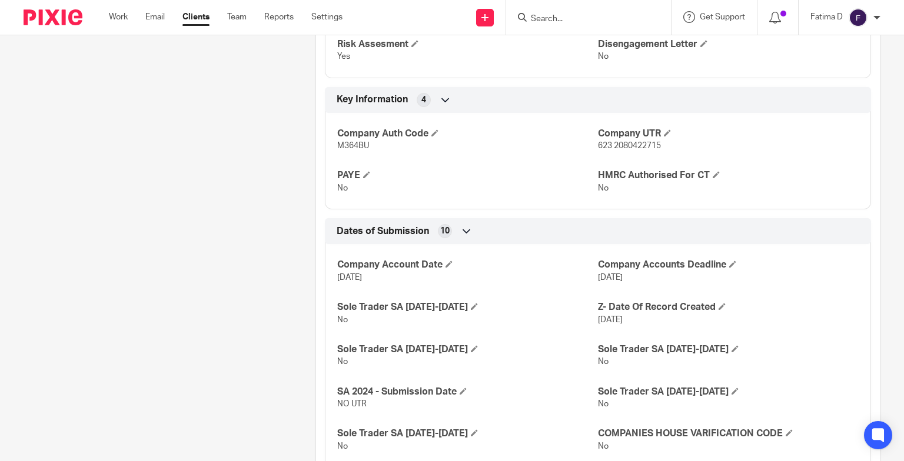
scroll to position [548, 0]
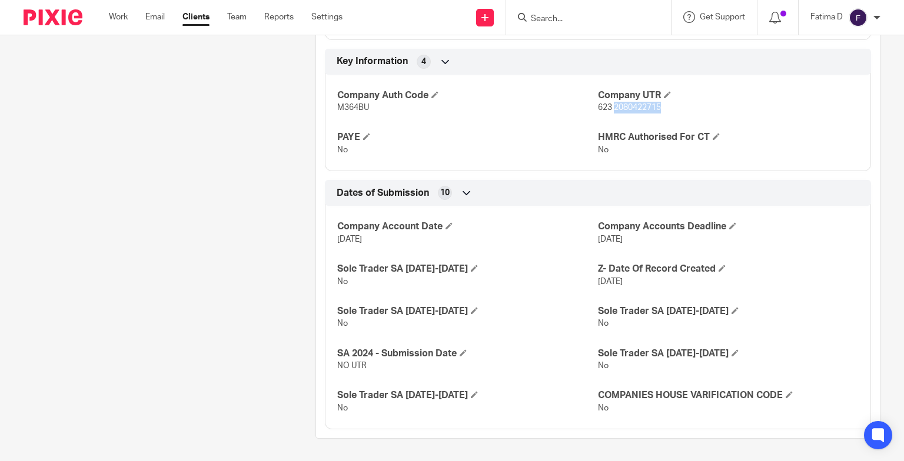
drag, startPoint x: 660, startPoint y: 109, endPoint x: 607, endPoint y: 108, distance: 53.0
click at [607, 108] on p "623 2080422715" at bounding box center [728, 108] width 261 height 12
copy span "2080422715"
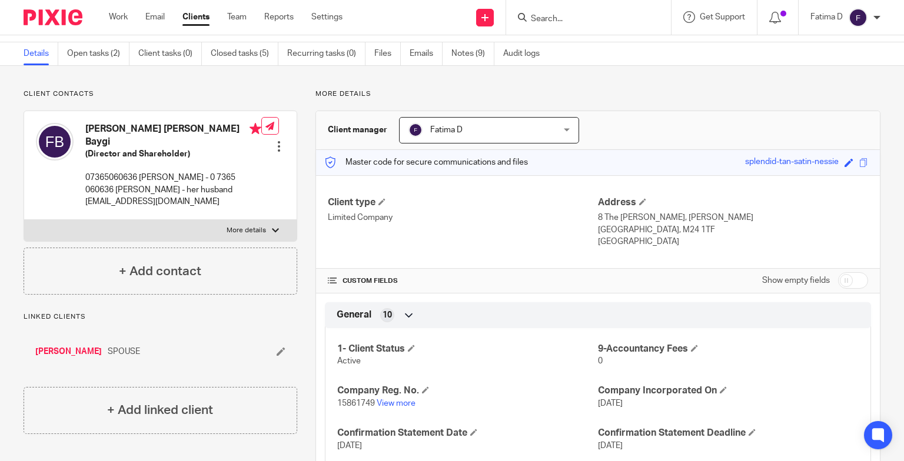
scroll to position [0, 0]
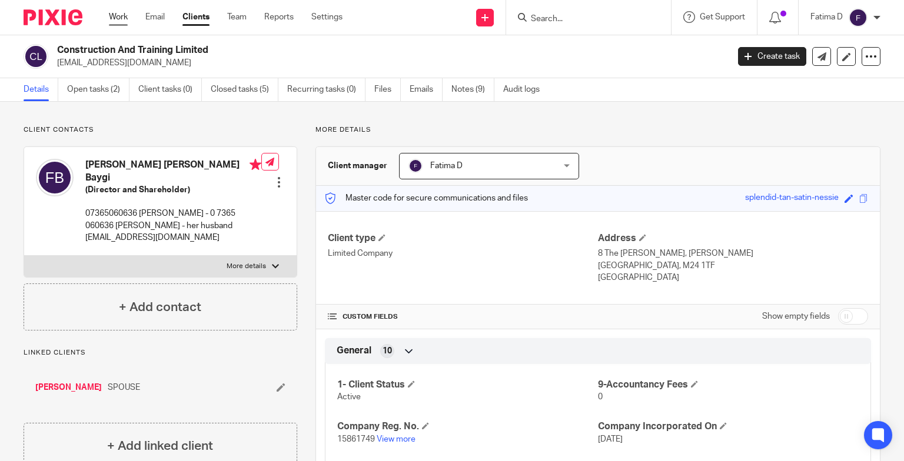
click at [118, 19] on link "Work" at bounding box center [118, 17] width 19 height 12
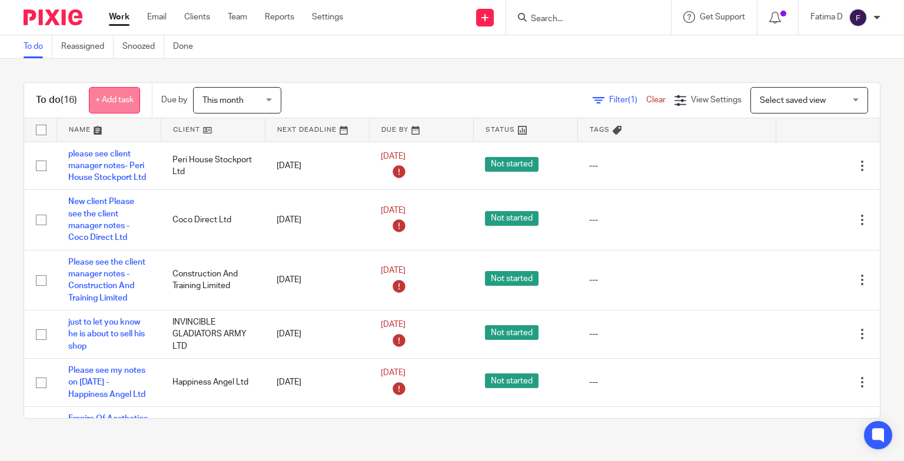
click at [119, 94] on link "+ Add task" at bounding box center [114, 100] width 51 height 26
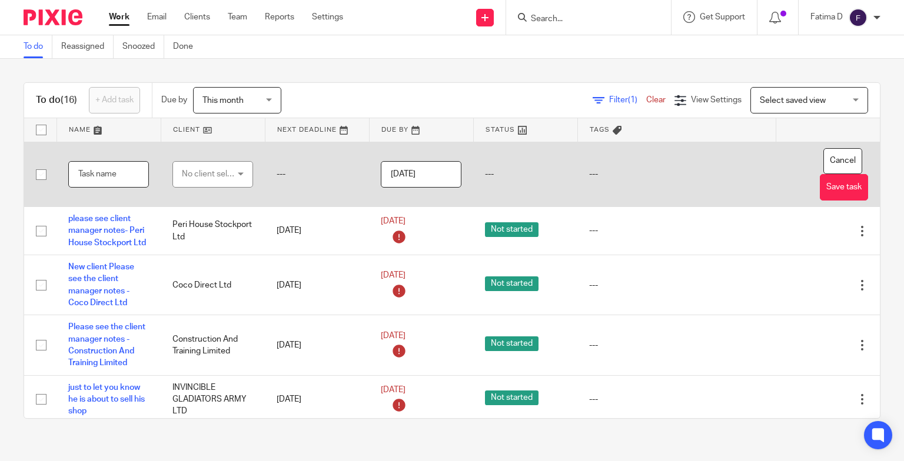
click at [90, 174] on input "text" at bounding box center [108, 174] width 81 height 26
click at [240, 171] on div "No client selected" at bounding box center [212, 174] width 81 height 26
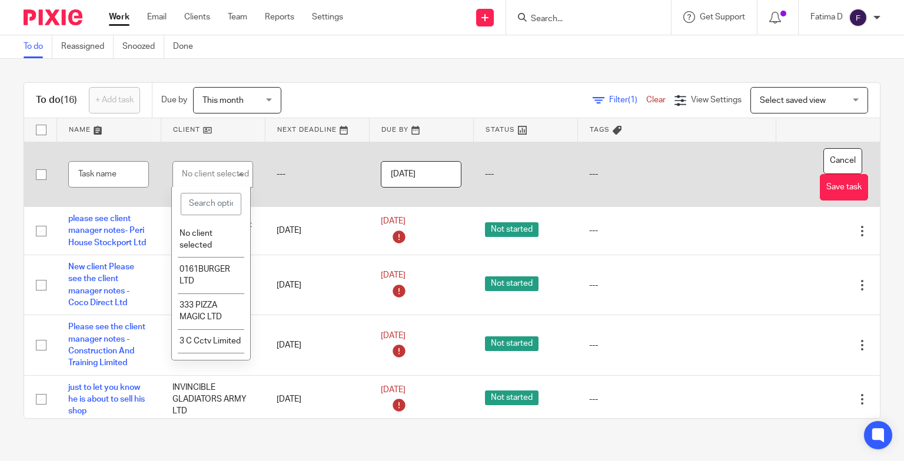
click at [200, 202] on input "search" at bounding box center [211, 204] width 61 height 22
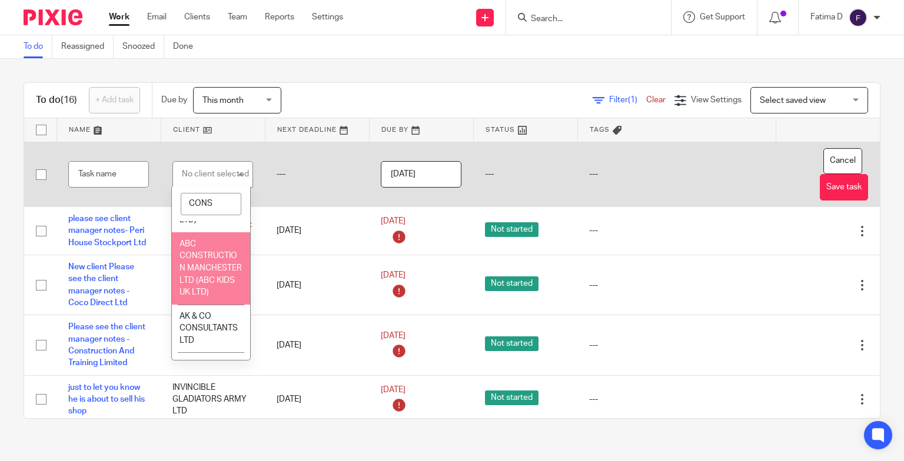
scroll to position [177, 0]
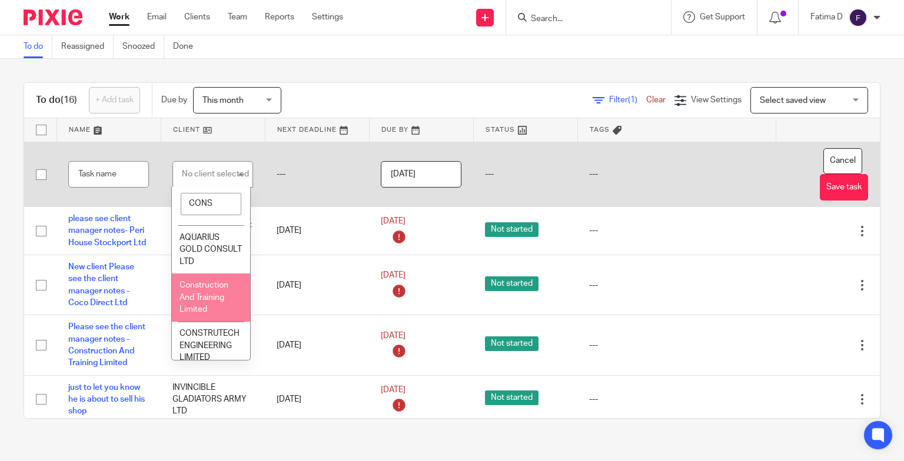
type input "CONS"
click at [220, 314] on span "Construction And Training Limited" at bounding box center [203, 297] width 49 height 32
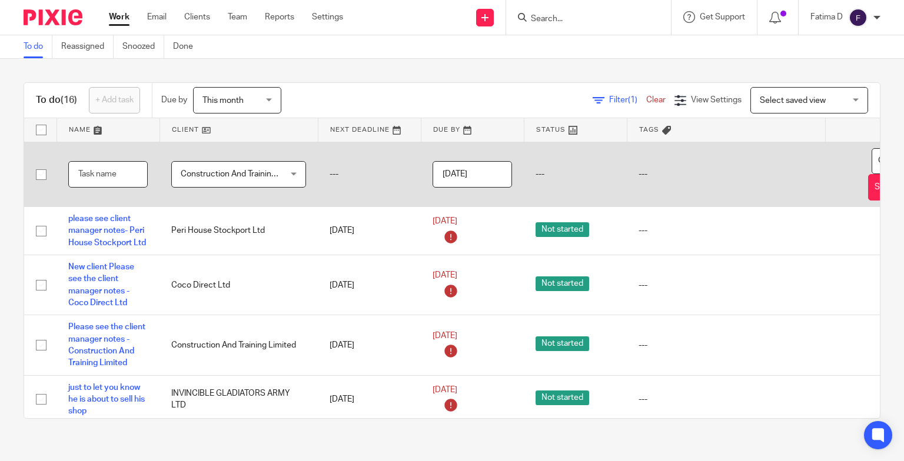
click at [98, 177] on input "text" at bounding box center [107, 174] width 79 height 26
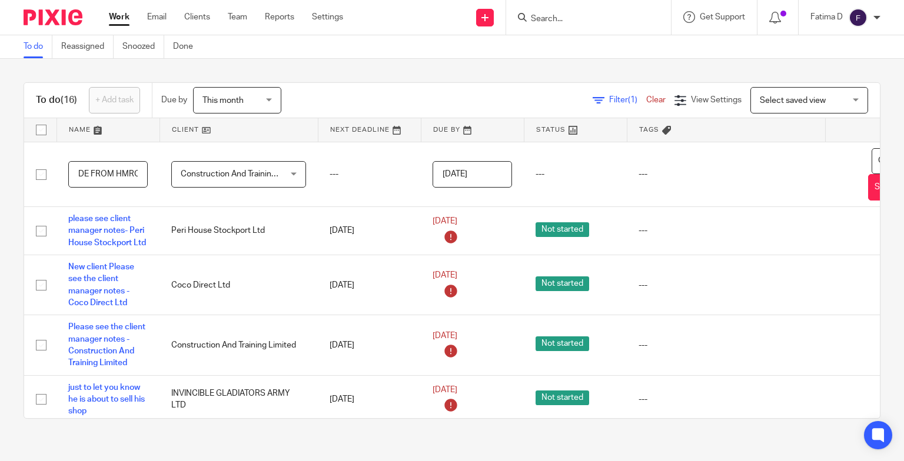
type input "REQUEST COMPANY AUTHORIZATION CODE FROM HMRC"
click at [570, 127] on link at bounding box center [575, 130] width 102 height 24
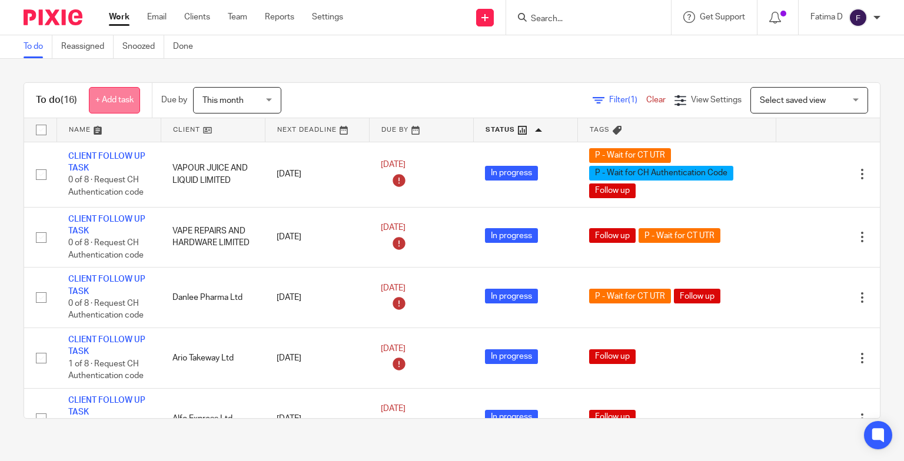
click at [124, 98] on link "+ Add task" at bounding box center [114, 100] width 51 height 26
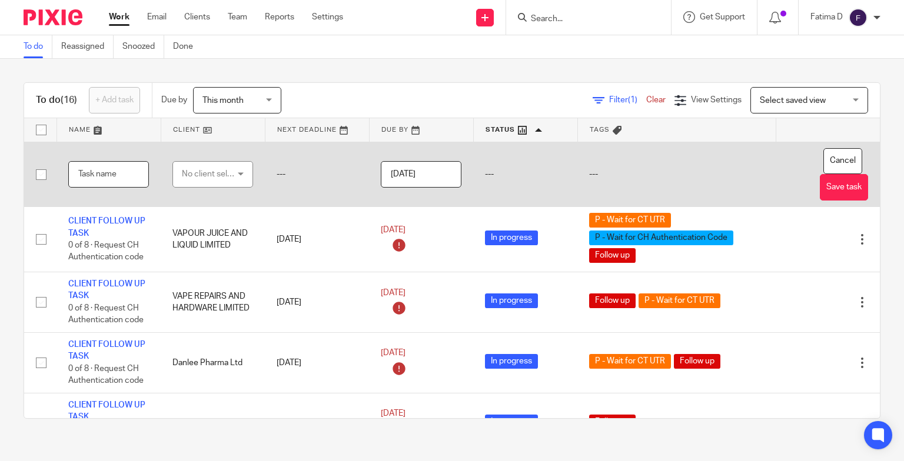
click at [100, 166] on input "text" at bounding box center [108, 174] width 81 height 26
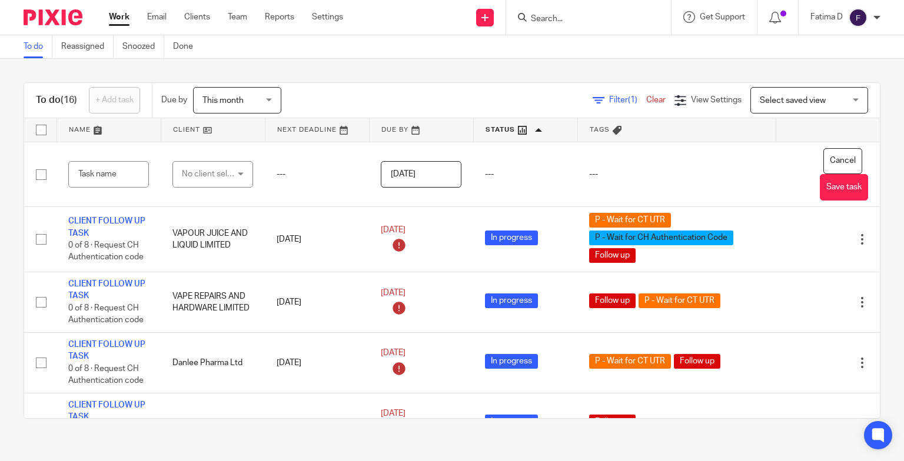
click at [274, 96] on div "This month This month" at bounding box center [237, 100] width 88 height 26
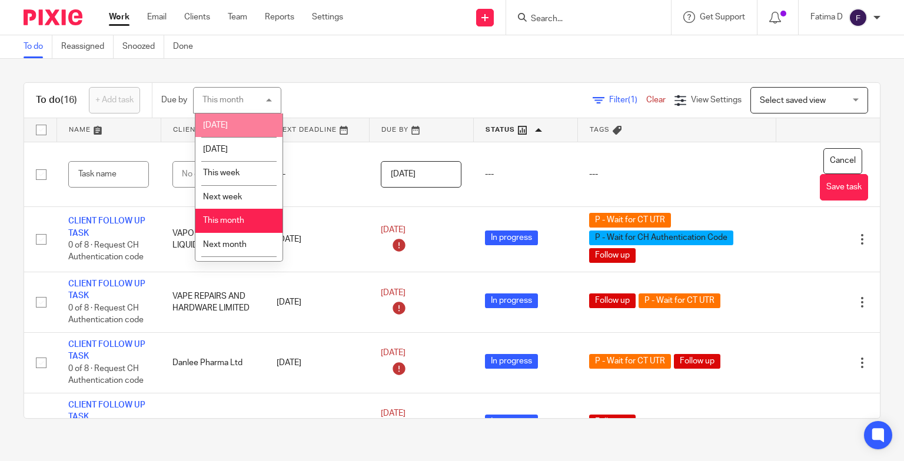
click at [252, 121] on li "[DATE]" at bounding box center [238, 126] width 87 height 24
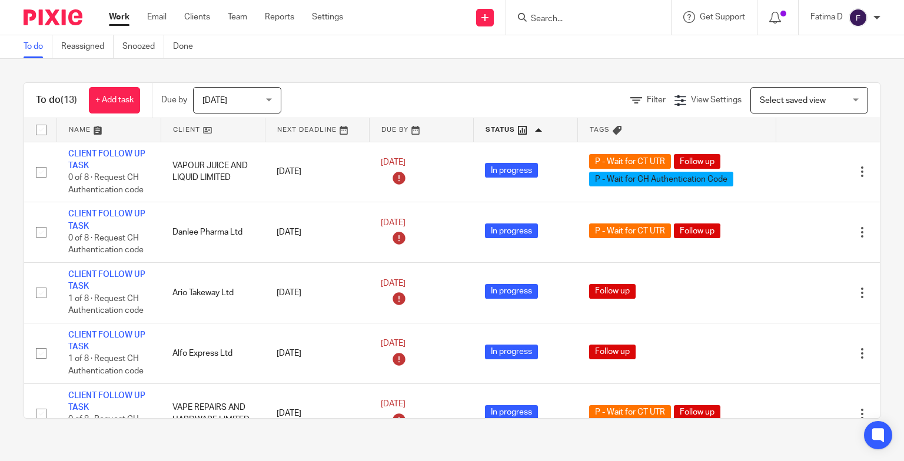
click at [117, 6] on div "Work Email Clients Team Reports Settings Work Email Clients Team Reports Settin…" at bounding box center [229, 17] width 264 height 35
click at [197, 14] on link "Clients" at bounding box center [197, 17] width 26 height 12
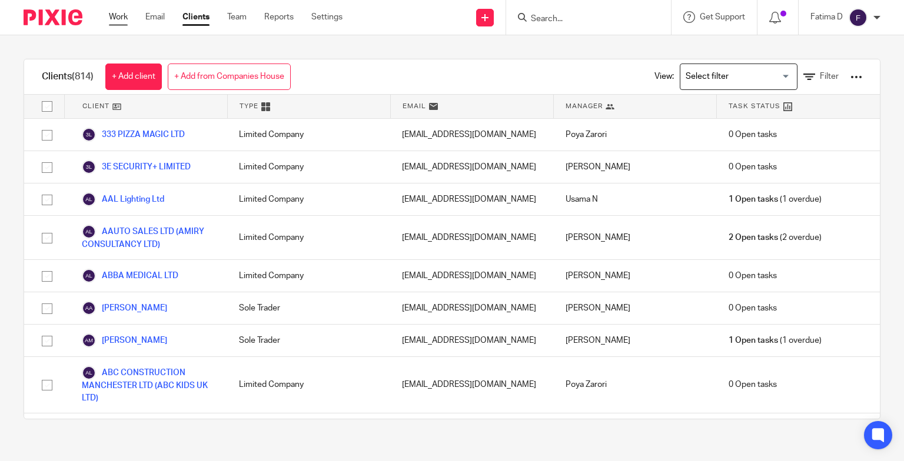
click at [116, 14] on link "Work" at bounding box center [118, 17] width 19 height 12
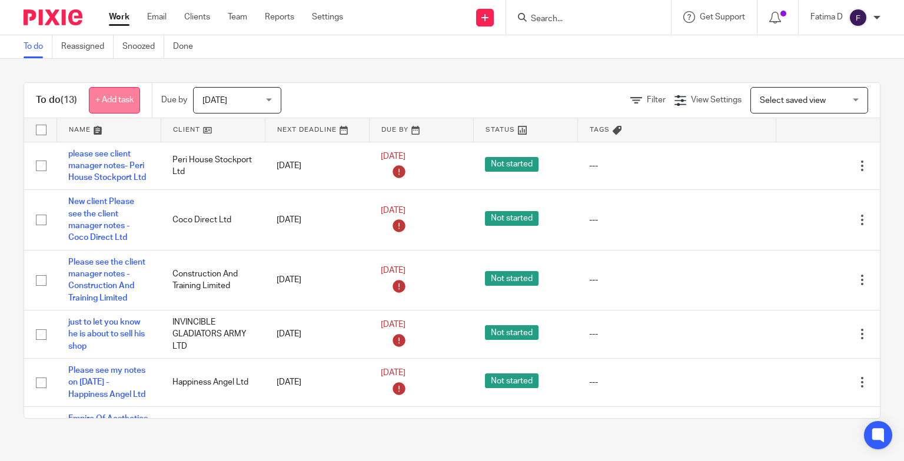
click at [115, 95] on link "+ Add task" at bounding box center [114, 100] width 51 height 26
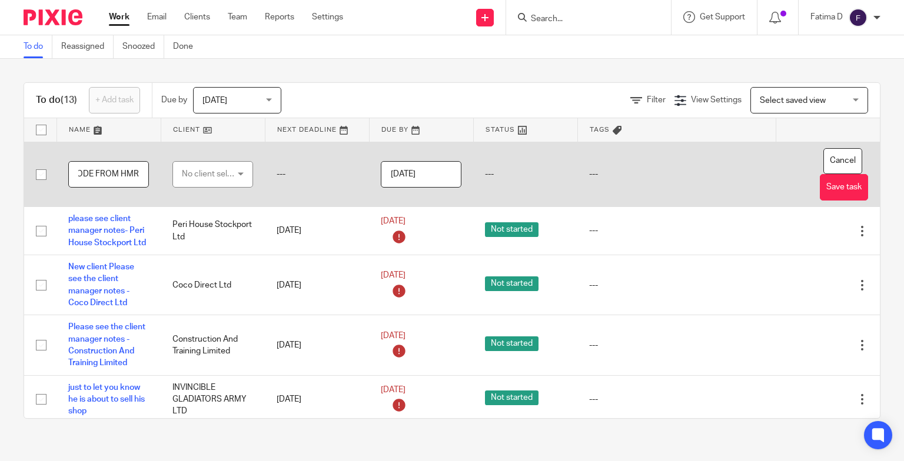
scroll to position [0, 124]
type input "REQUEST C AUTHORIZATION CODE FROM HMRC"
click at [212, 174] on div "No client selected" at bounding box center [210, 174] width 56 height 25
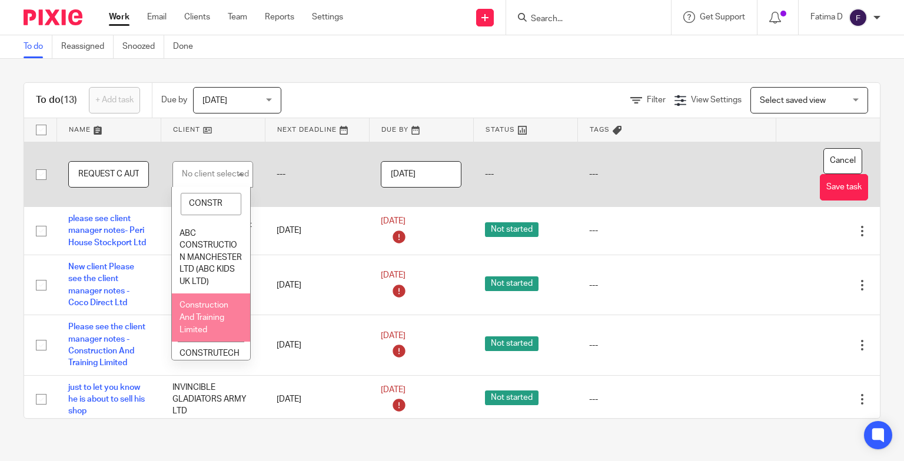
type input "CONSTR"
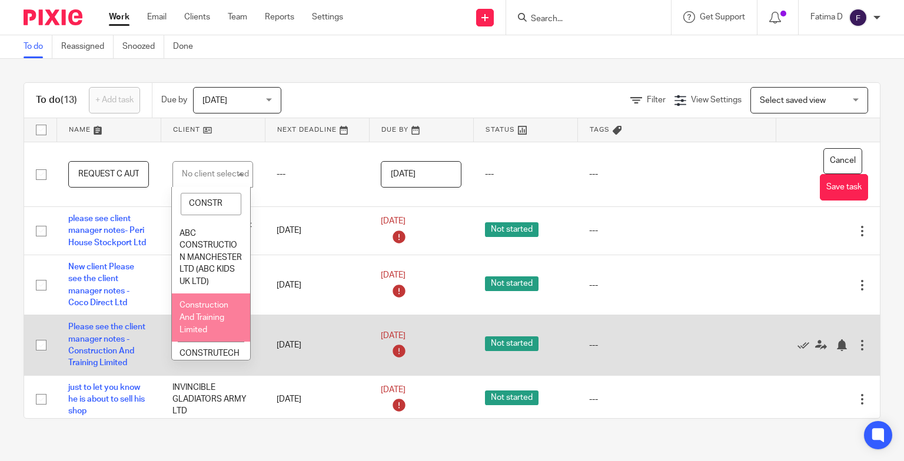
click at [204, 322] on span "Construction And Training Limited" at bounding box center [203, 317] width 49 height 32
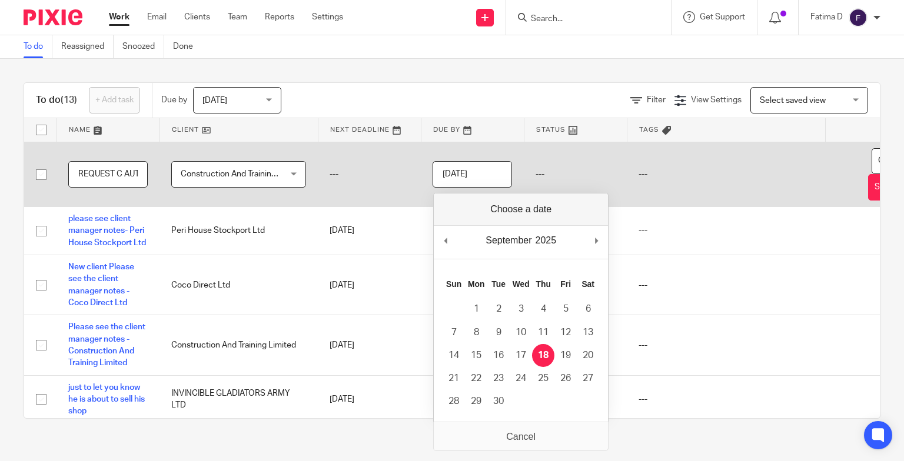
click at [472, 175] on input "[DATE]" at bounding box center [471, 174] width 79 height 26
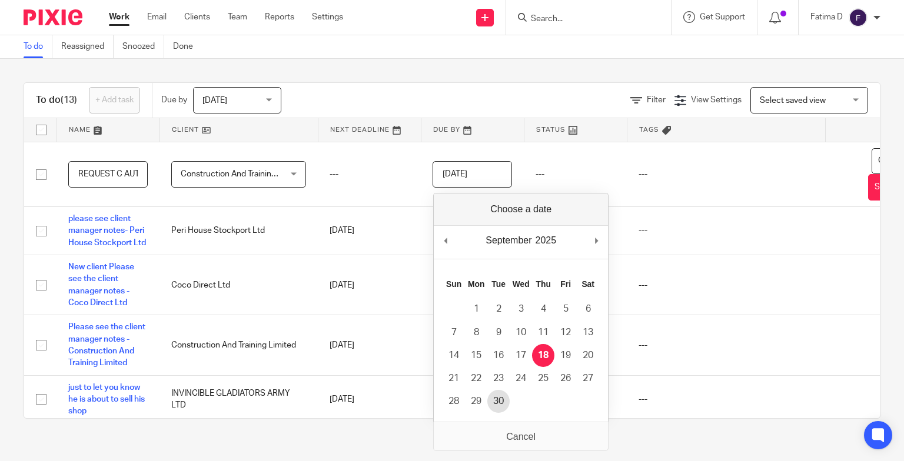
type input "2025-09-30"
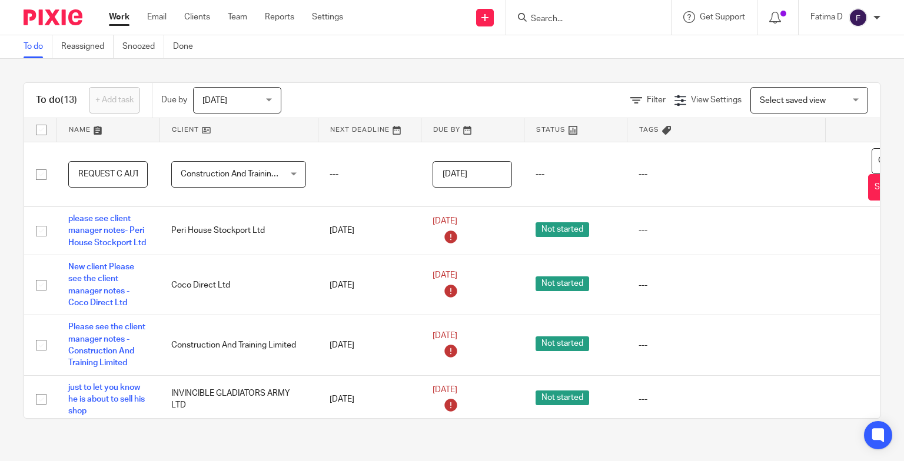
click at [374, 125] on link at bounding box center [369, 130] width 102 height 24
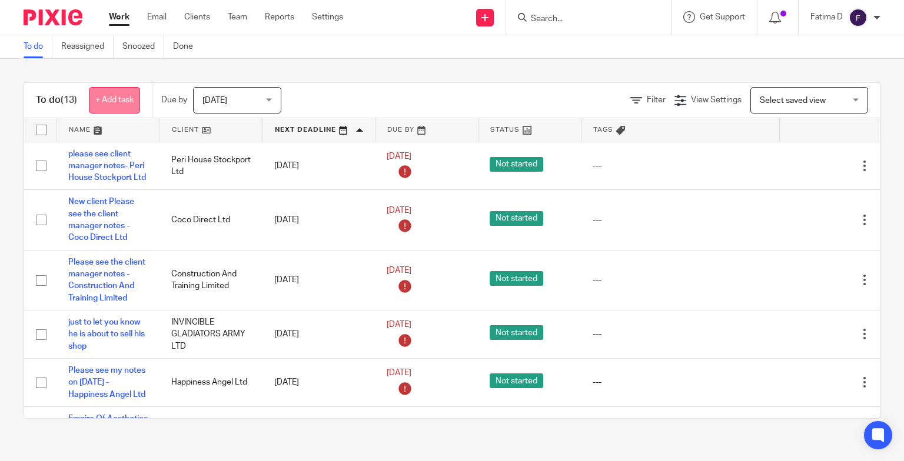
click at [121, 94] on link "+ Add task" at bounding box center [114, 100] width 51 height 26
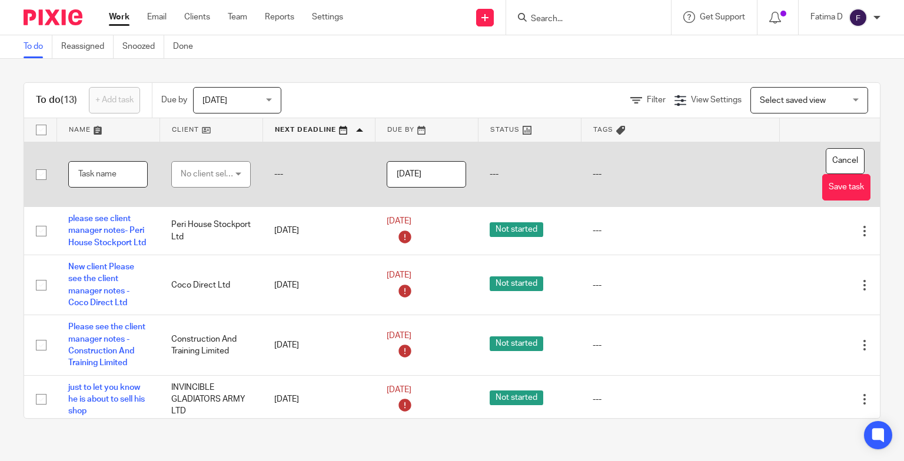
click at [107, 175] on input "text" at bounding box center [107, 174] width 79 height 26
type input "FALOW UP"
click at [209, 175] on div "No client selected" at bounding box center [208, 174] width 55 height 25
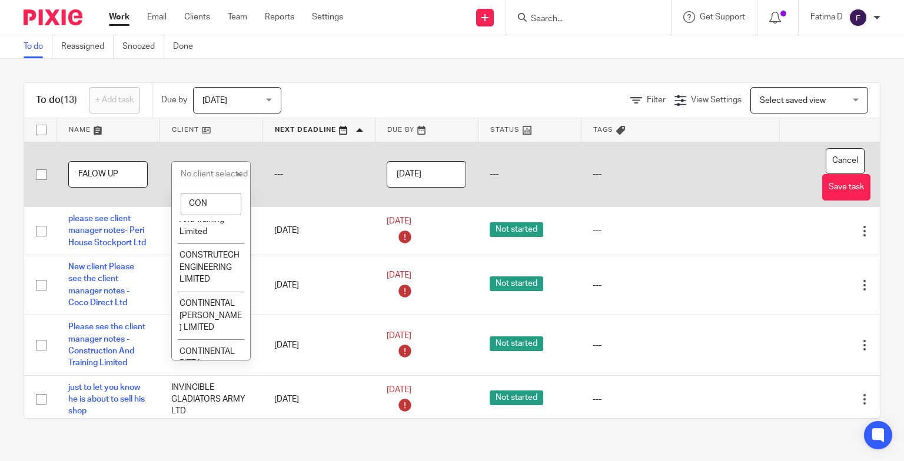
scroll to position [412, 0]
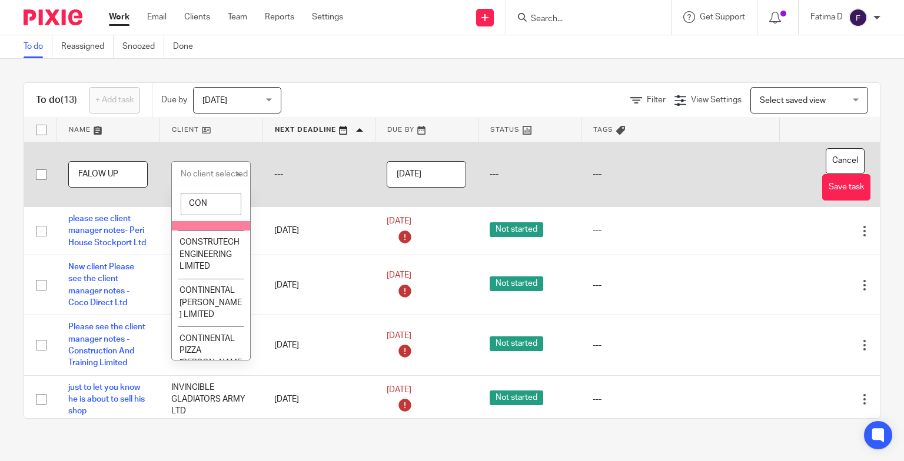
type input "CON"
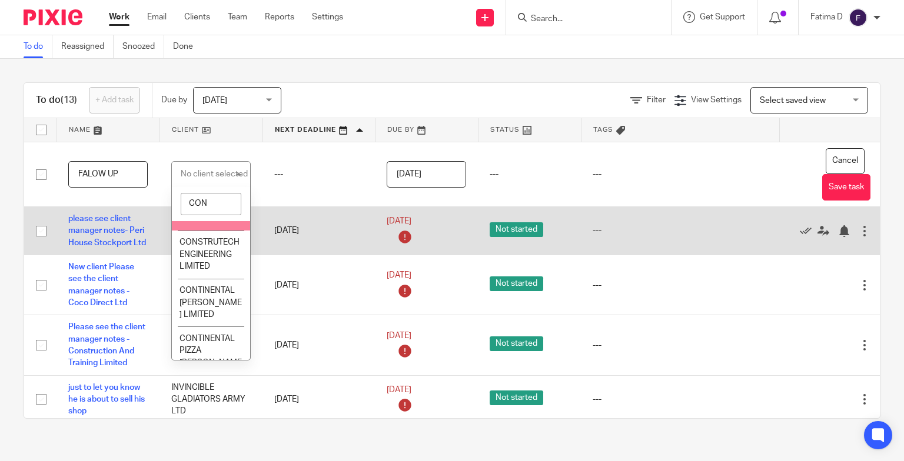
click at [214, 230] on li "Construction And Training Limited" at bounding box center [211, 206] width 78 height 48
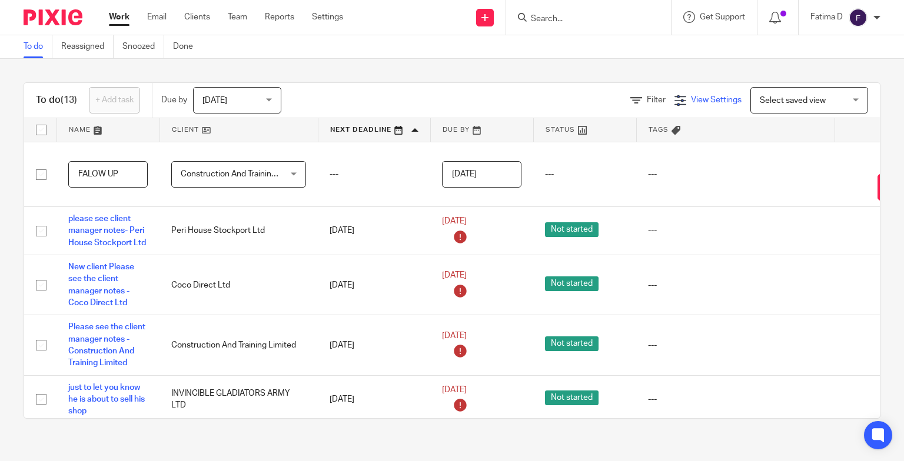
click at [674, 98] on icon at bounding box center [680, 101] width 12 height 12
click at [630, 99] on icon at bounding box center [636, 101] width 12 height 12
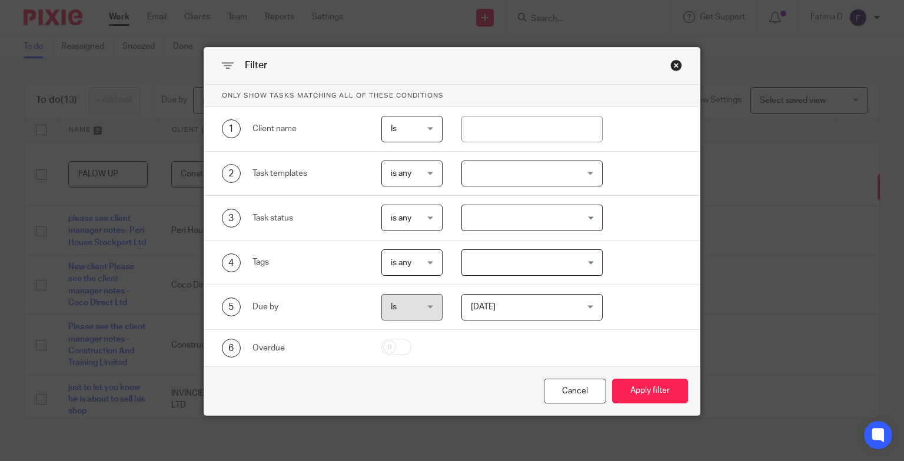
click at [429, 129] on div "Is Is" at bounding box center [411, 129] width 61 height 26
click at [468, 127] on input "text" at bounding box center [531, 129] width 141 height 26
click at [670, 64] on div "Close this dialog window" at bounding box center [676, 65] width 12 height 12
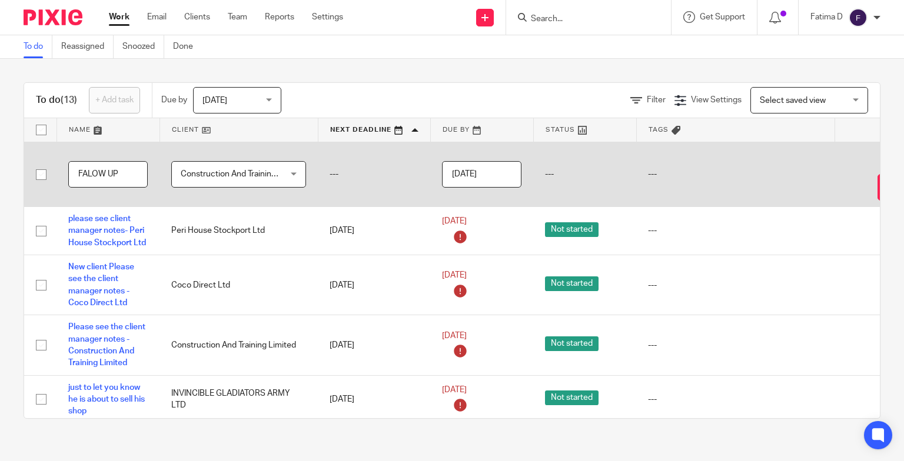
drag, startPoint x: 124, startPoint y: 172, endPoint x: 74, endPoint y: 172, distance: 49.4
click at [74, 172] on input "FALOW UP" at bounding box center [107, 174] width 79 height 26
click at [355, 186] on td "---" at bounding box center [374, 174] width 112 height 65
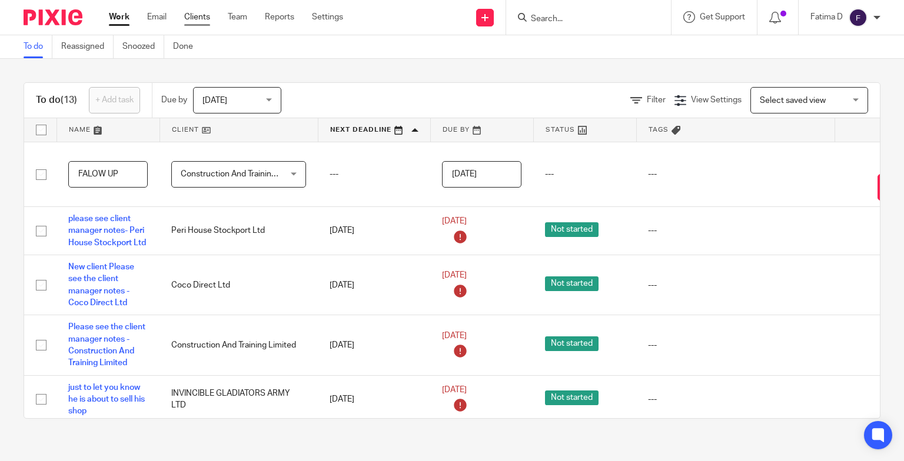
click at [196, 17] on link "Clients" at bounding box center [197, 17] width 26 height 12
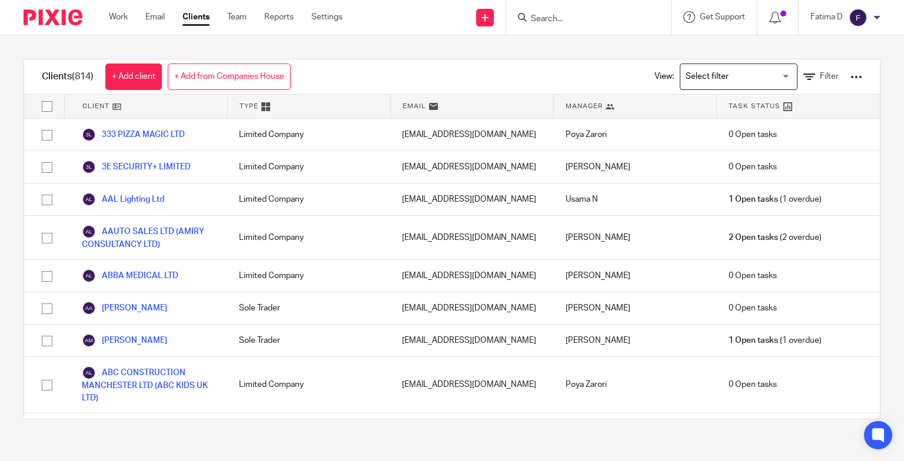
click at [551, 22] on input "Search" at bounding box center [583, 19] width 106 height 11
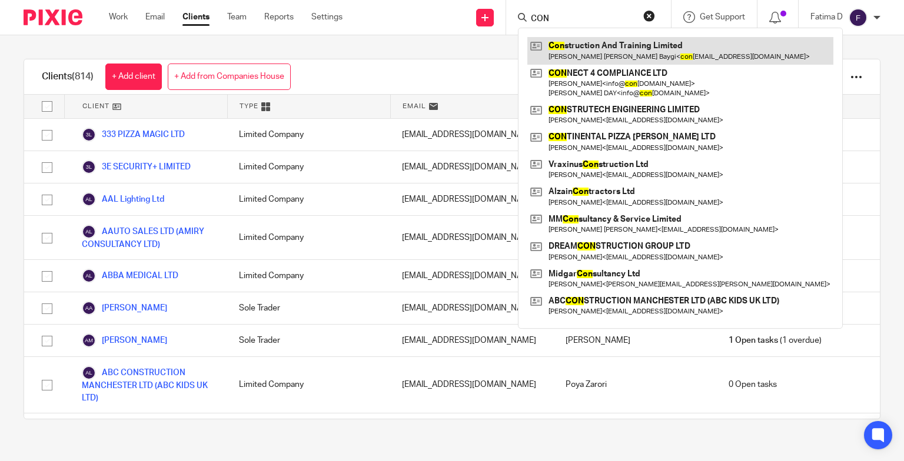
type input "CON"
click at [637, 45] on link at bounding box center [680, 50] width 306 height 27
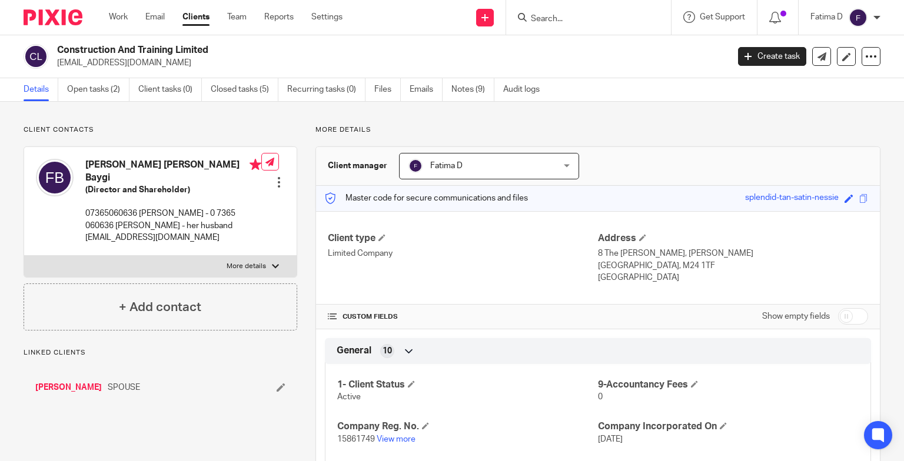
click at [272, 263] on div at bounding box center [275, 266] width 7 height 7
click at [24, 255] on input "More details" at bounding box center [24, 255] width 1 height 1
checkbox input "true"
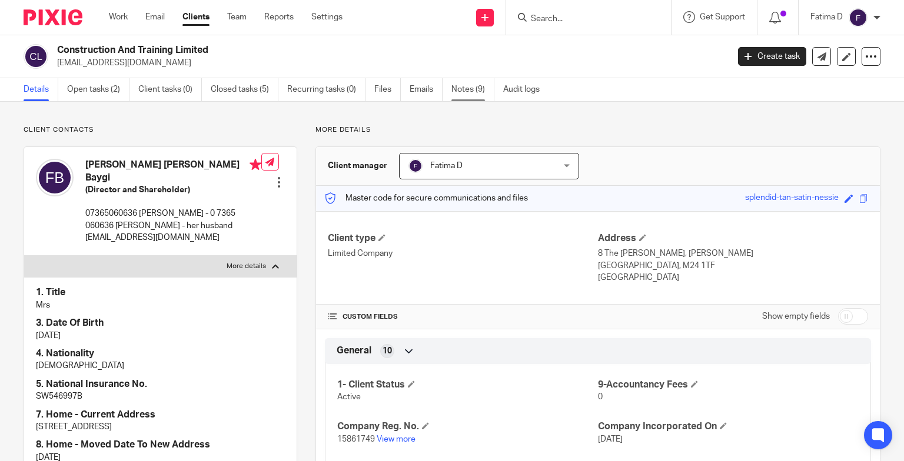
click at [466, 89] on link "Notes (9)" at bounding box center [472, 89] width 43 height 23
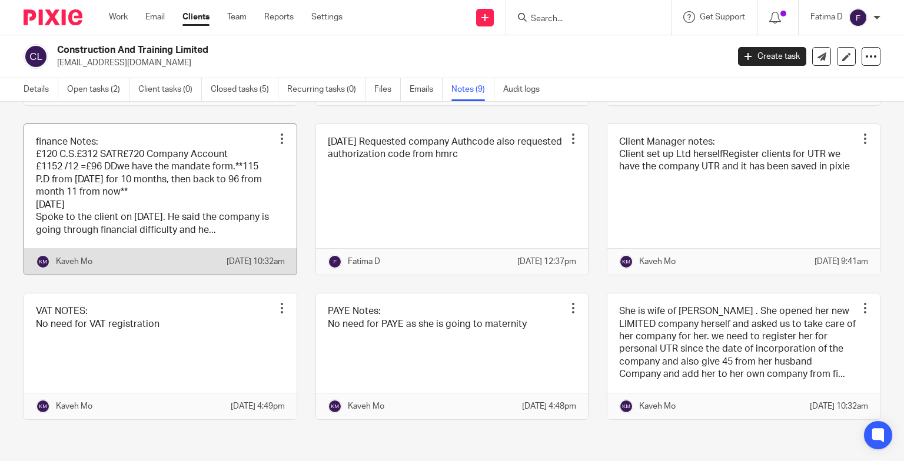
scroll to position [265, 0]
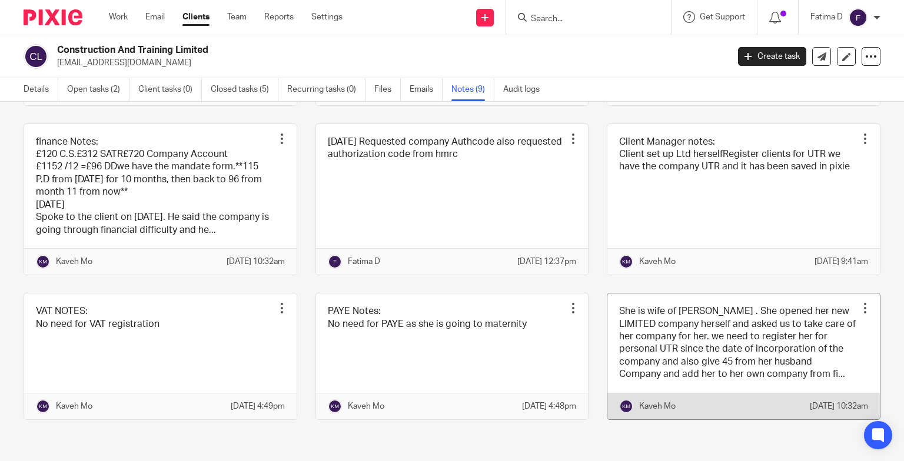
click at [678, 354] on link at bounding box center [743, 357] width 272 height 126
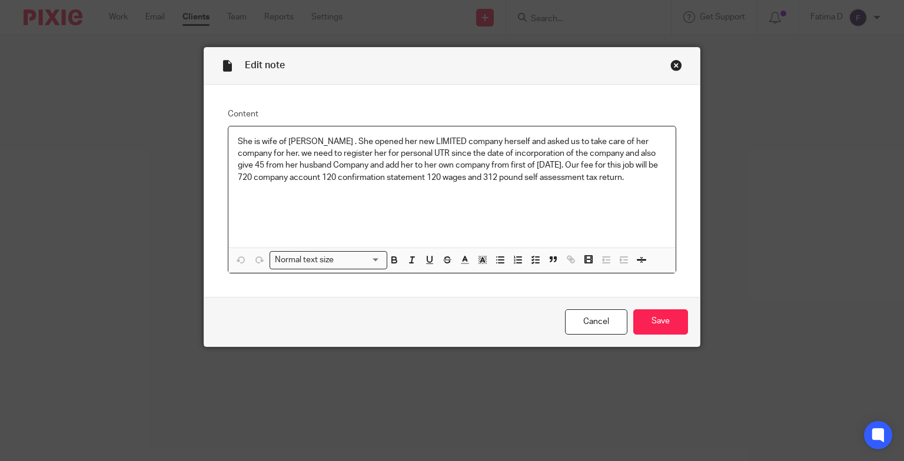
click at [672, 65] on div "Close this dialog window" at bounding box center [676, 65] width 12 height 12
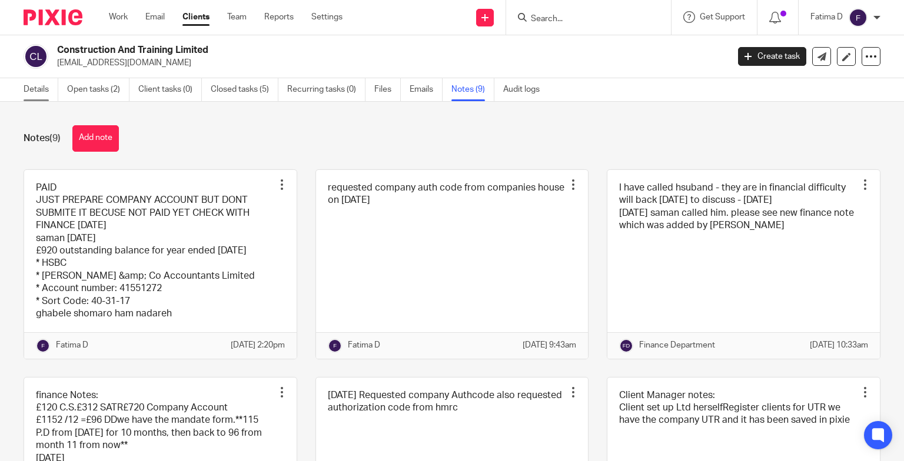
click at [35, 89] on link "Details" at bounding box center [41, 89] width 35 height 23
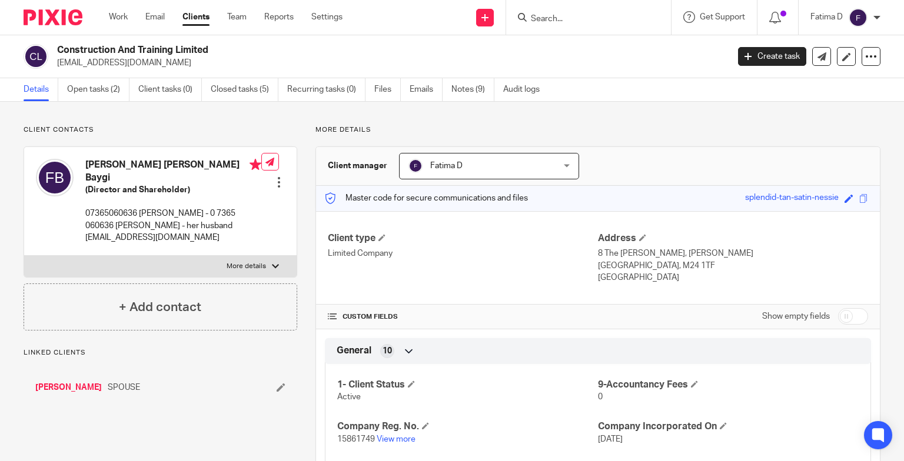
click at [543, 12] on form at bounding box center [592, 17] width 125 height 15
click at [537, 19] on input "Search" at bounding box center [583, 19] width 106 height 11
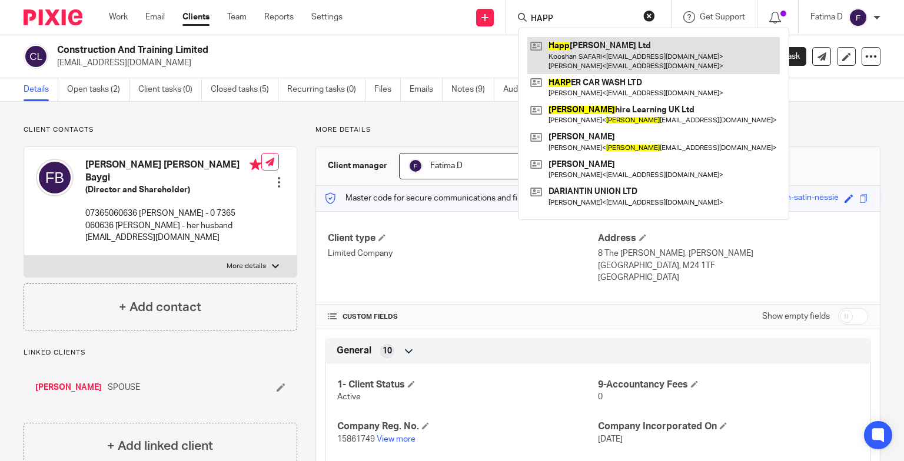
type input "HAPP"
click at [588, 40] on link at bounding box center [653, 55] width 252 height 36
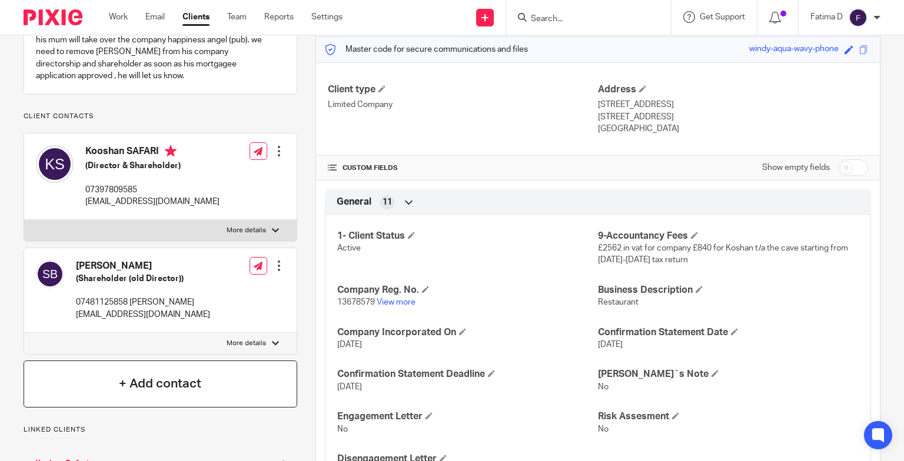
scroll to position [177, 0]
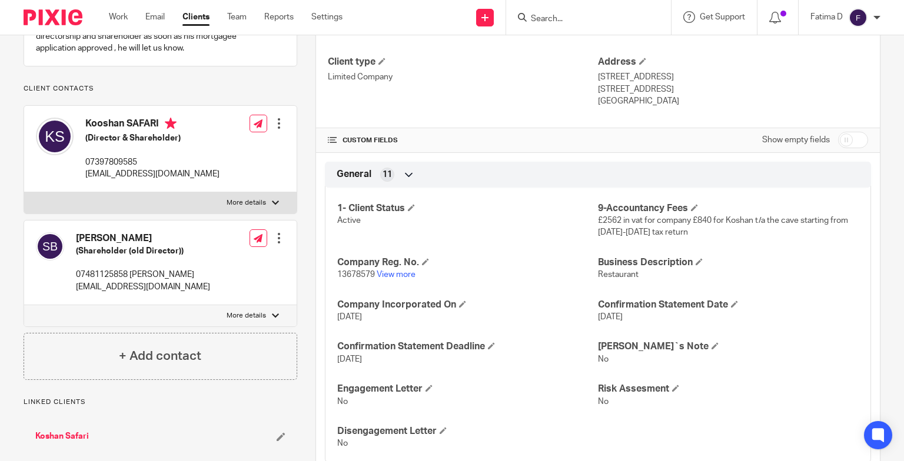
click at [277, 197] on label "More details" at bounding box center [160, 202] width 272 height 21
click at [24, 192] on input "More details" at bounding box center [24, 192] width 1 height 1
checkbox input "true"
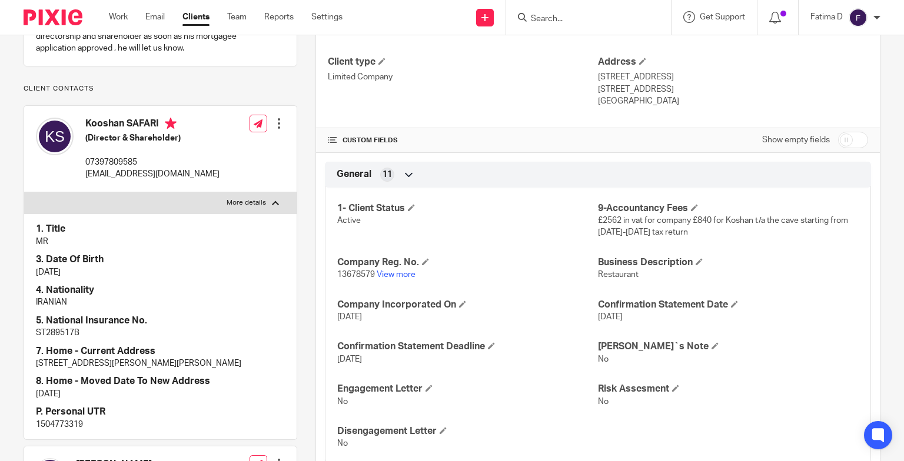
click at [79, 423] on p "1504773319" at bounding box center [160, 425] width 249 height 12
click at [80, 423] on p "1504773319" at bounding box center [160, 425] width 249 height 12
copy p "1504773319"
click at [540, 14] on input "Search" at bounding box center [583, 19] width 106 height 11
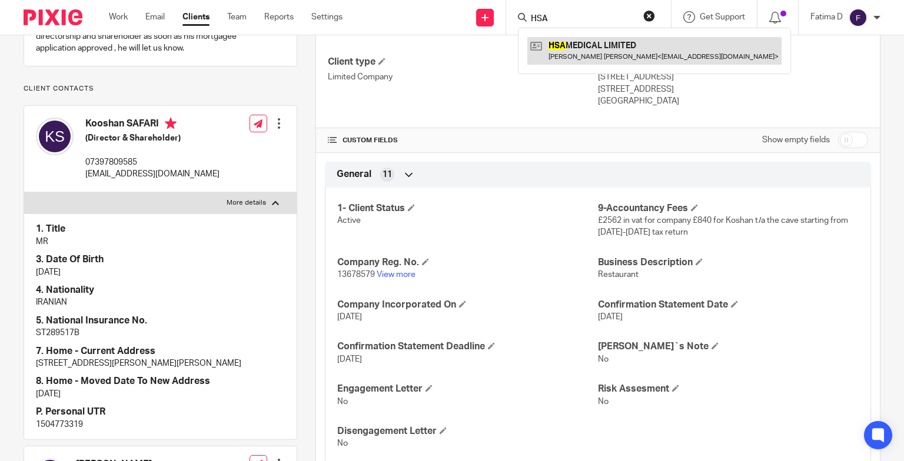
type input "HSA"
click at [602, 46] on link at bounding box center [654, 50] width 254 height 27
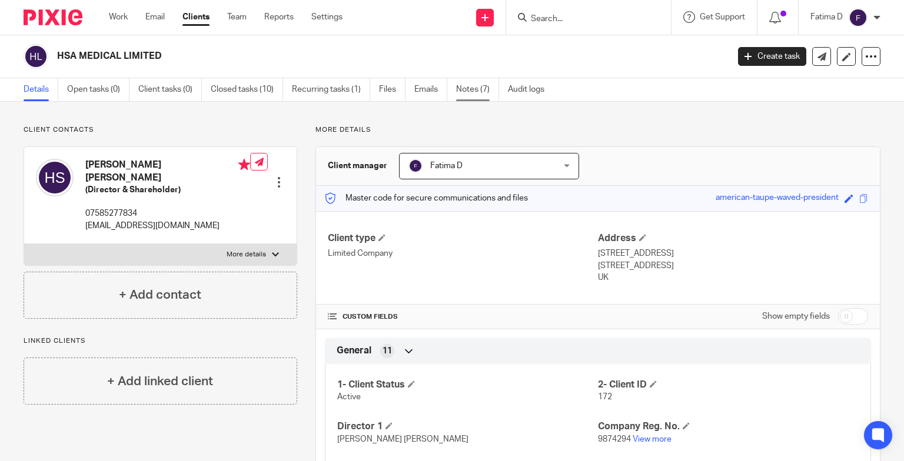
click at [475, 85] on link "Notes (7)" at bounding box center [477, 89] width 43 height 23
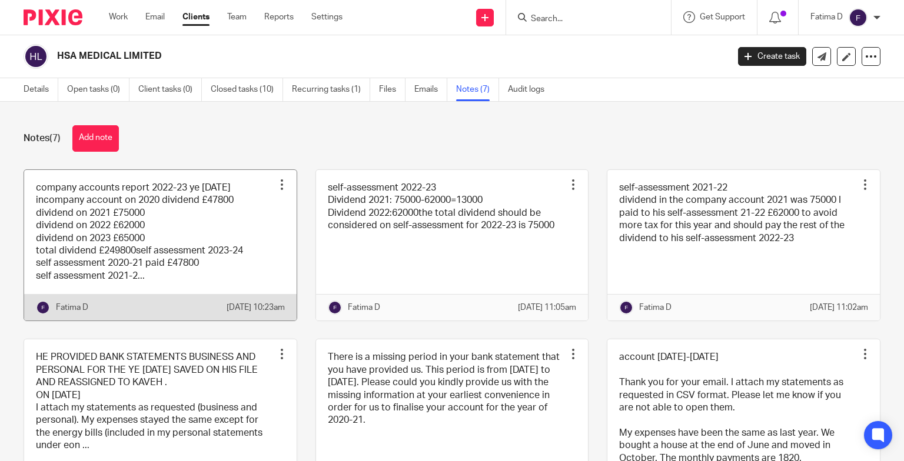
click at [175, 191] on link at bounding box center [160, 245] width 272 height 151
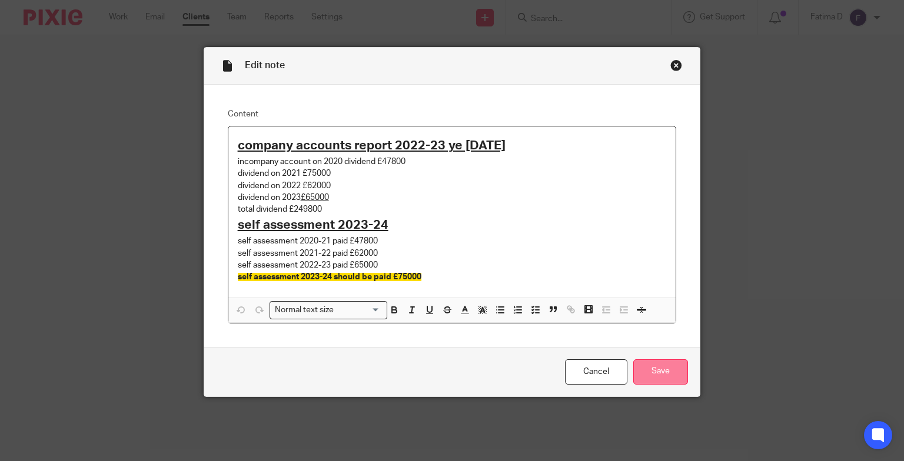
click at [664, 370] on input "Save" at bounding box center [660, 371] width 55 height 25
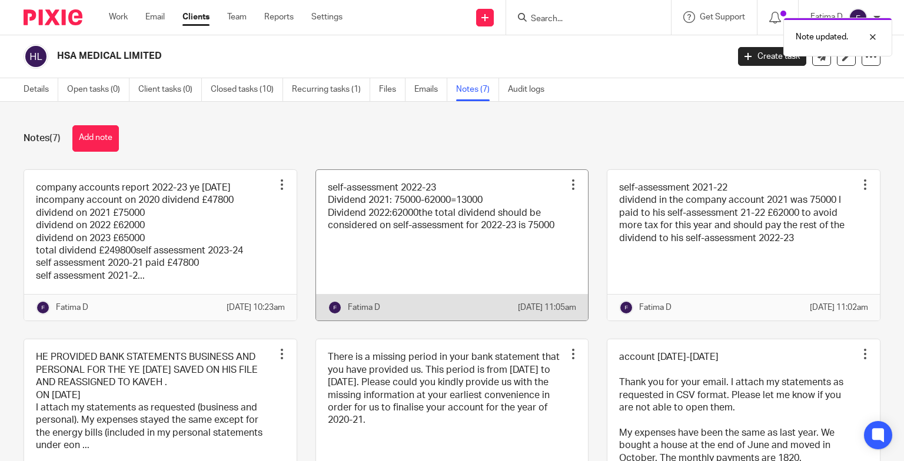
click at [431, 225] on link at bounding box center [452, 245] width 272 height 151
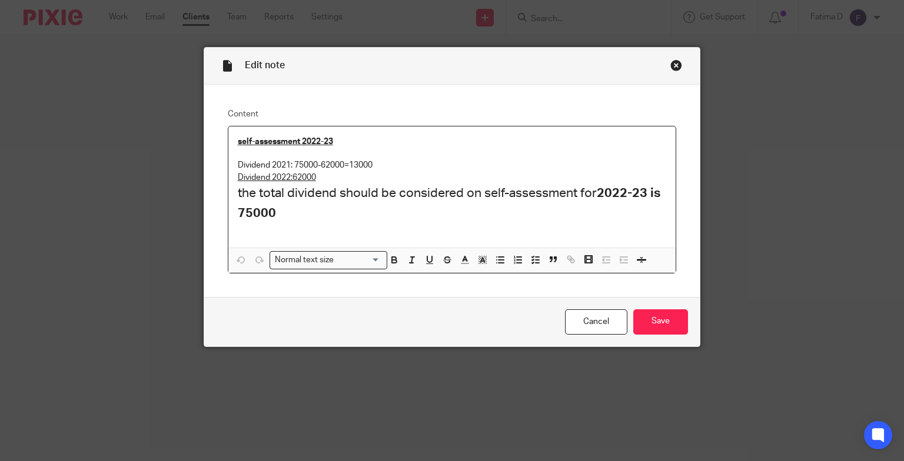
click at [671, 65] on div "Close this dialog window" at bounding box center [676, 65] width 12 height 12
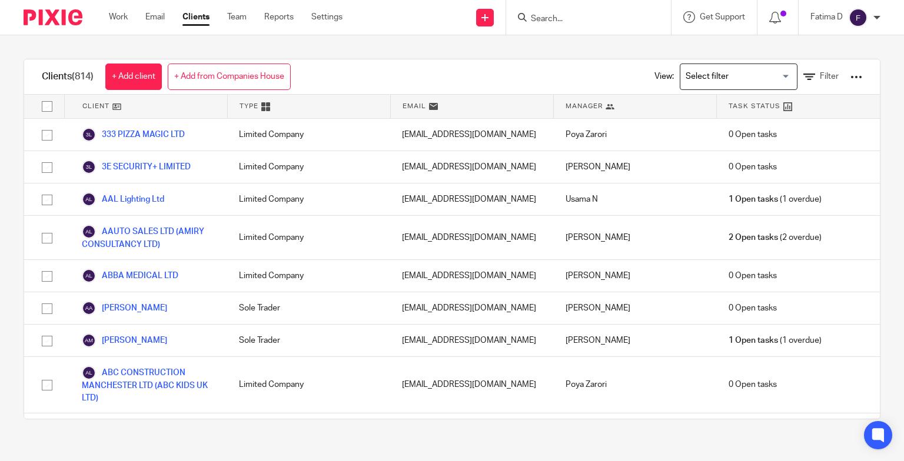
click at [544, 16] on input "Search" at bounding box center [583, 19] width 106 height 11
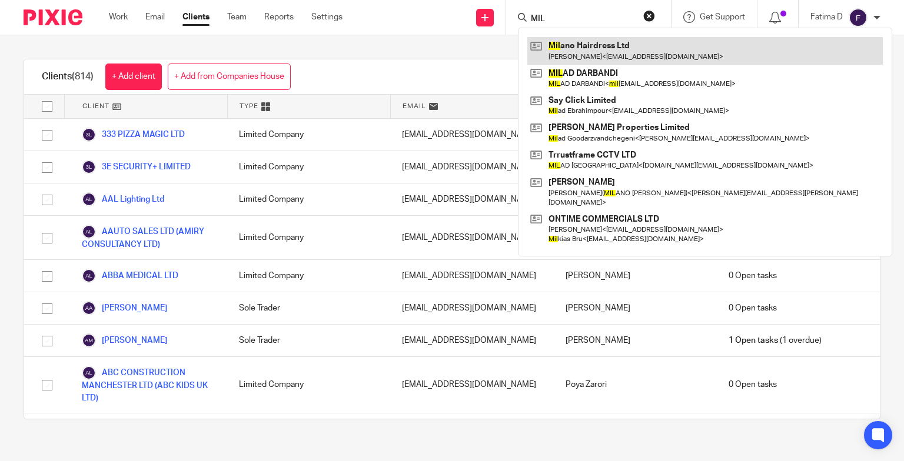
type input "MIL"
click at [587, 47] on link at bounding box center [704, 50] width 355 height 27
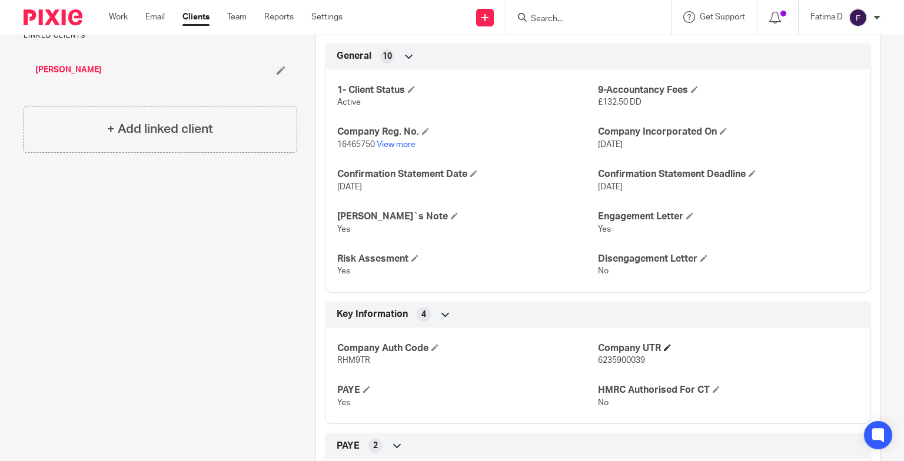
scroll to position [284, 0]
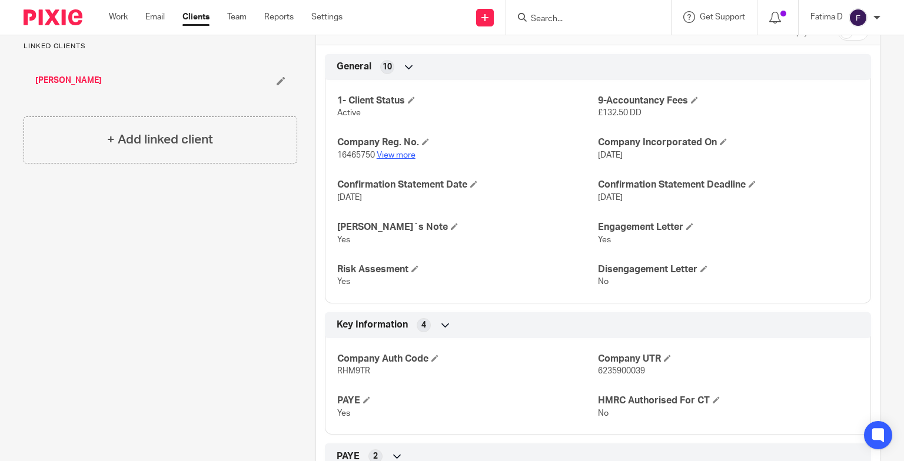
click at [398, 154] on link "View more" at bounding box center [396, 155] width 39 height 8
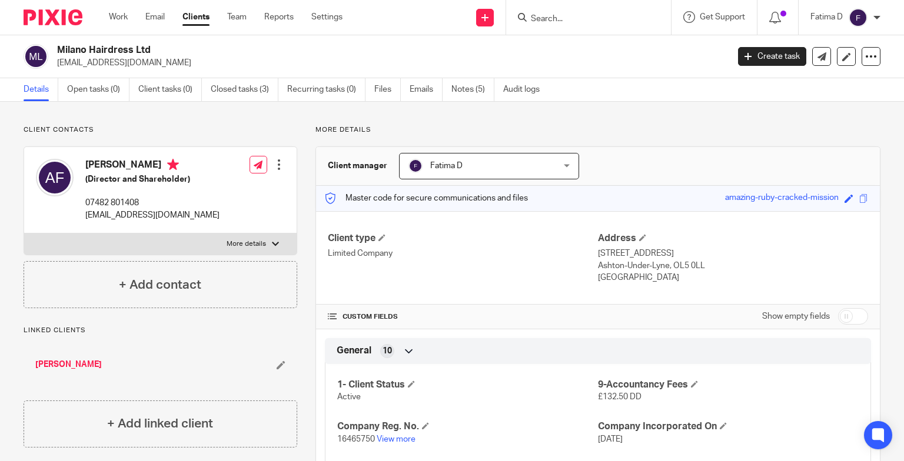
click at [279, 241] on label "More details" at bounding box center [160, 244] width 272 height 21
click at [24, 234] on input "More details" at bounding box center [24, 233] width 1 height 1
checkbox input "true"
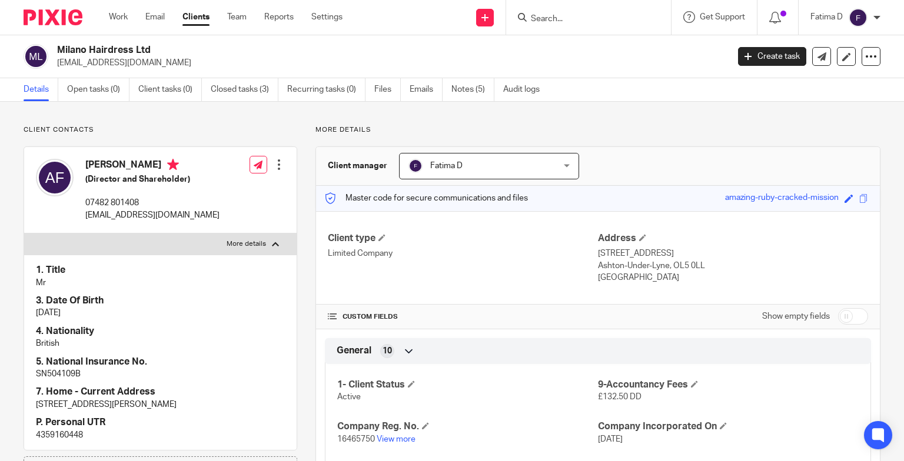
click at [71, 431] on p "4359160448" at bounding box center [160, 436] width 249 height 12
click at [73, 431] on p "4359160448" at bounding box center [160, 436] width 249 height 12
copy p "4359160448"
click at [466, 87] on link "Notes (5)" at bounding box center [472, 89] width 43 height 23
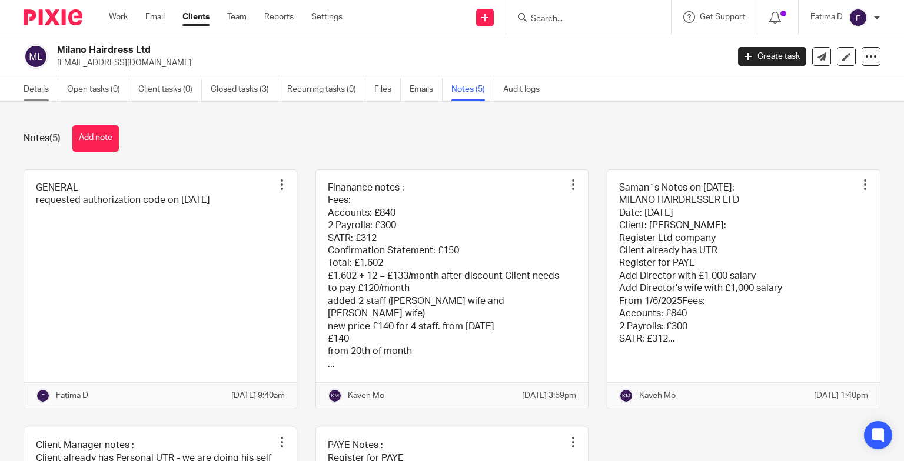
click at [31, 89] on link "Details" at bounding box center [41, 89] width 35 height 23
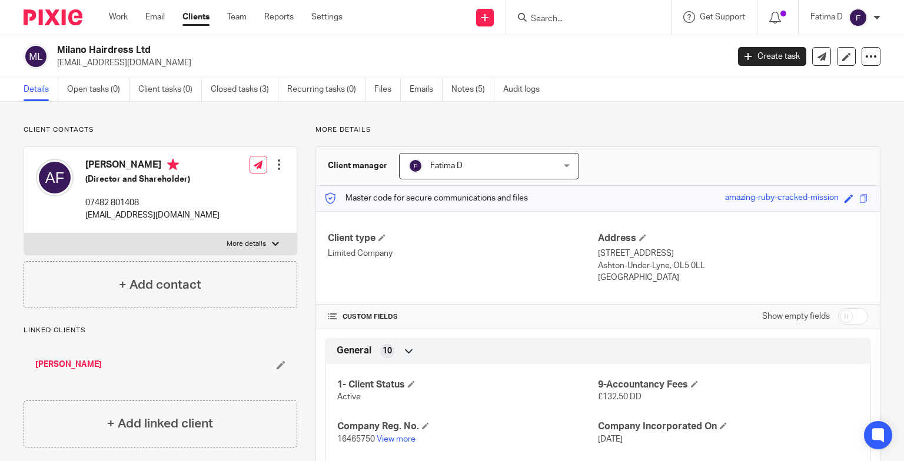
click at [535, 22] on input "Search" at bounding box center [583, 19] width 106 height 11
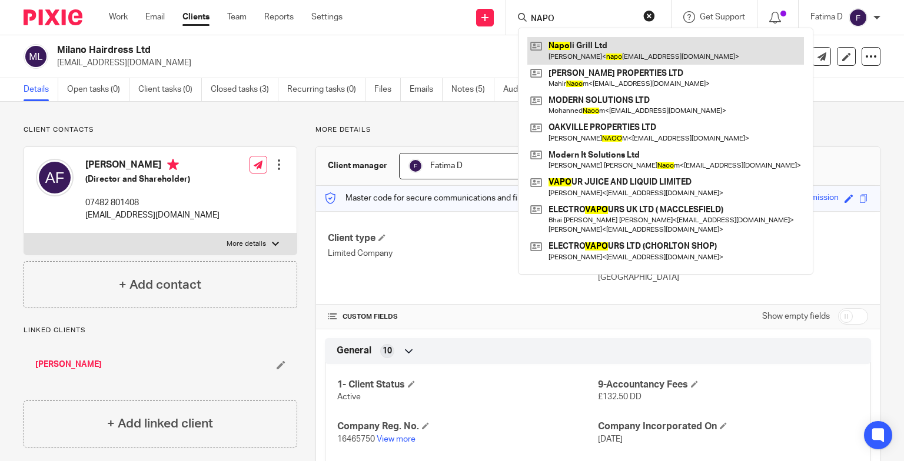
type input "NAPO"
click at [589, 47] on link at bounding box center [665, 50] width 277 height 27
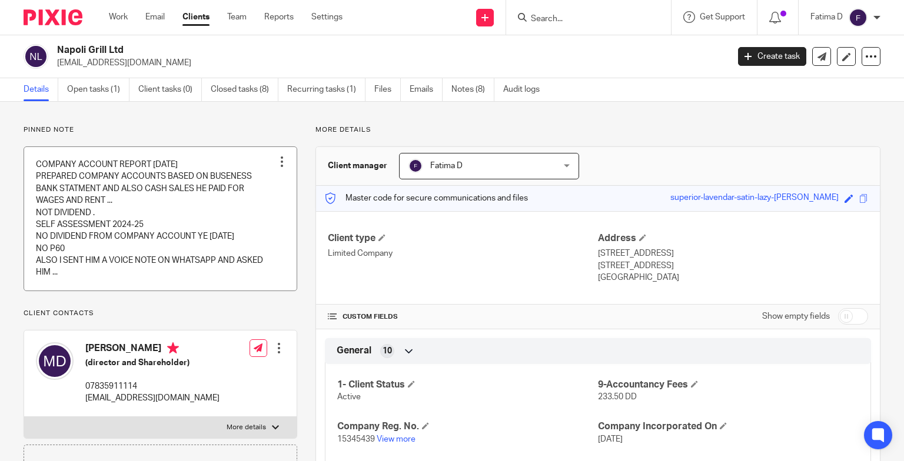
click at [129, 261] on link at bounding box center [160, 219] width 272 height 144
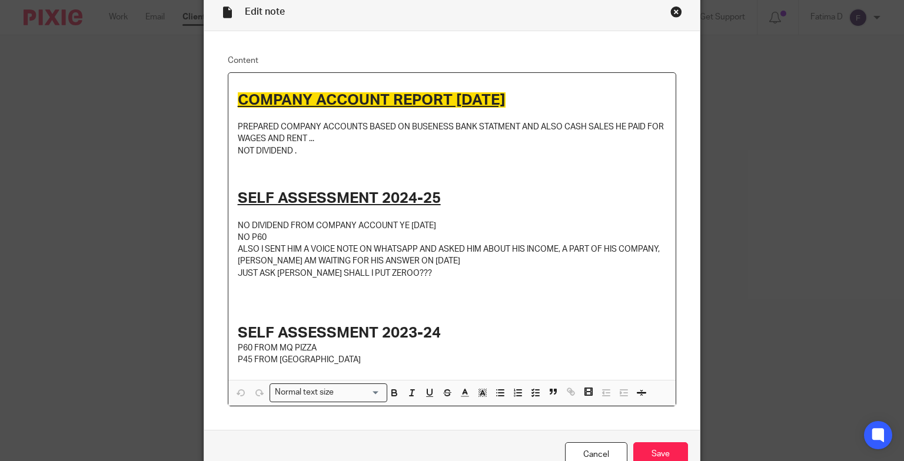
scroll to position [118, 0]
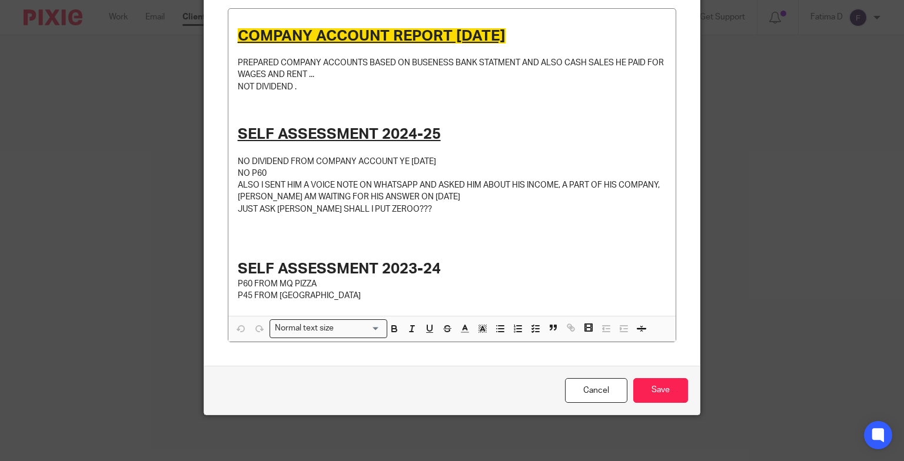
click at [737, 252] on div "Edit note Content COMPANY ACCOUNT REPORT [DATE] PREPARED COMPANY ACCOUNTS BASED…" at bounding box center [452, 230] width 904 height 461
click at [664, 386] on input "Save" at bounding box center [660, 390] width 55 height 25
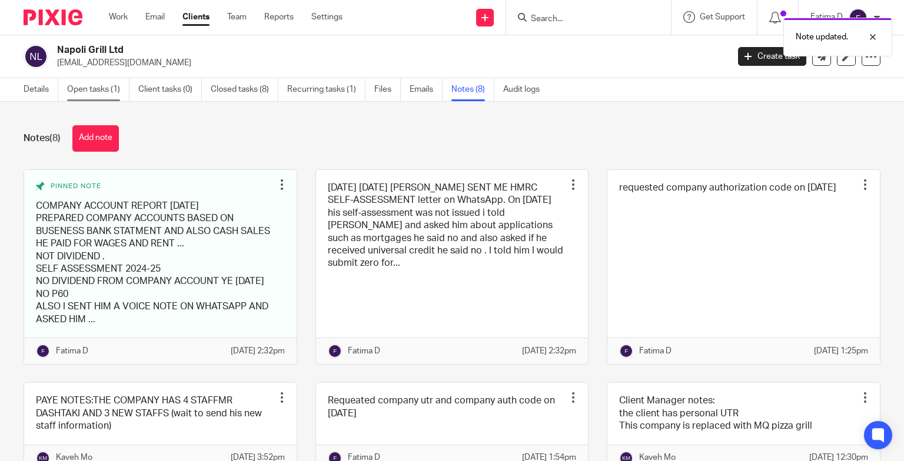
click at [82, 92] on link "Open tasks (1)" at bounding box center [98, 89] width 62 height 23
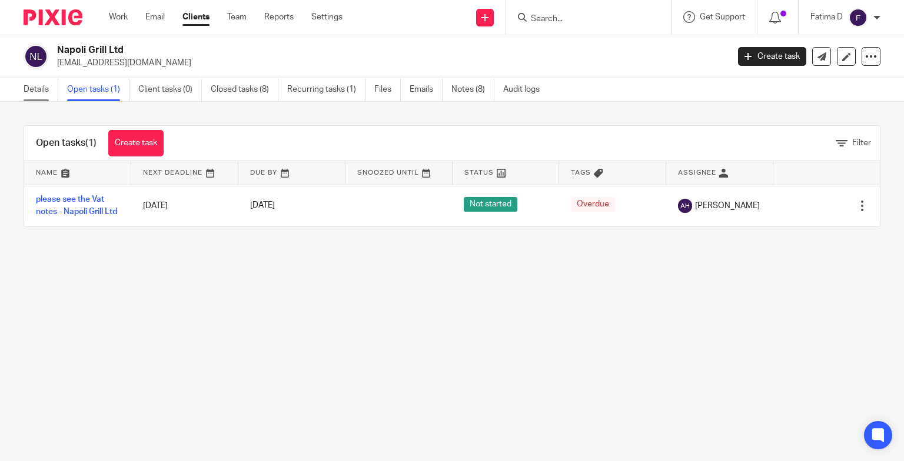
click at [46, 90] on link "Details" at bounding box center [41, 89] width 35 height 23
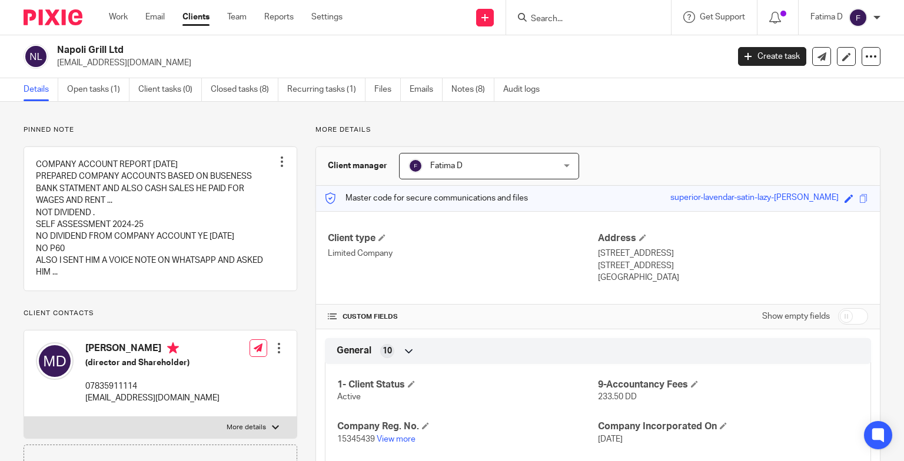
click at [254, 305] on div "Pinned note COMPANY ACCOUNT REPORT [DATE] PREPARED COMPANY ACCOUNTS BASED ON BU…" at bounding box center [161, 308] width 274 height 367
click at [545, 24] on input "Search" at bounding box center [583, 19] width 106 height 11
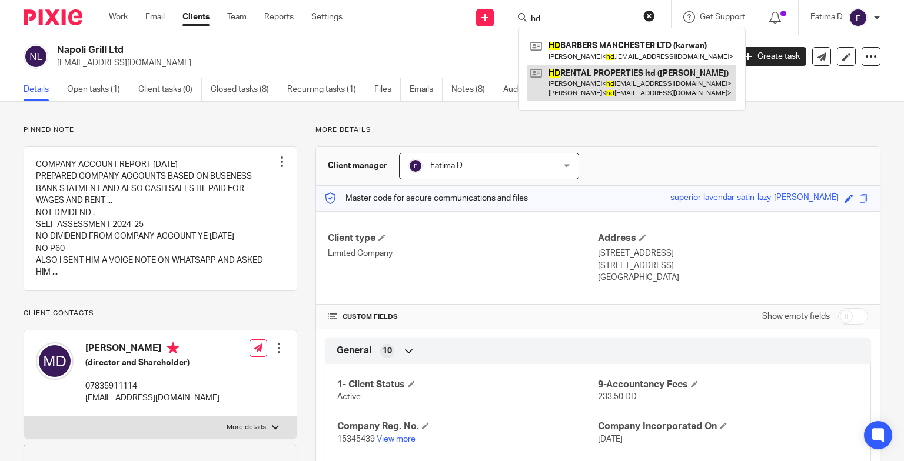
type input "hd"
click at [622, 77] on link at bounding box center [631, 83] width 209 height 36
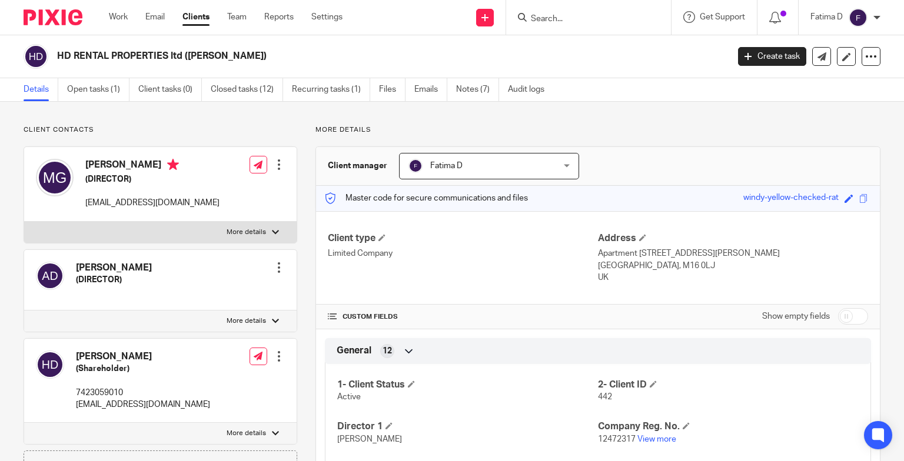
scroll to position [177, 0]
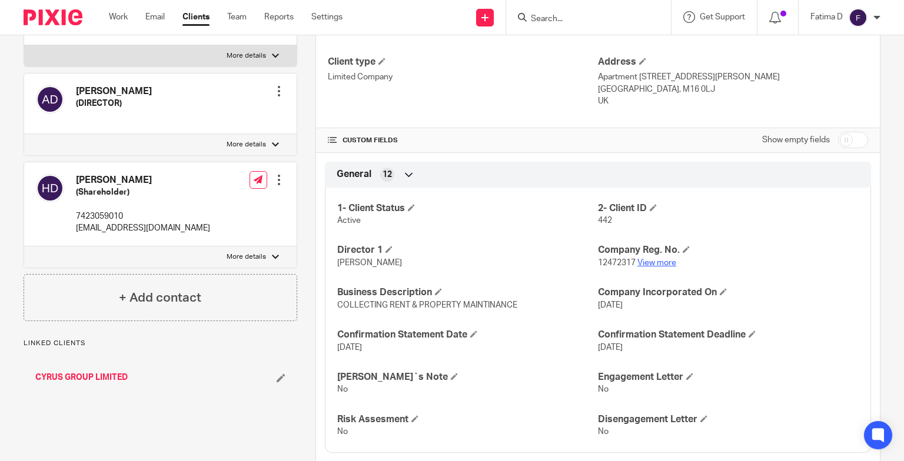
click at [645, 261] on link "View more" at bounding box center [656, 263] width 39 height 8
